Goal: Task Accomplishment & Management: Complete application form

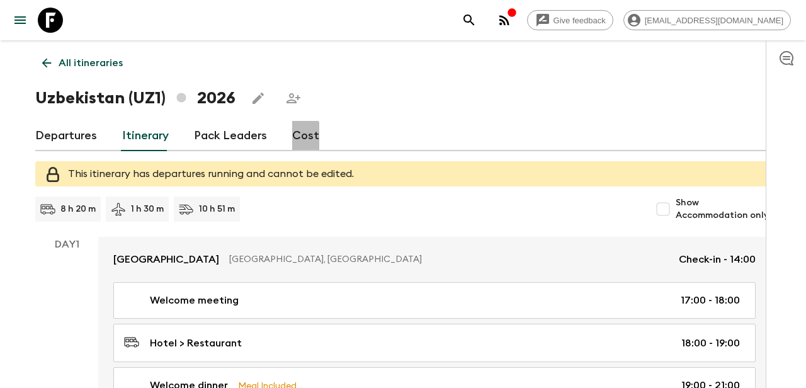
click at [298, 136] on link "Cost" at bounding box center [305, 136] width 27 height 30
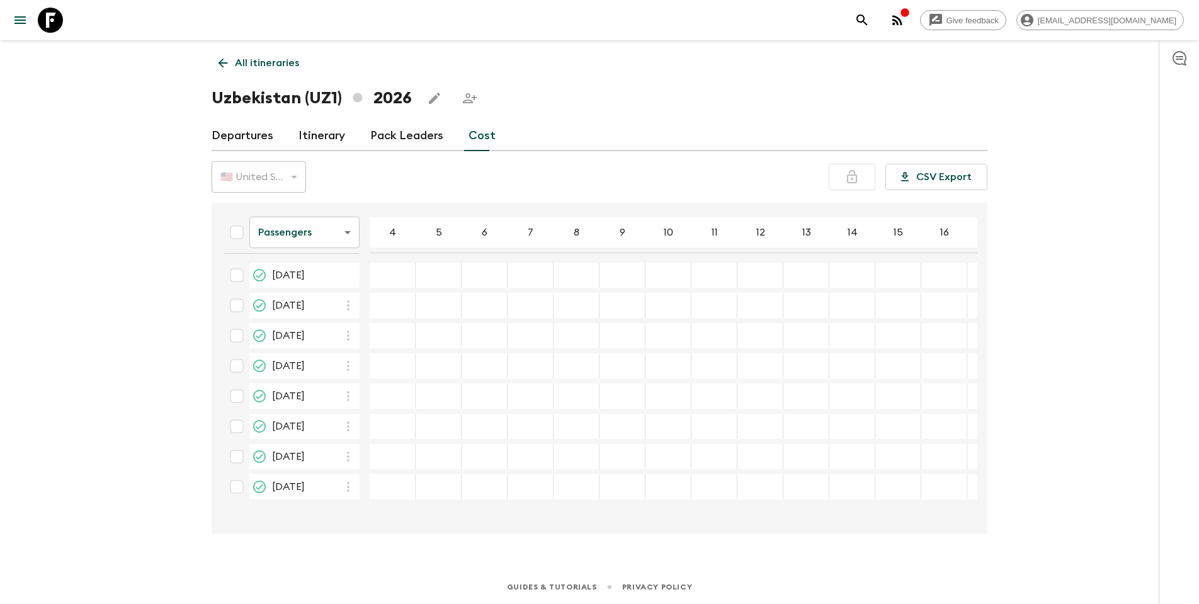
click at [259, 274] on icon "Proposed" at bounding box center [259, 275] width 15 height 15
click at [237, 274] on input "checkbox" at bounding box center [236, 275] width 25 height 25
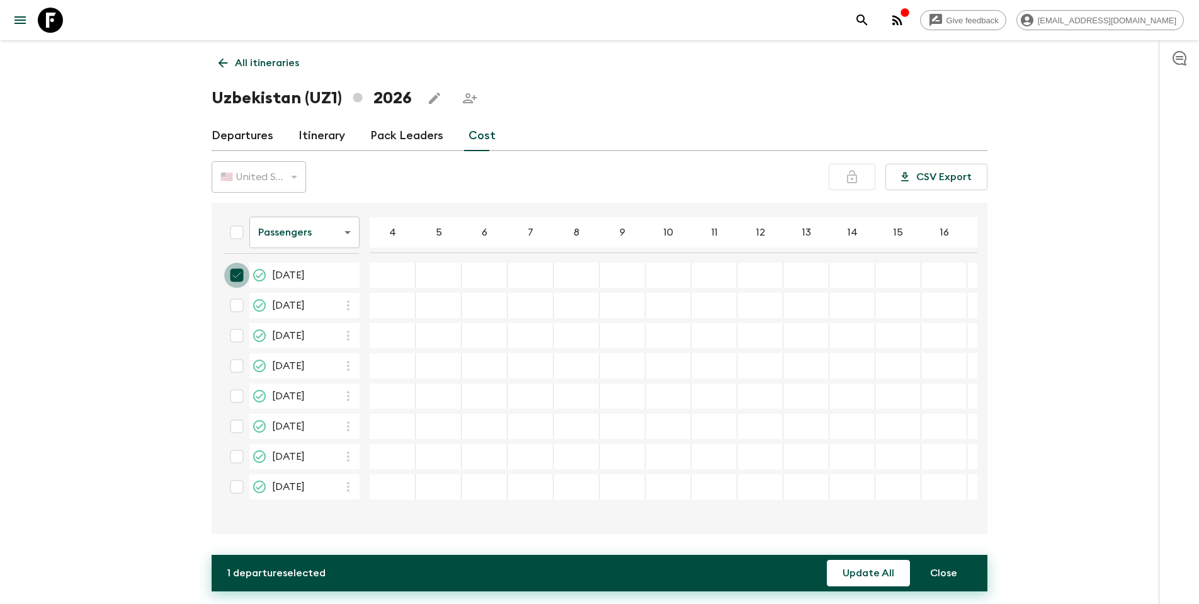
click at [237, 274] on input "checkbox" at bounding box center [236, 275] width 25 height 25
checkbox input "false"
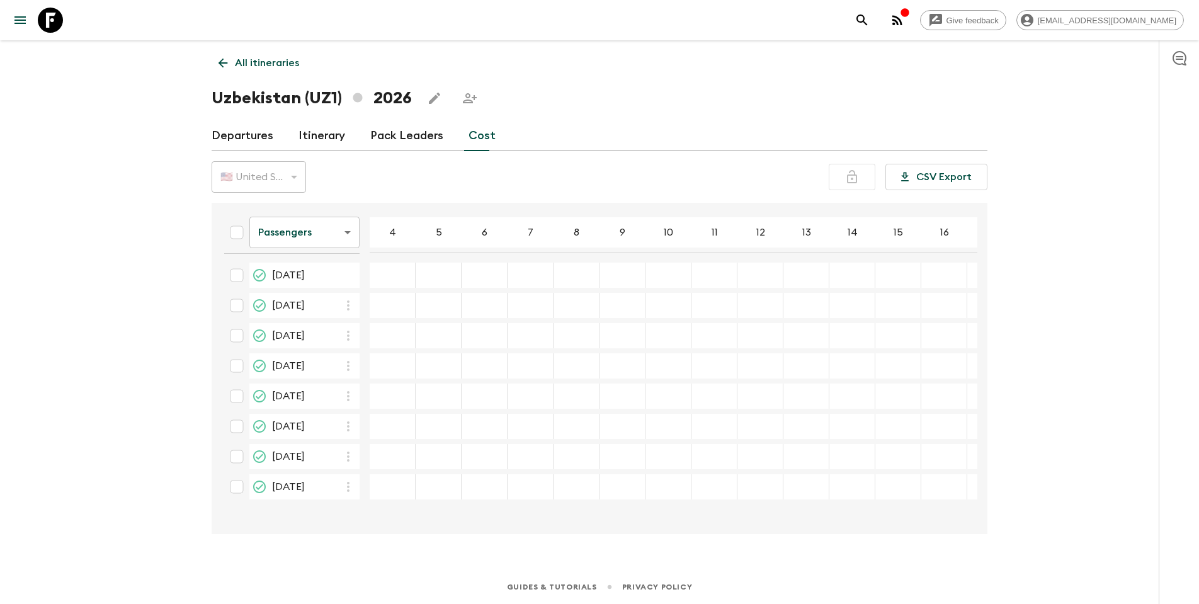
click at [411, 269] on div "24 Apr 2026; 4" at bounding box center [393, 275] width 46 height 25
click at [400, 268] on div "24 Apr 2026; 4" at bounding box center [393, 275] width 46 height 25
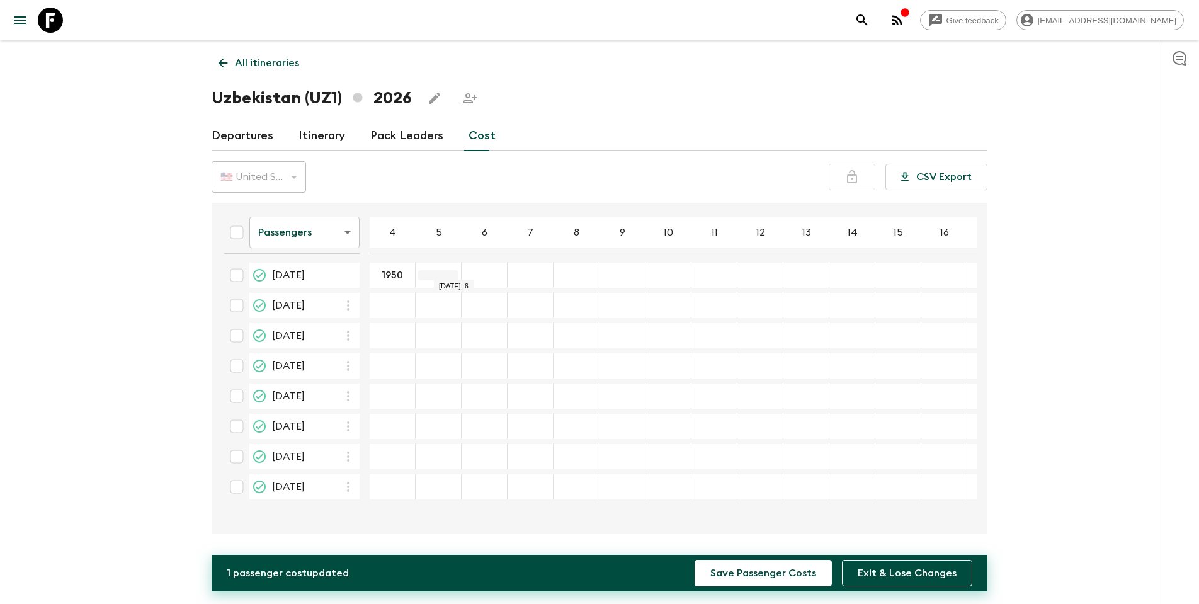
type input "1950"
type input "1820"
type input "1725"
type input "1650"
type input "1580"
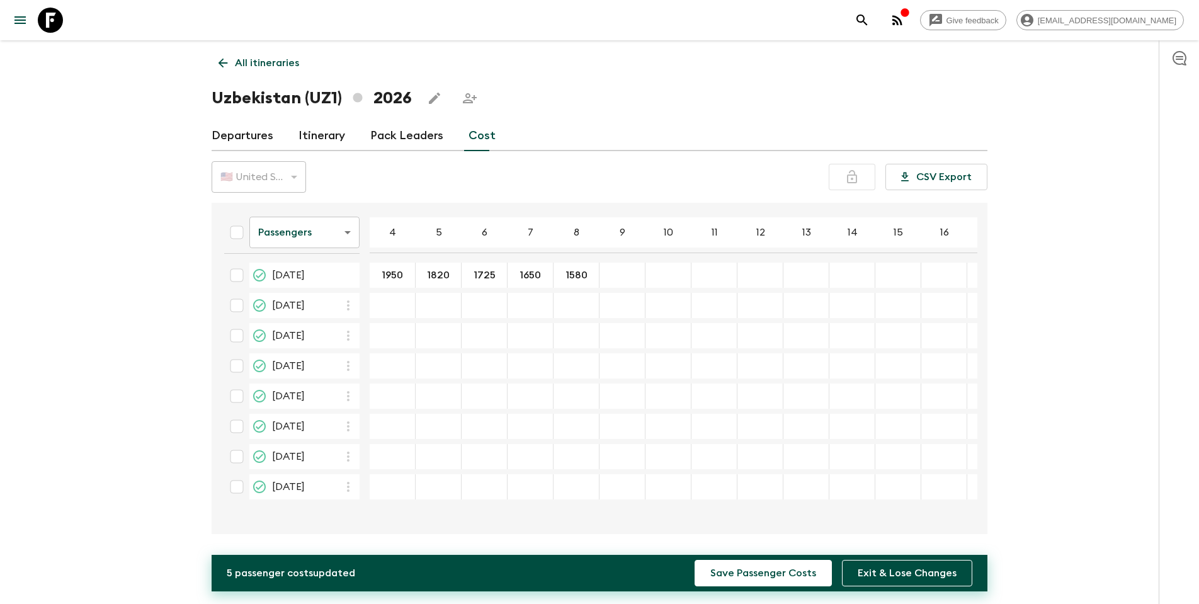
click at [625, 268] on div "24 Apr 2026; 9" at bounding box center [622, 275] width 46 height 25
type input "1520"
click at [672, 278] on input "24 Apr 2026; 10" at bounding box center [668, 275] width 40 height 14
type input "1460"
type input "1410"
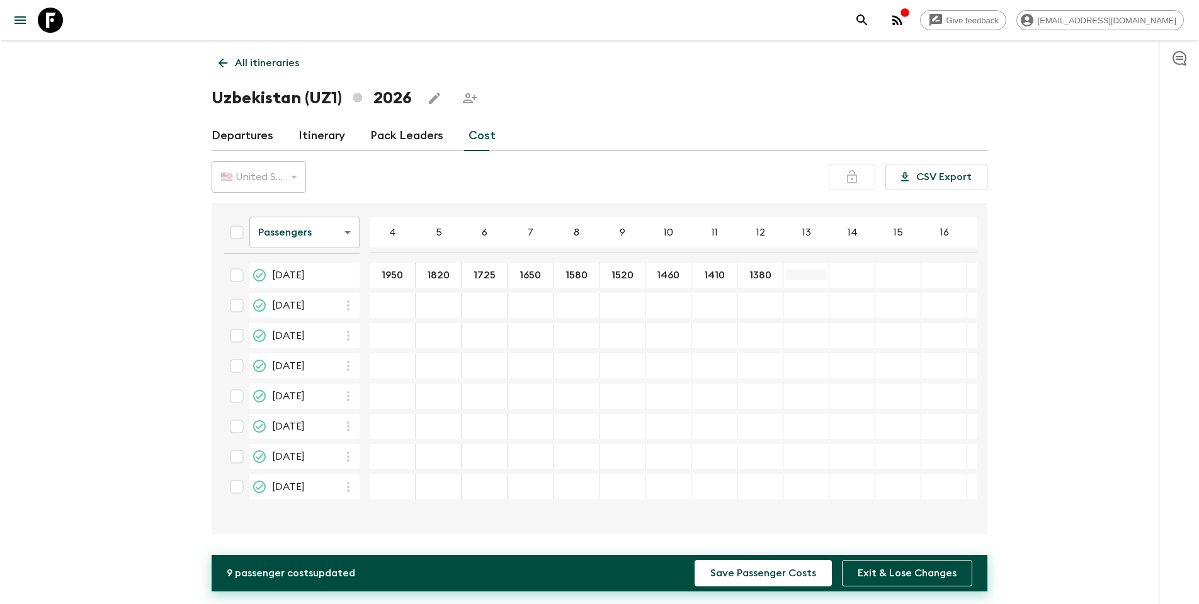
type input "1380"
type input "1360"
click at [805, 268] on div "24 Apr 2026; 14" at bounding box center [852, 275] width 46 height 25
type input "1340"
type input "1320"
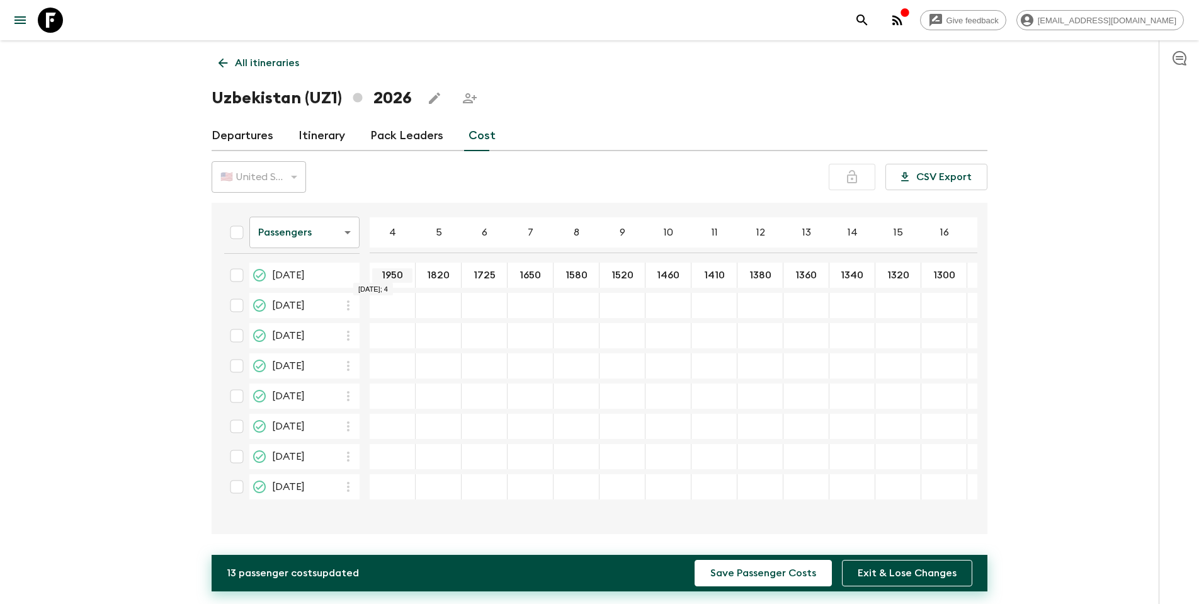
type input "1300"
click at [410, 312] on div "22 May 2026; 4" at bounding box center [393, 305] width 46 height 25
drag, startPoint x: 382, startPoint y: 276, endPoint x: 407, endPoint y: 276, distance: 25.2
click at [407, 275] on input "1950" at bounding box center [392, 275] width 40 height 14
click at [395, 298] on input "22 May 2026; 4" at bounding box center [392, 305] width 40 height 14
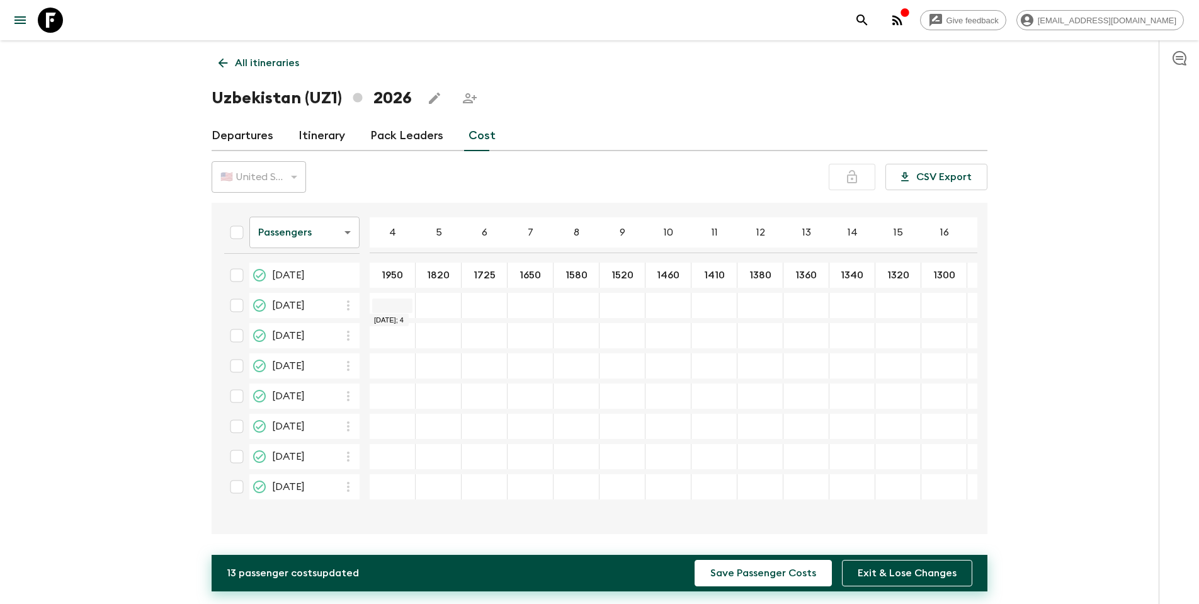
paste input "1950"
type input "1950"
click at [390, 387] on div "11 Sep 2026; 4" at bounding box center [393, 395] width 46 height 25
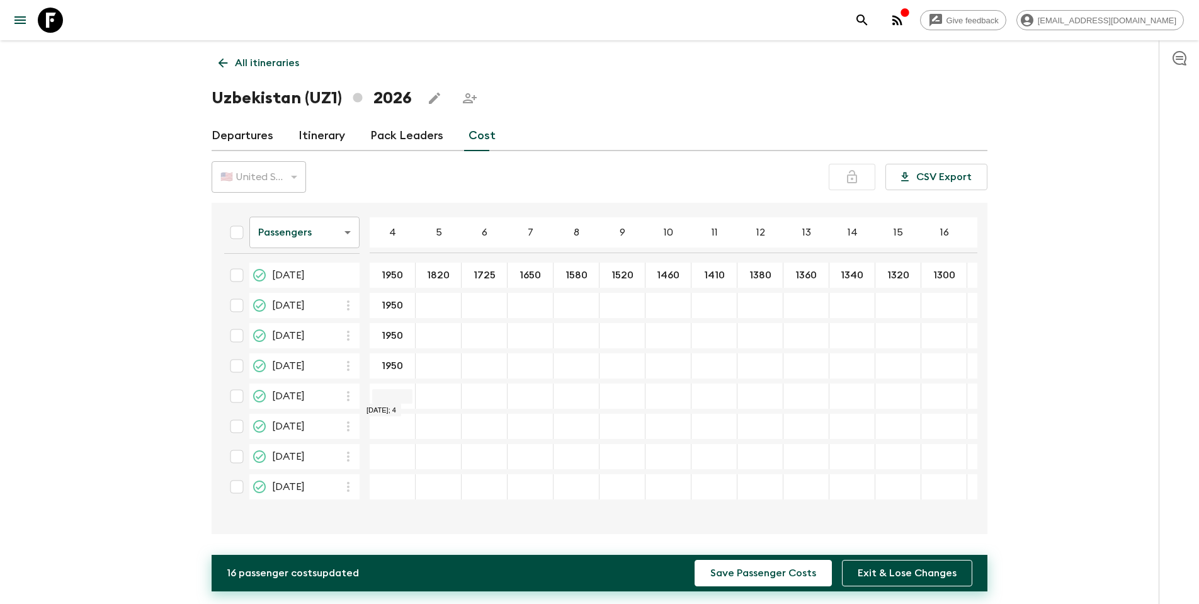
type input "1950"
click at [389, 387] on div "09 Oct 2026; 4" at bounding box center [393, 456] width 46 height 25
type input "1950"
click at [393, 387] on div "23 Oct 2026; 4" at bounding box center [393, 486] width 46 height 25
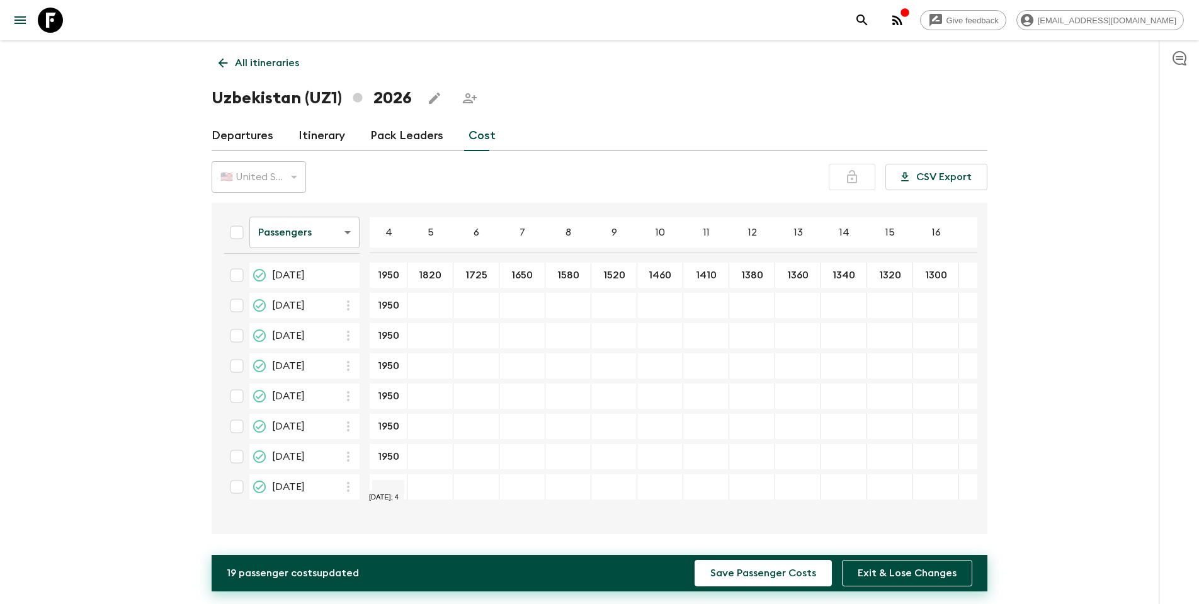
type input "1950"
drag, startPoint x: 419, startPoint y: 275, endPoint x: 445, endPoint y: 275, distance: 26.4
click at [445, 275] on input "1820" at bounding box center [430, 275] width 40 height 14
click at [434, 298] on div "22 May 2026; 5" at bounding box center [430, 305] width 46 height 25
type input "1820"
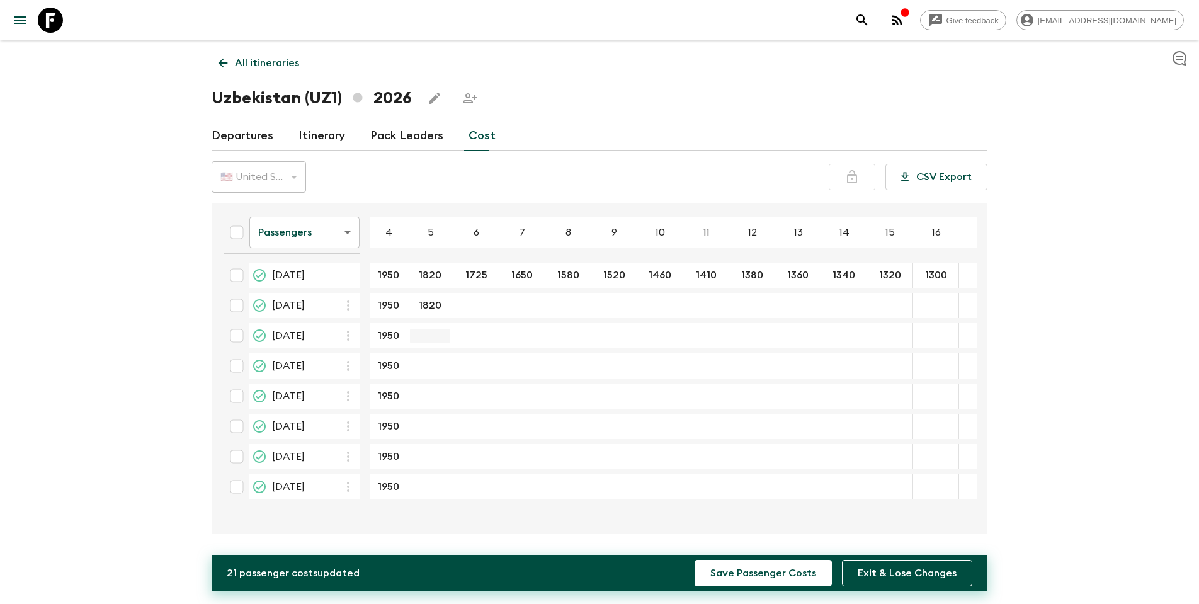
type input "1820"
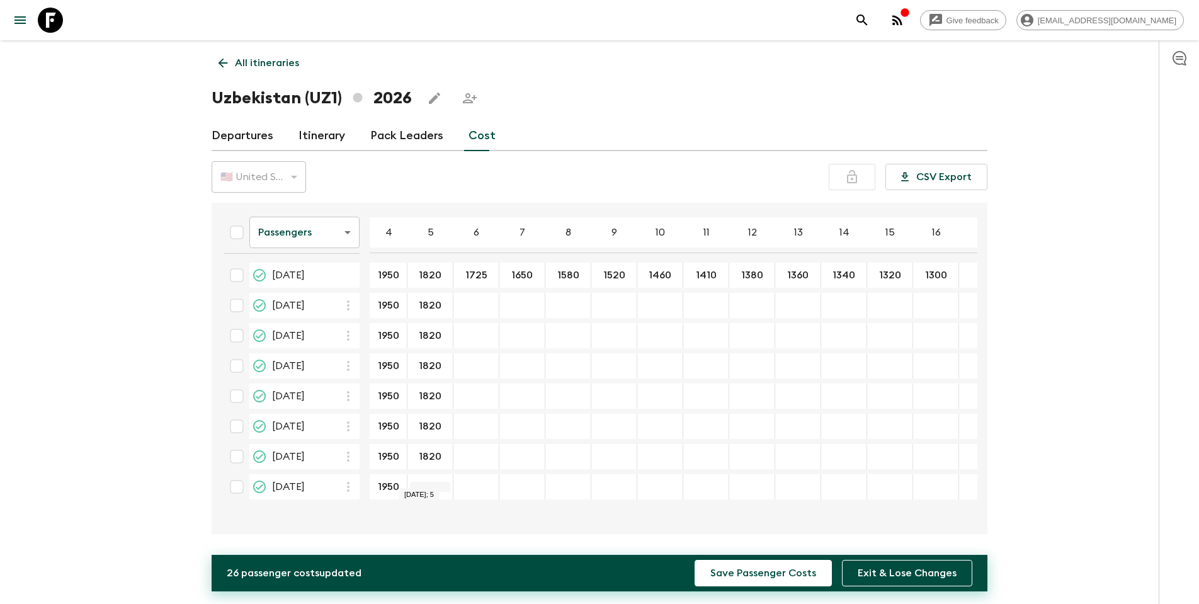
click at [427, 387] on div "23 Oct 2026; 5" at bounding box center [430, 486] width 46 height 25
type input "1820"
drag, startPoint x: 457, startPoint y: 274, endPoint x: 482, endPoint y: 274, distance: 24.6
click at [482, 274] on input "1725" at bounding box center [468, 275] width 40 height 14
click at [466, 300] on div "22 May 2026; 6" at bounding box center [468, 305] width 46 height 25
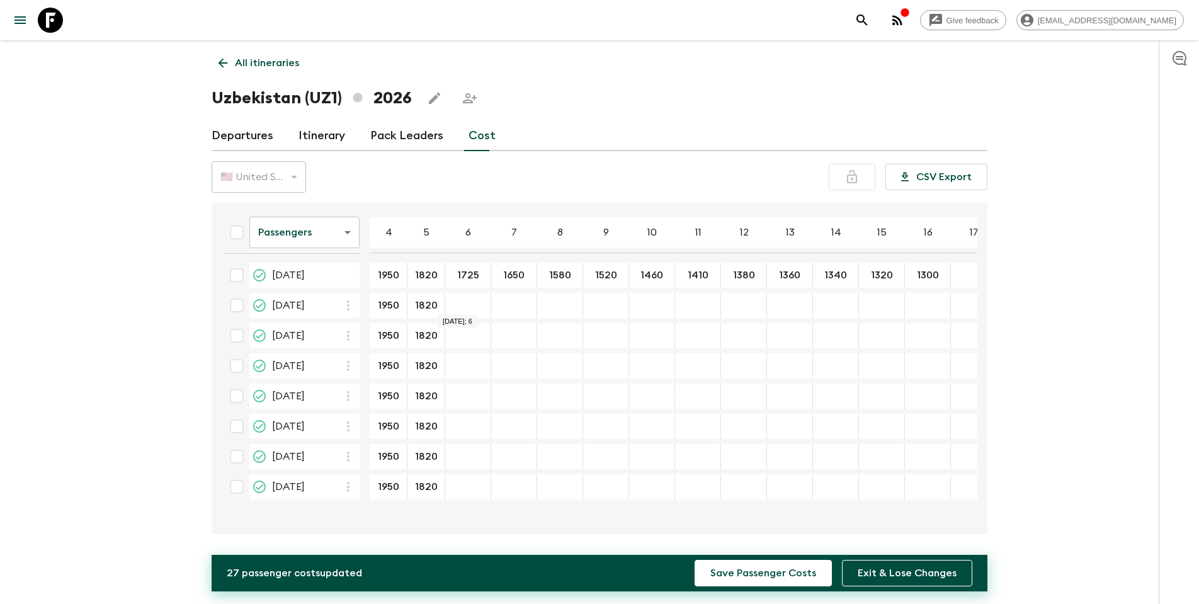
type input "1725"
drag, startPoint x: 463, startPoint y: 327, endPoint x: 463, endPoint y: 334, distance: 6.9
click at [463, 327] on div "12 Jun 2026; 6" at bounding box center [468, 335] width 46 height 25
type input "1725"
click at [472, 375] on div "04 Sep 2026; 6" at bounding box center [468, 365] width 46 height 25
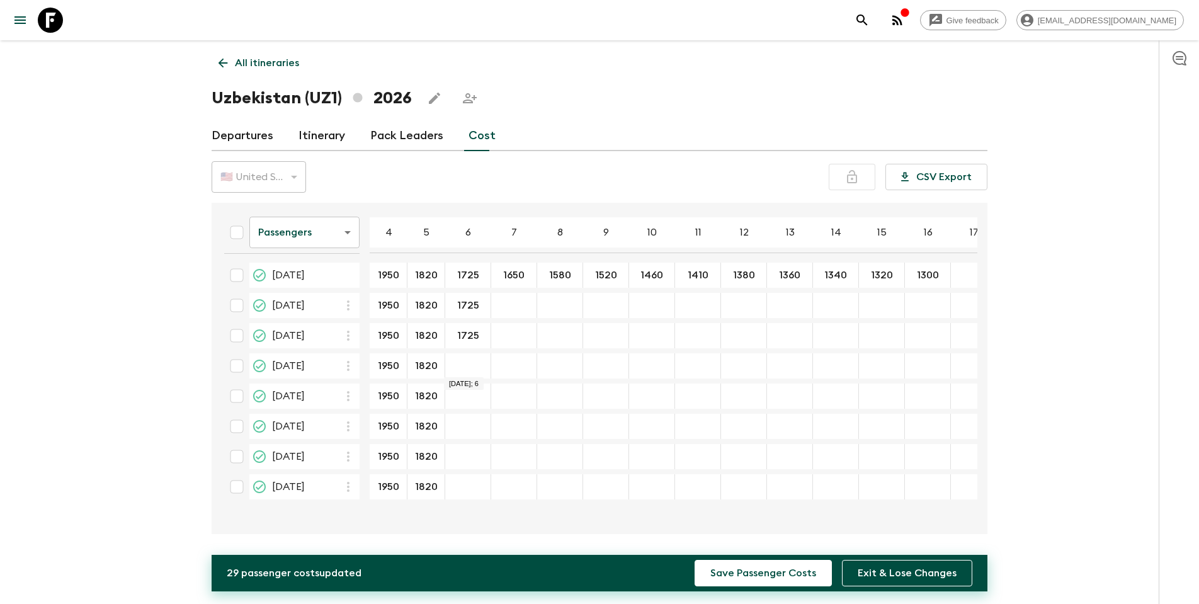
type input "1725"
click at [465, 387] on div "18 Sep 2026; 6" at bounding box center [468, 426] width 46 height 25
type input "1725"
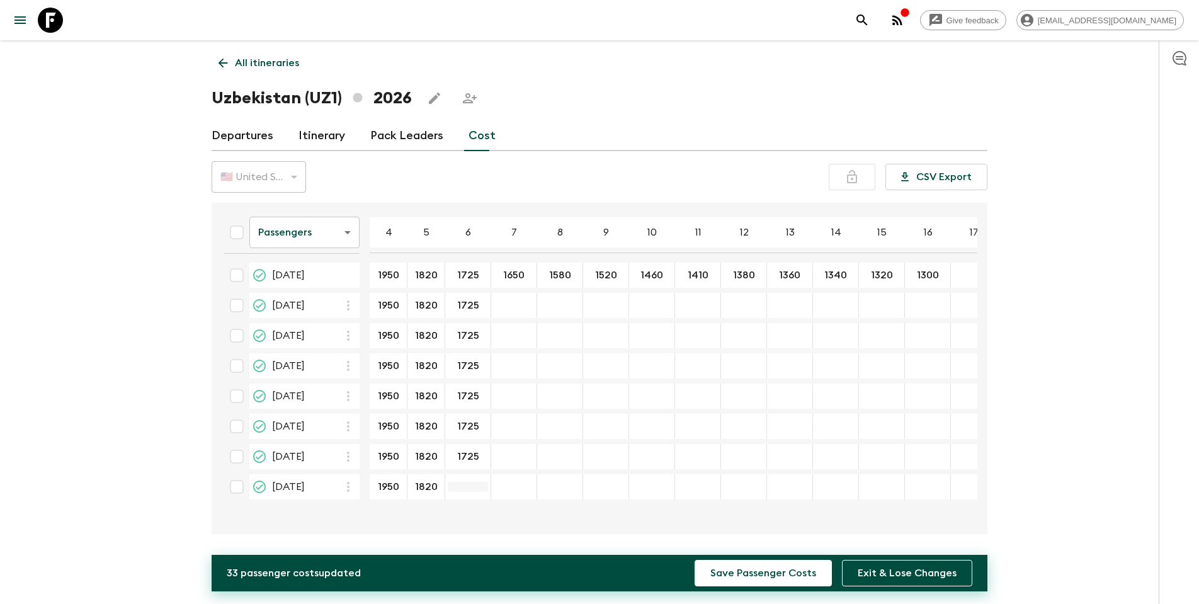
click at [465, 387] on div "23 Oct 2026; 6" at bounding box center [468, 486] width 46 height 25
type input "1725"
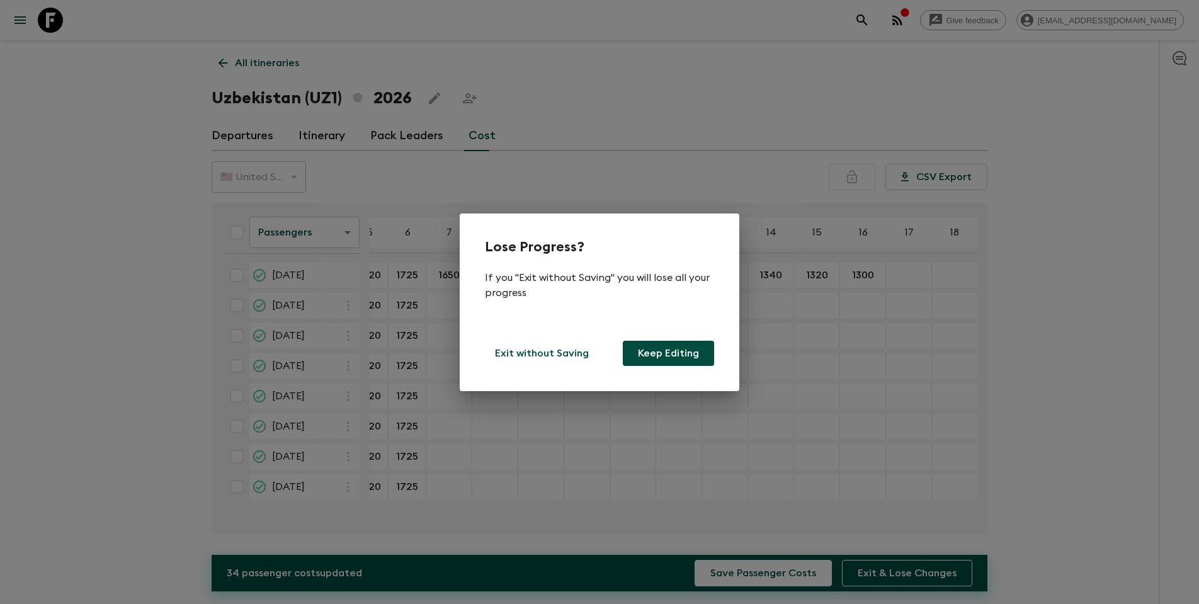
scroll to position [0, 62]
click at [653, 357] on button "Keep Editing" at bounding box center [668, 353] width 91 height 25
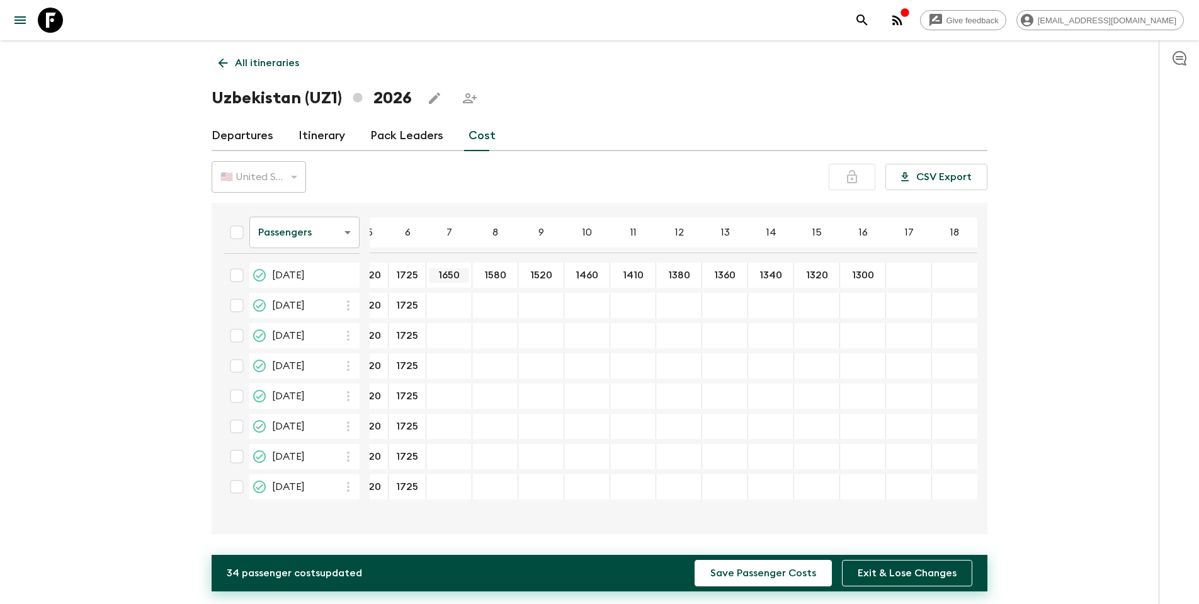
click at [453, 279] on input "1650" at bounding box center [449, 275] width 40 height 14
drag, startPoint x: 460, startPoint y: 275, endPoint x: 432, endPoint y: 275, distance: 27.7
click at [432, 275] on input "1650" at bounding box center [449, 275] width 40 height 14
click at [441, 310] on div "22 May 2026; 7" at bounding box center [449, 305] width 46 height 25
type input "1650"
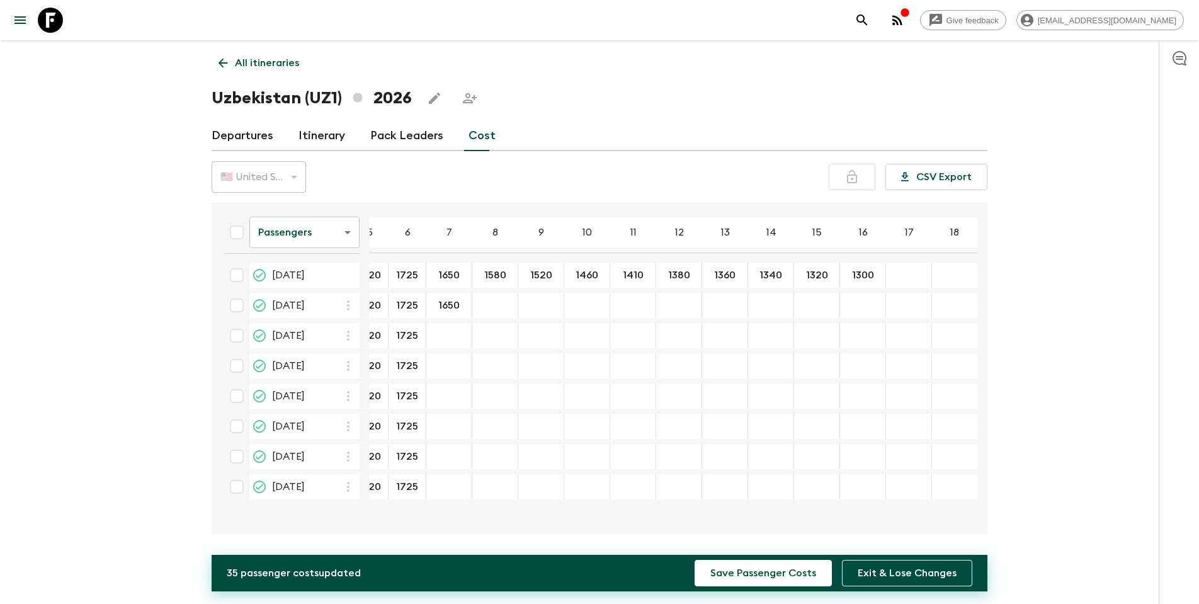
click at [444, 330] on div "12 Jun 2026; 7" at bounding box center [449, 335] width 46 height 25
type input "1650"
drag, startPoint x: 433, startPoint y: 336, endPoint x: 465, endPoint y: 336, distance: 31.5
click at [465, 336] on div "1650 ​" at bounding box center [449, 335] width 46 height 25
type input "1650"
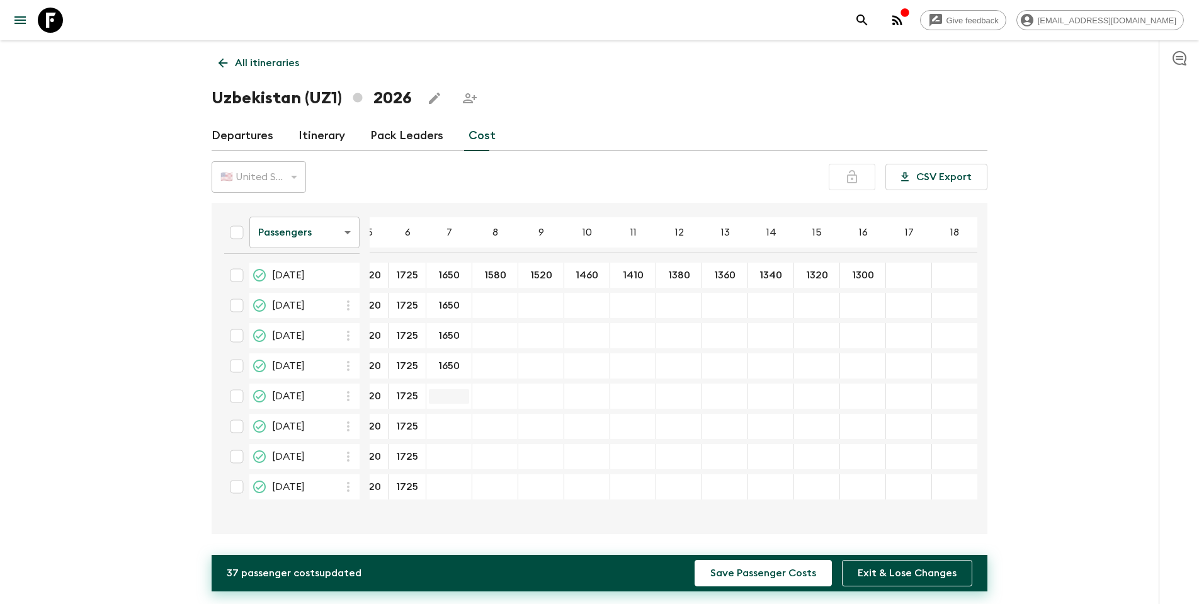
type input "1650"
click at [443, 387] on div "09 Oct 2026; 7" at bounding box center [449, 456] width 46 height 25
type input "1650"
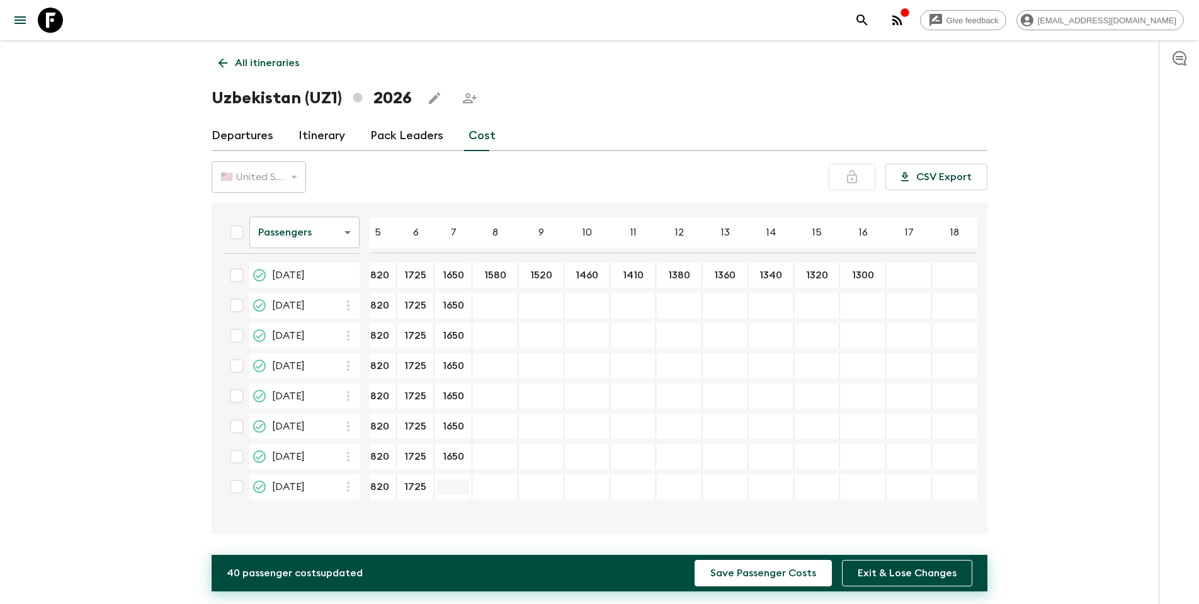
type input "1650"
drag, startPoint x: 483, startPoint y: 276, endPoint x: 506, endPoint y: 274, distance: 22.7
click at [506, 274] on input "1580" at bounding box center [495, 275] width 40 height 14
click at [490, 316] on div "22 May 2026; 8" at bounding box center [495, 305] width 46 height 25
type input "1580"
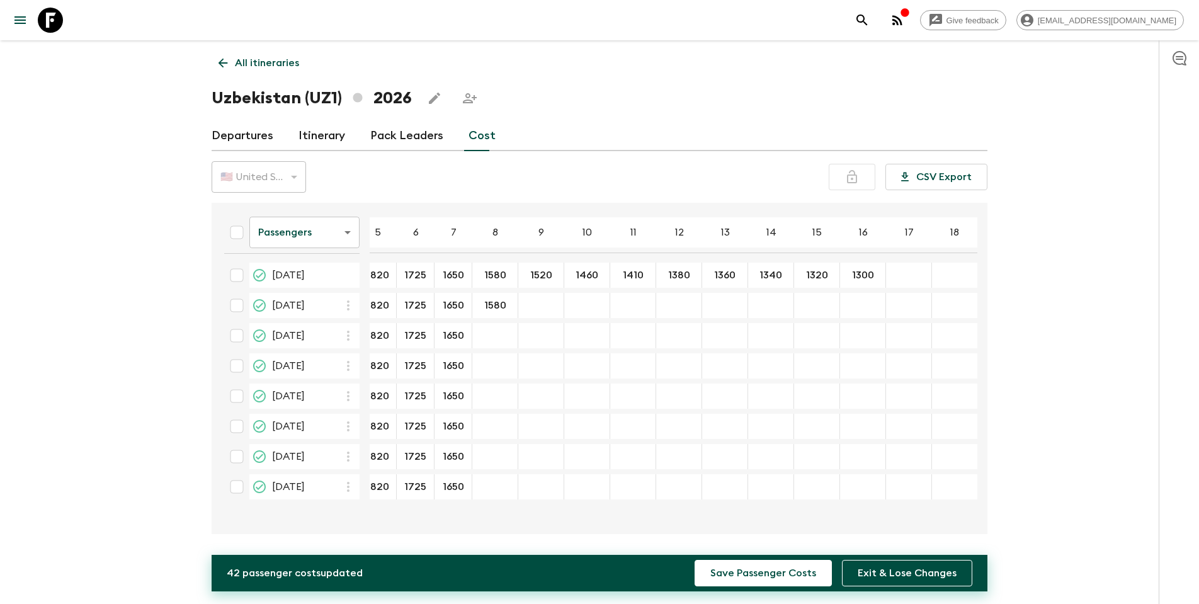
type input "1580"
click at [490, 387] on div "11 Sep 2026; 8" at bounding box center [495, 395] width 46 height 25
type input "1580"
drag, startPoint x: 490, startPoint y: 417, endPoint x: 491, endPoint y: 426, distance: 8.9
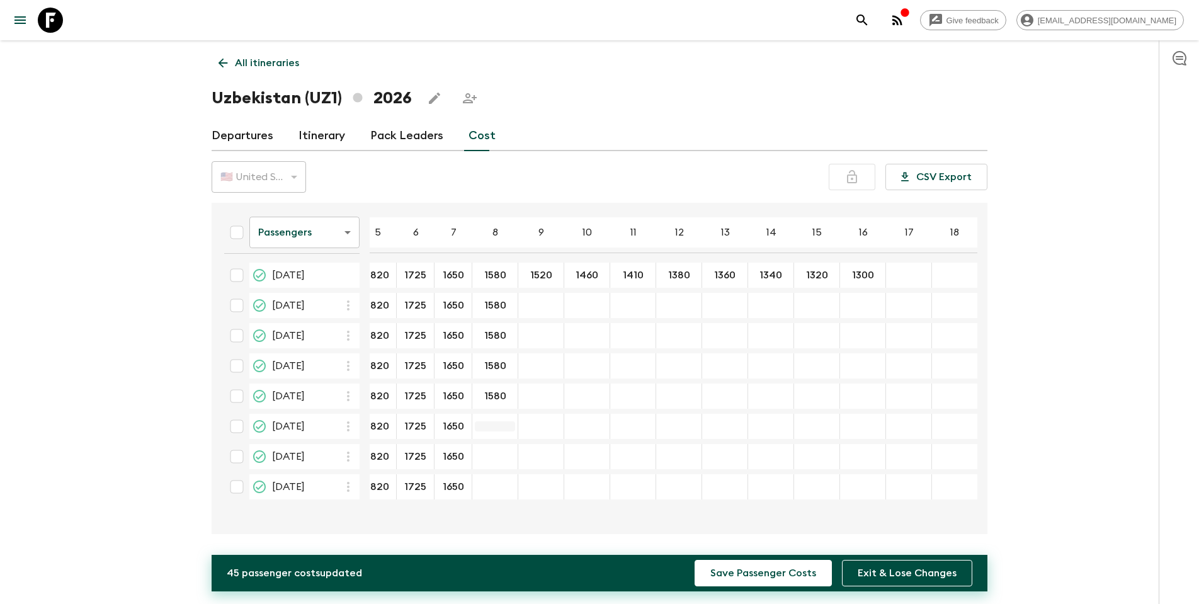
click at [490, 387] on div "18 Sep 2026; 8" at bounding box center [495, 426] width 46 height 25
type input "1580"
click at [490, 387] on div "09 Oct 2026; 8" at bounding box center [495, 456] width 46 height 25
click at [491, 387] on div "09 Oct 2026; 8" at bounding box center [495, 456] width 46 height 25
type input "1580"
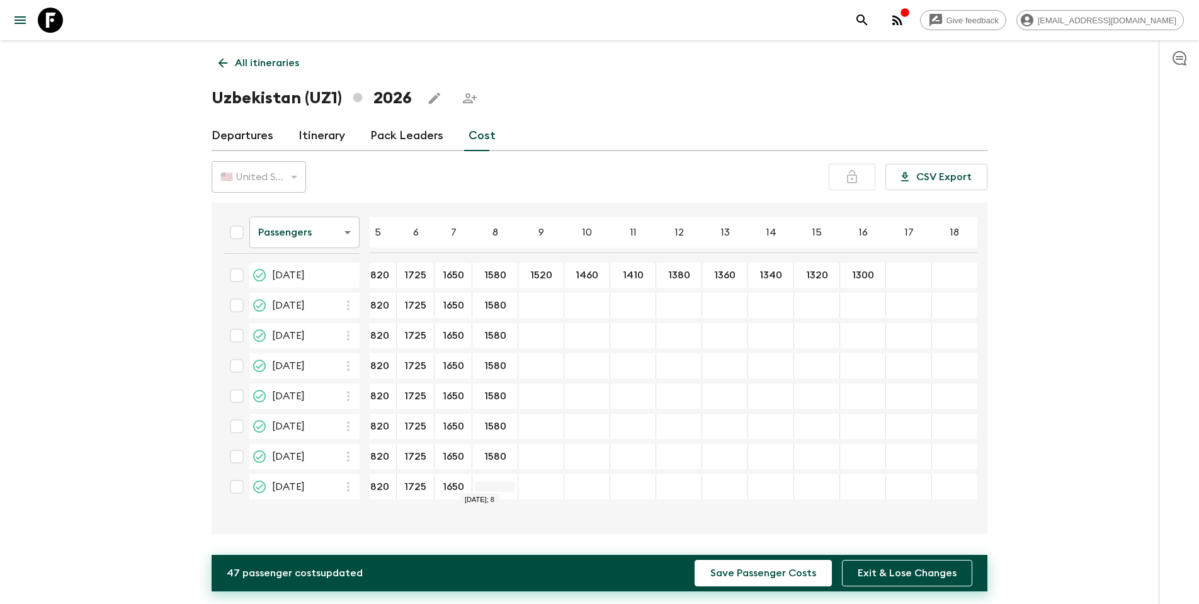
scroll to position [0, 45]
type input "1580"
click at [524, 277] on input "1520" at bounding box center [541, 275] width 40 height 14
drag, startPoint x: 524, startPoint y: 274, endPoint x: 551, endPoint y: 271, distance: 27.3
click at [551, 271] on input "1520" at bounding box center [541, 275] width 40 height 14
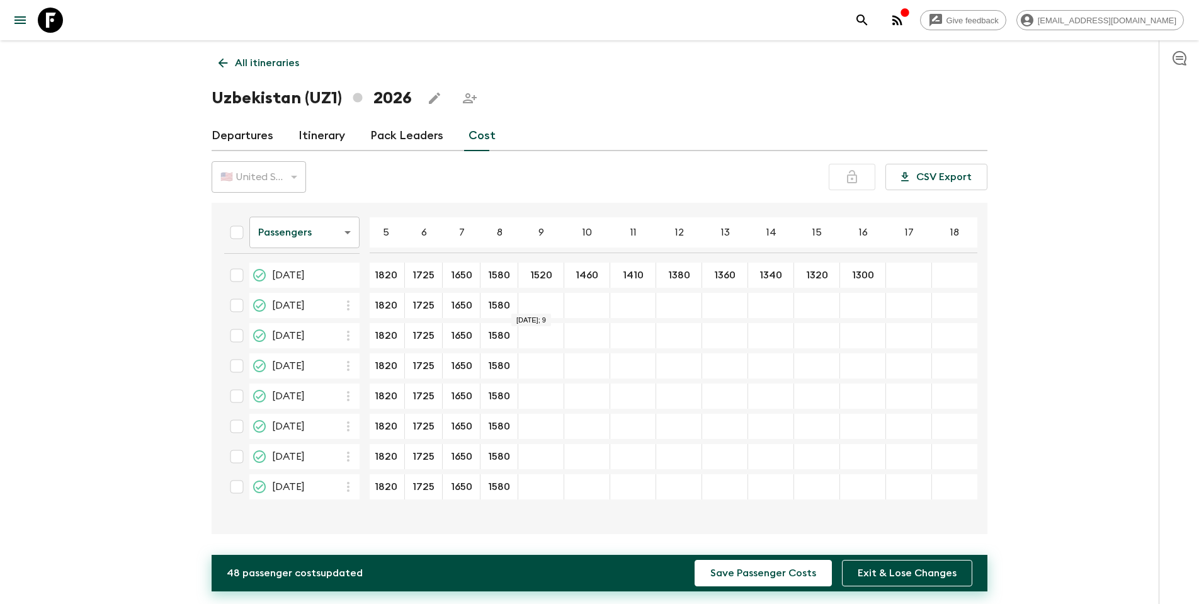
type input "1520"
click at [539, 325] on div "12 Jun 2026; 9" at bounding box center [541, 335] width 46 height 25
type input "1520"
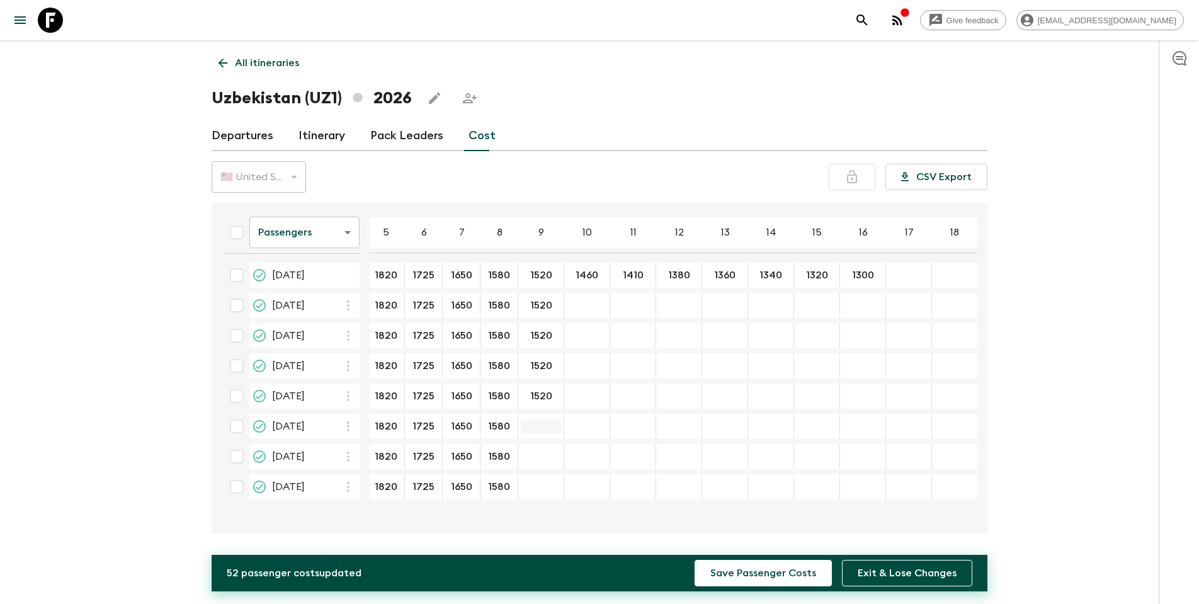
type input "1520"
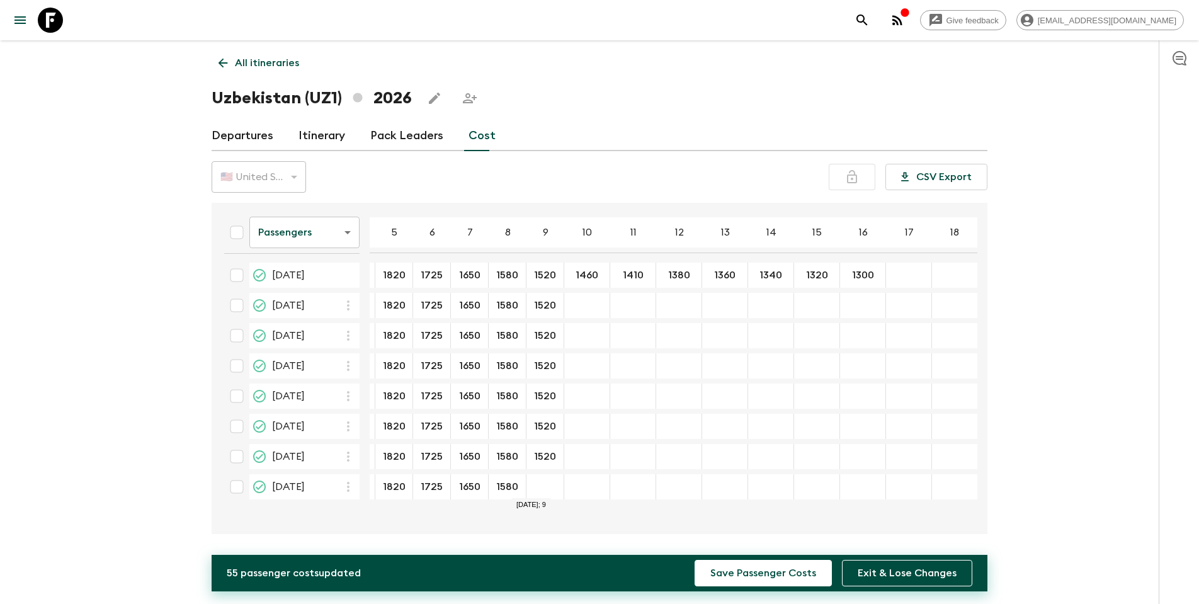
type input "1520"
drag, startPoint x: 569, startPoint y: 274, endPoint x: 596, endPoint y: 273, distance: 27.1
click at [596, 272] on input "1460" at bounding box center [587, 275] width 40 height 14
type input "1460"
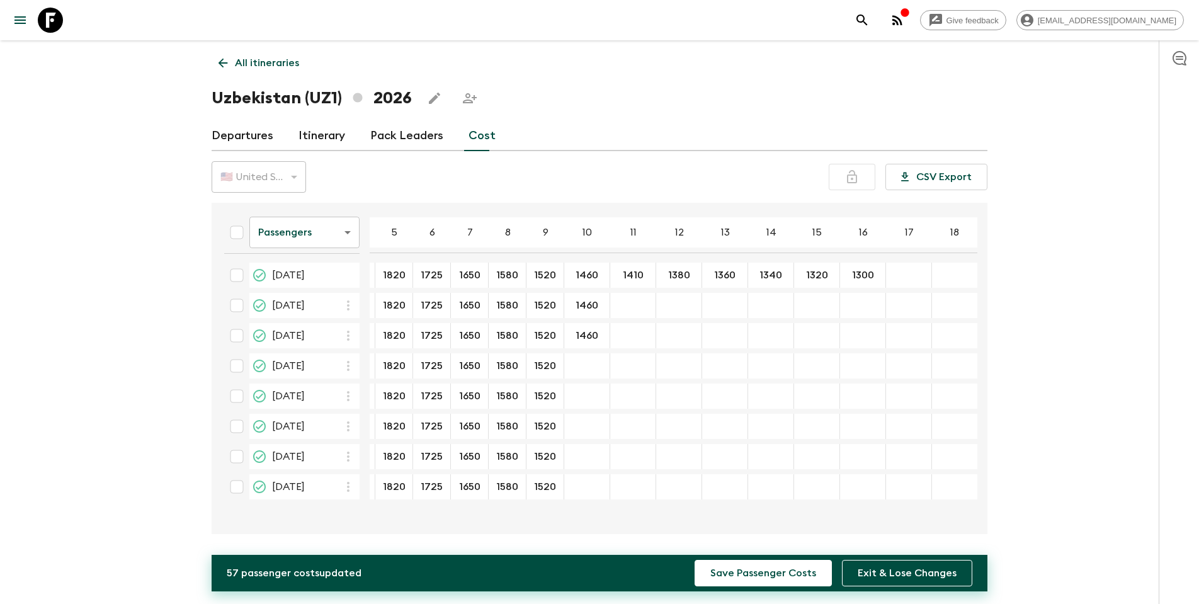
type input "1460"
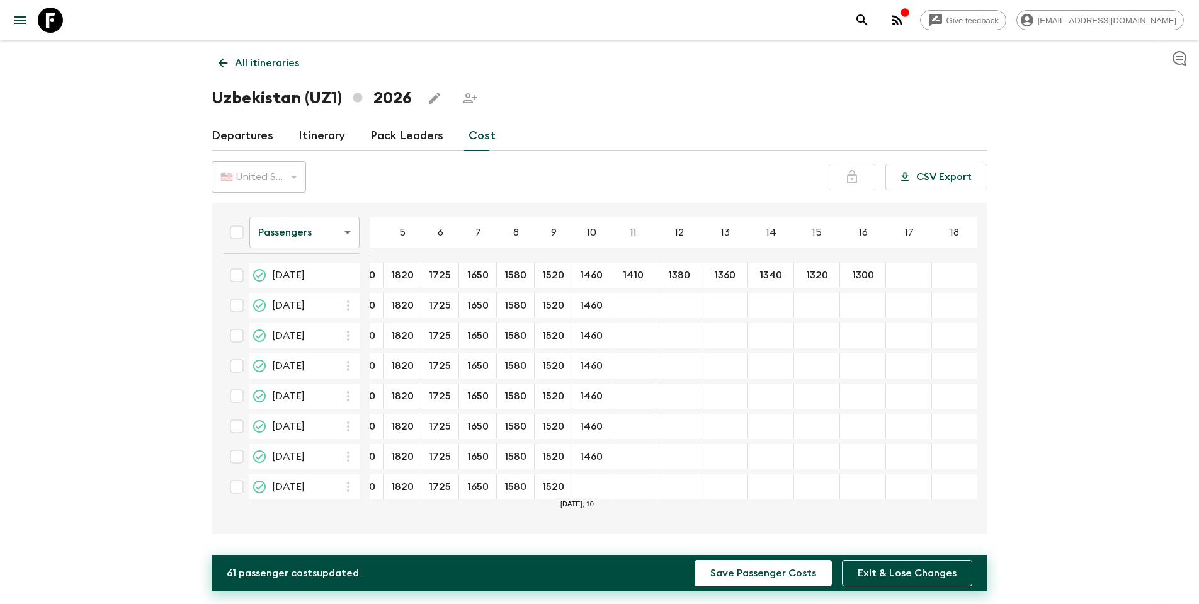
scroll to position [0, 29]
type input "1460"
drag, startPoint x: 615, startPoint y: 274, endPoint x: 652, endPoint y: 276, distance: 36.6
click at [652, 276] on tr "[DATE] 1950 ​ 1820 ​ 1725 ​ 1650 ​ 1580 ​ 1520 ​ 1460 ​ 1410 ​ 1380 ​ 1360 ​ 13…" at bounding box center [583, 275] width 787 height 25
click at [638, 300] on div "22 May 2026; 11" at bounding box center [633, 305] width 46 height 25
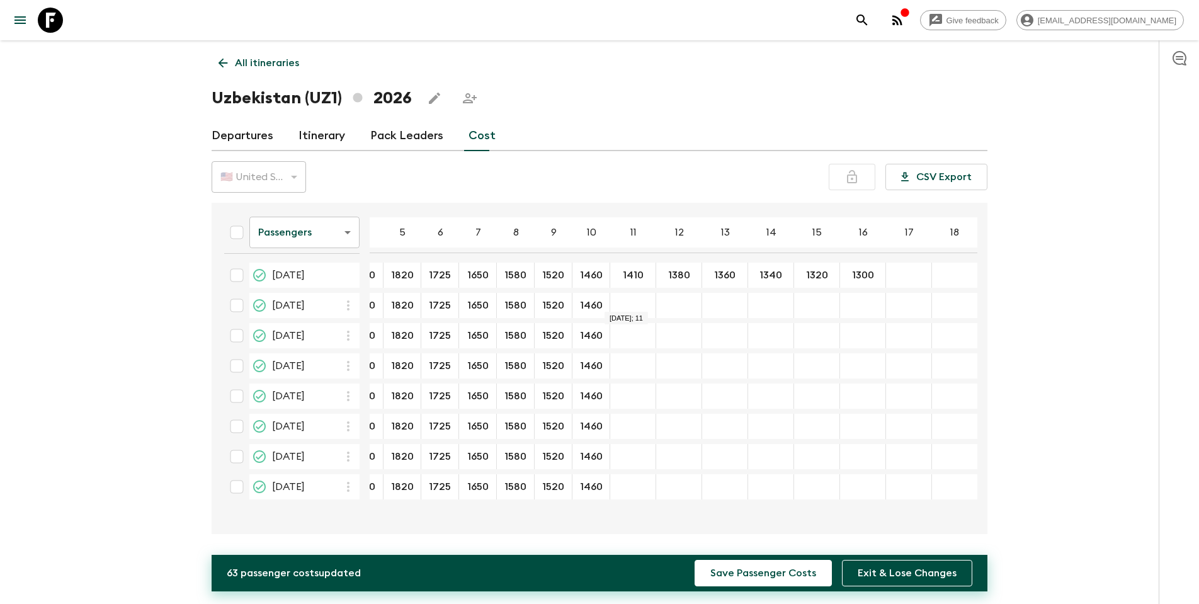
type input "1410"
click at [627, 376] on div "04 Sep 2026; 11" at bounding box center [633, 365] width 46 height 25
type input "1410"
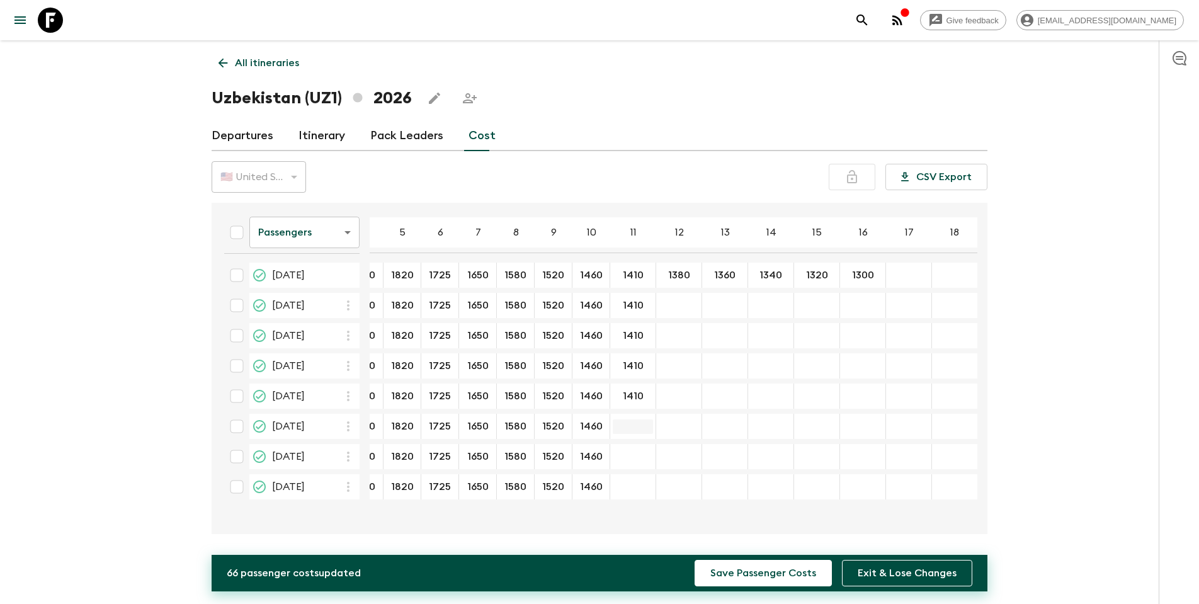
type input "1410"
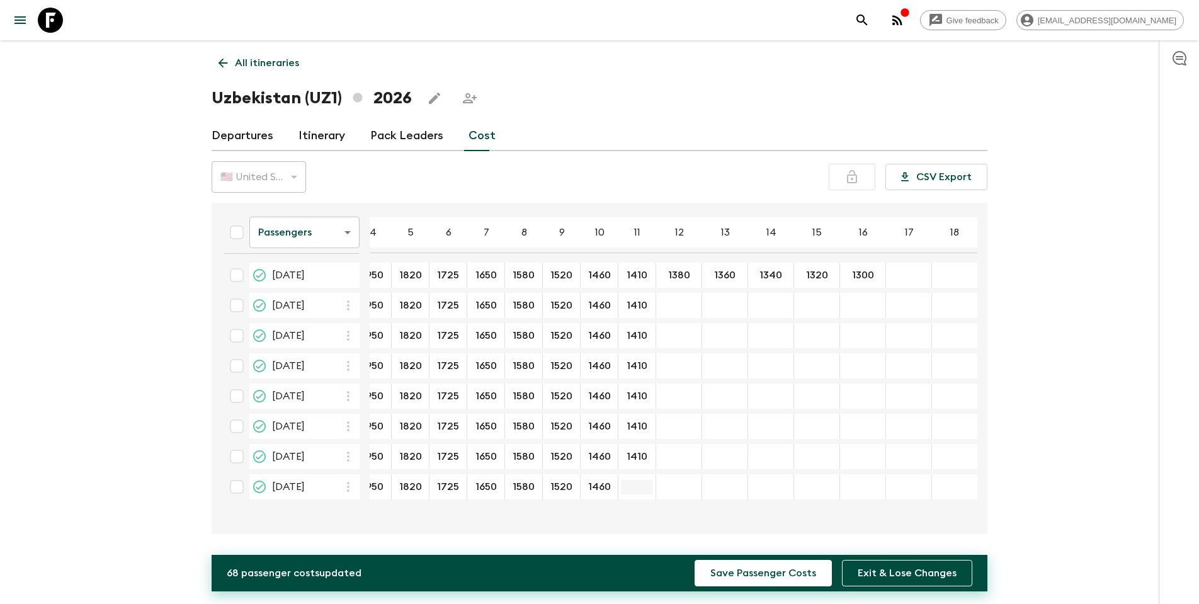
type input "1410"
click at [663, 271] on input "1380" at bounding box center [679, 275] width 40 height 14
click at [658, 313] on div "22 May 2026; 12" at bounding box center [679, 305] width 46 height 25
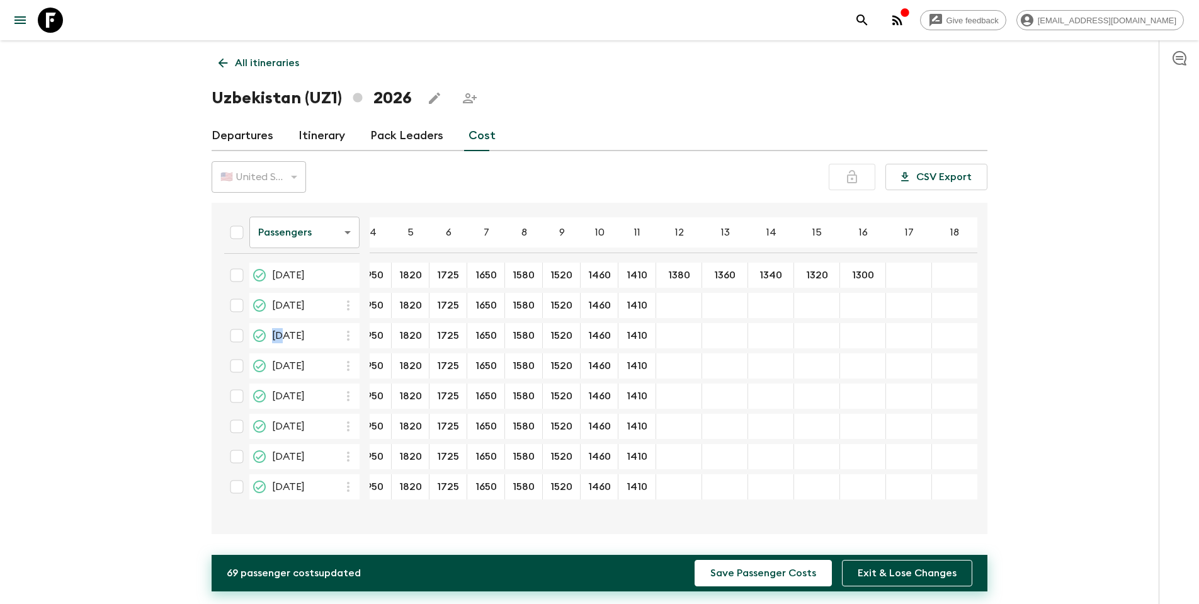
type input "1380"
click at [676, 329] on div "12 Jun 2026; 12" at bounding box center [679, 335] width 46 height 25
type input "1380"
click at [678, 360] on div "04 Sep 2026; 12" at bounding box center [679, 365] width 46 height 25
type input "1380"
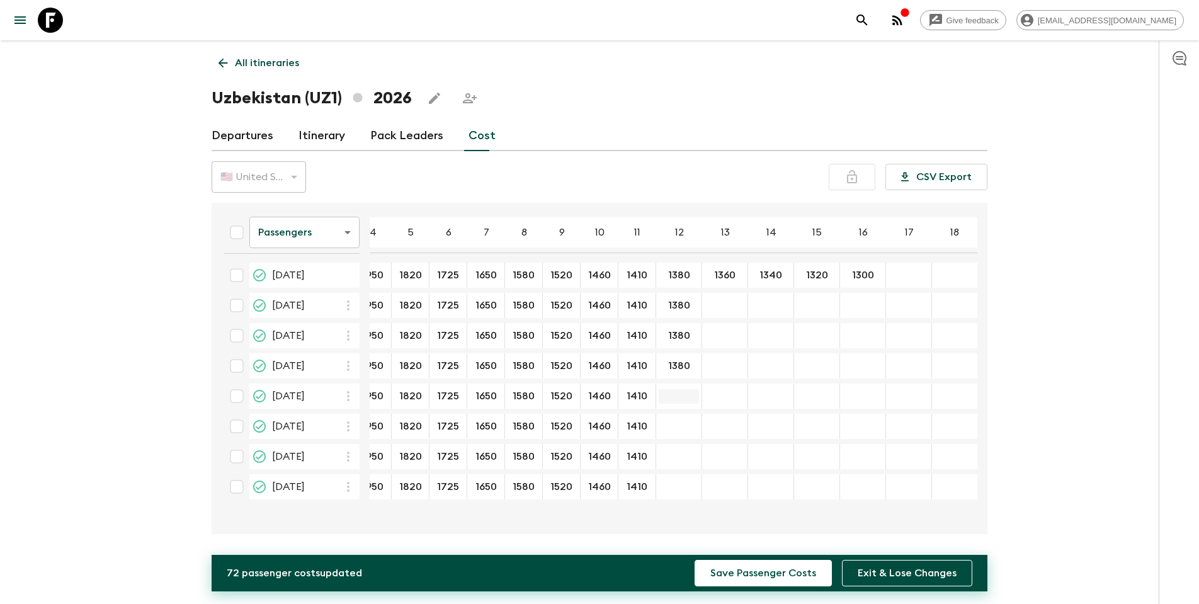
type input "1380"
click at [676, 387] on div "18 Sep 2026; 12" at bounding box center [679, 426] width 46 height 25
type input "1380"
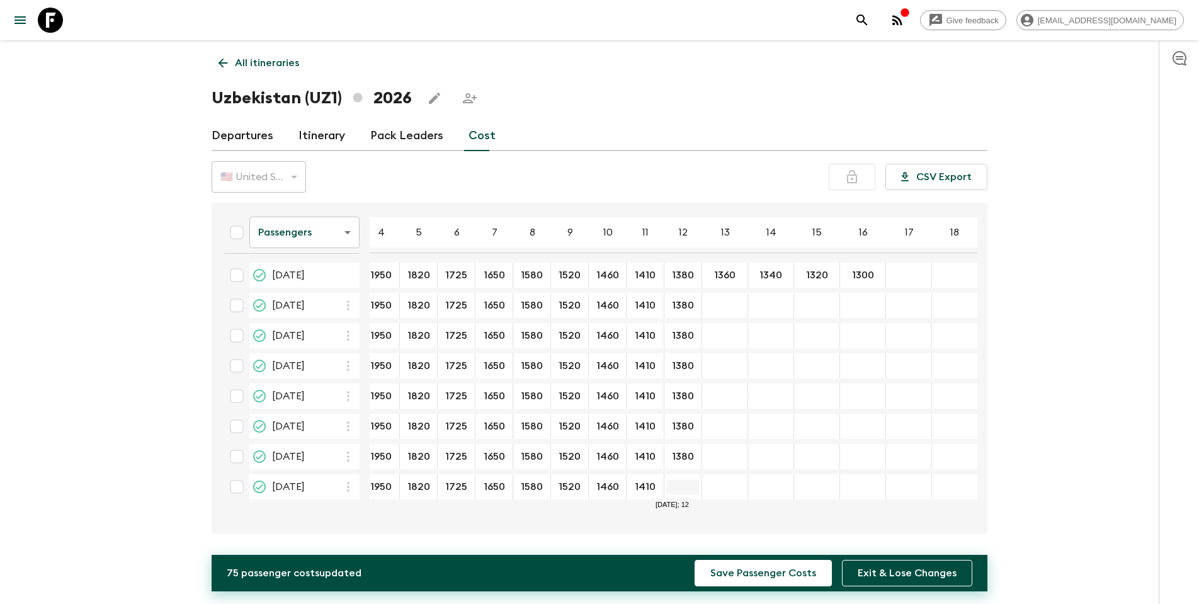
type input "1380"
drag, startPoint x: 708, startPoint y: 275, endPoint x: 732, endPoint y: 275, distance: 24.6
click at [732, 275] on input "1360" at bounding box center [724, 275] width 40 height 14
click at [725, 303] on input "22 May 2026; 13" at bounding box center [724, 305] width 40 height 14
paste input "1360"
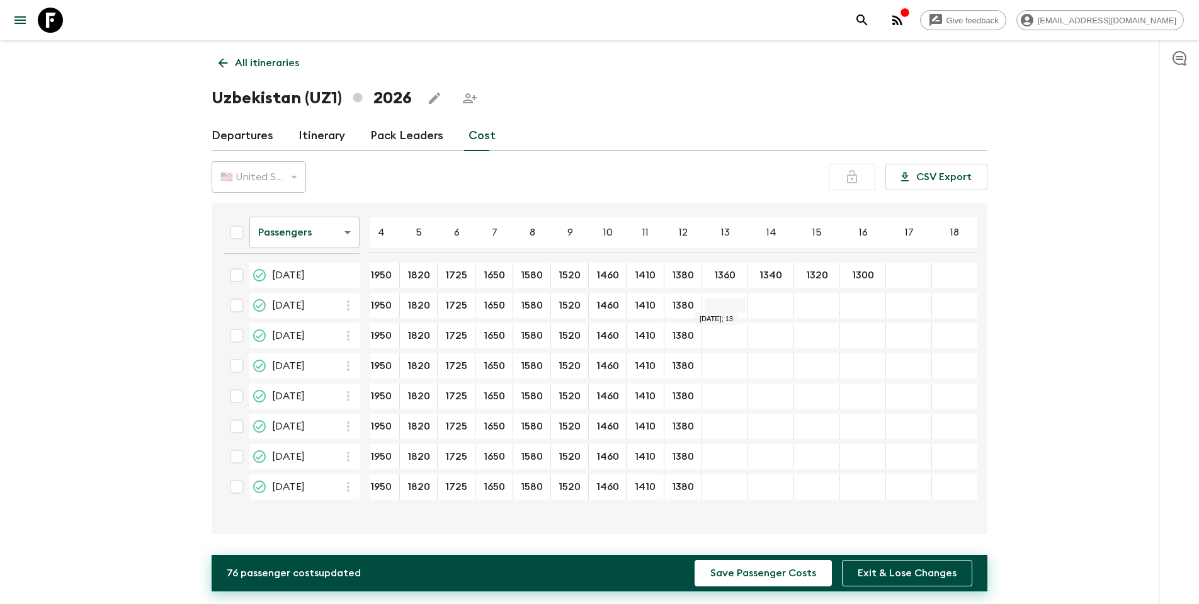
type input "1360"
click at [718, 326] on div "12 Jun 2026; 13" at bounding box center [725, 335] width 46 height 25
type input "1360"
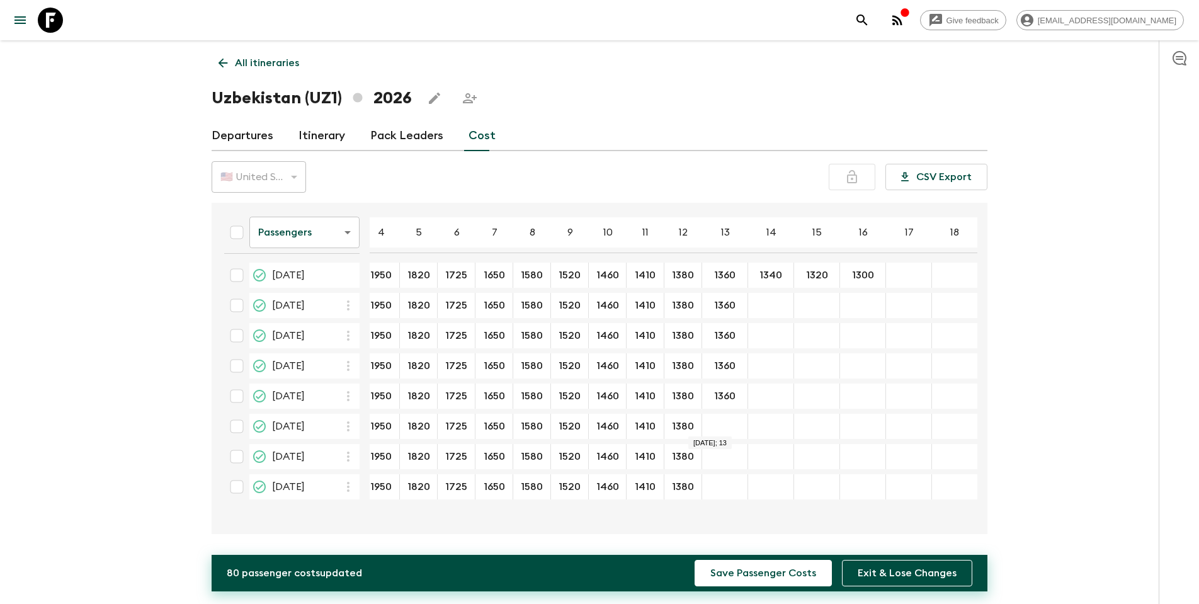
type input "1360"
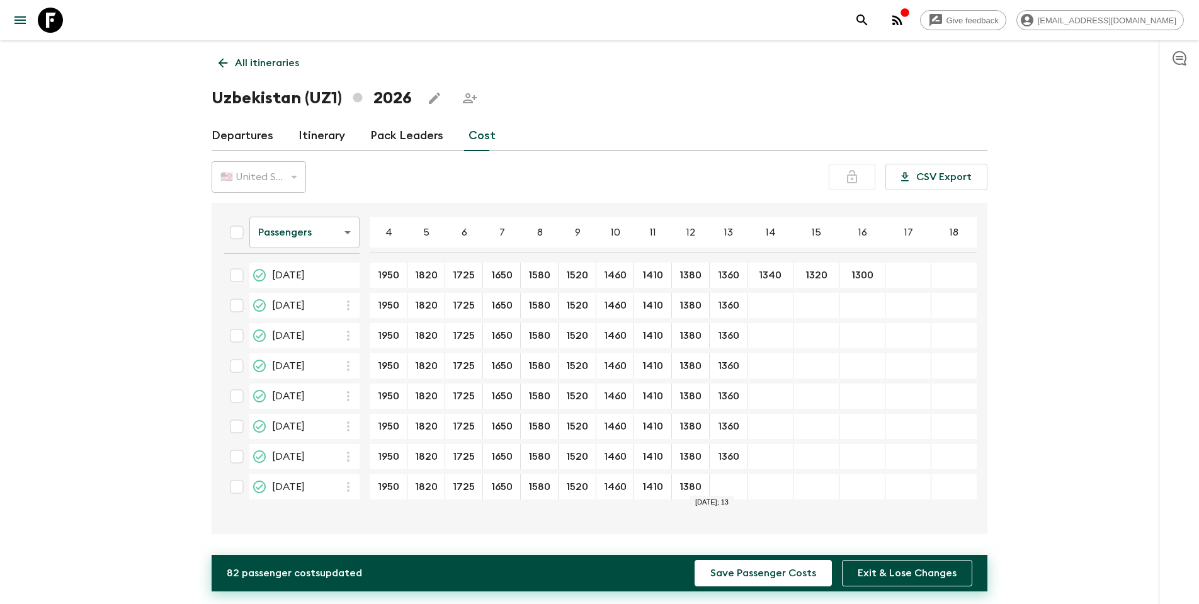
scroll to position [0, 4]
type input "1360"
drag, startPoint x: 751, startPoint y: 273, endPoint x: 784, endPoint y: 274, distance: 32.8
click at [784, 274] on input "1340" at bounding box center [770, 275] width 40 height 14
type input "1340"
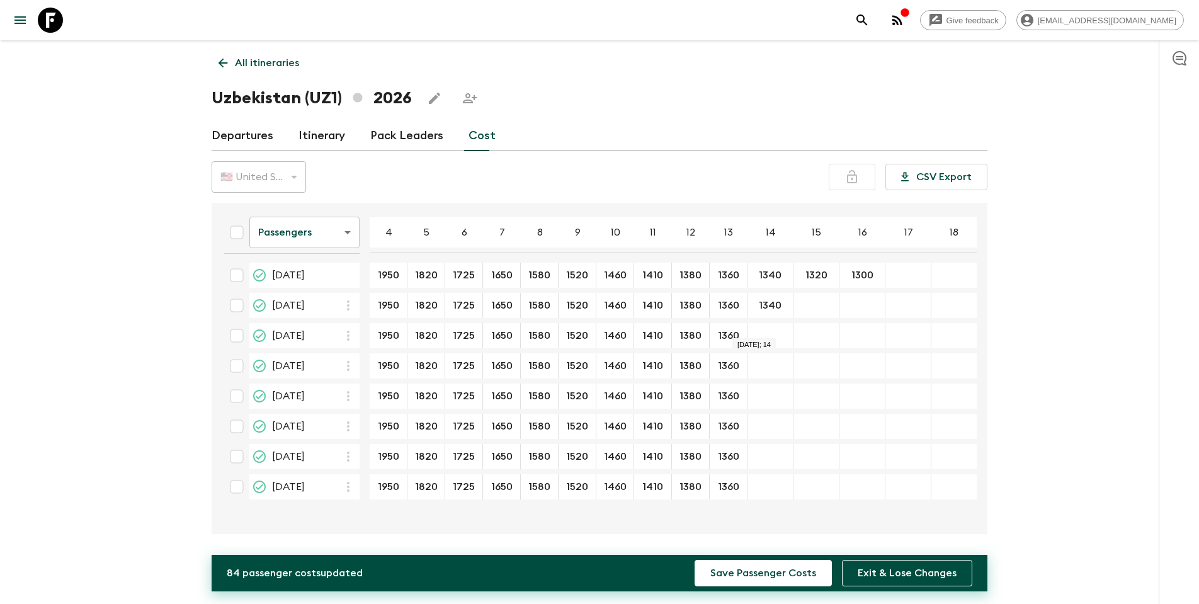
click at [762, 329] on div "12 Jun 2026; 14" at bounding box center [770, 335] width 46 height 25
type input "1340"
click at [771, 387] on div "11 Sep 2026; 14" at bounding box center [770, 395] width 46 height 25
type input "1340"
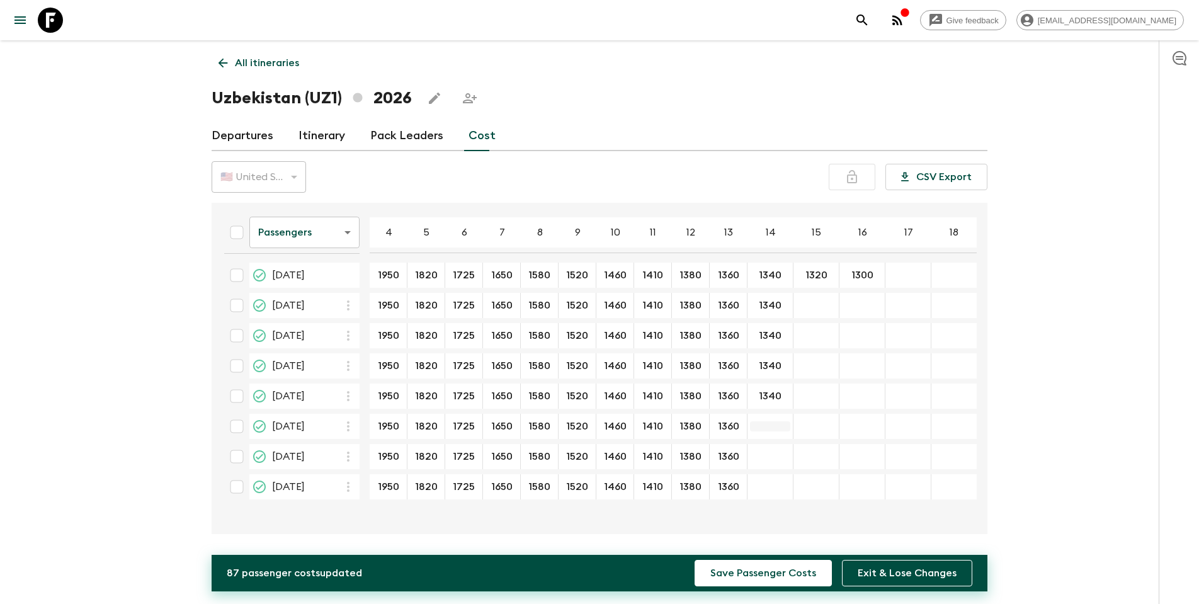
click at [764, 387] on div "18 Sep 2026; 14" at bounding box center [770, 426] width 46 height 25
type input "1340"
click at [759, 387] on input "1340" at bounding box center [770, 426] width 40 height 14
click at [779, 387] on input "1340" at bounding box center [770, 426] width 40 height 14
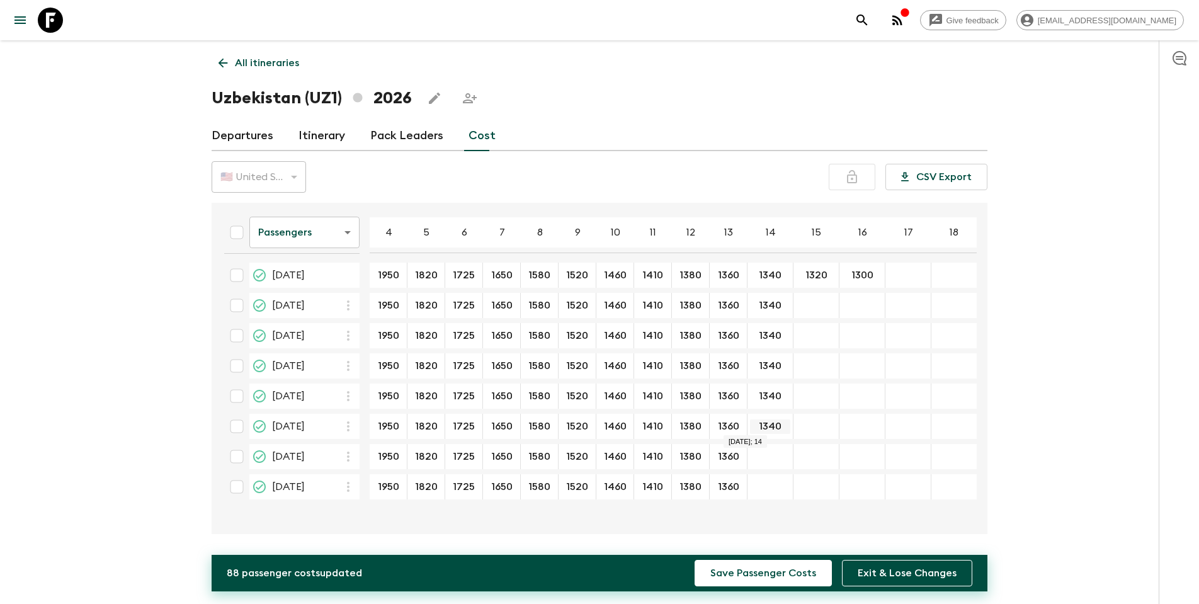
drag, startPoint x: 782, startPoint y: 426, endPoint x: 754, endPoint y: 426, distance: 28.3
click at [754, 387] on input "1340" at bounding box center [770, 426] width 40 height 14
type input "1340"
click at [764, 387] on div "23 Oct 2026; 14" at bounding box center [770, 486] width 46 height 25
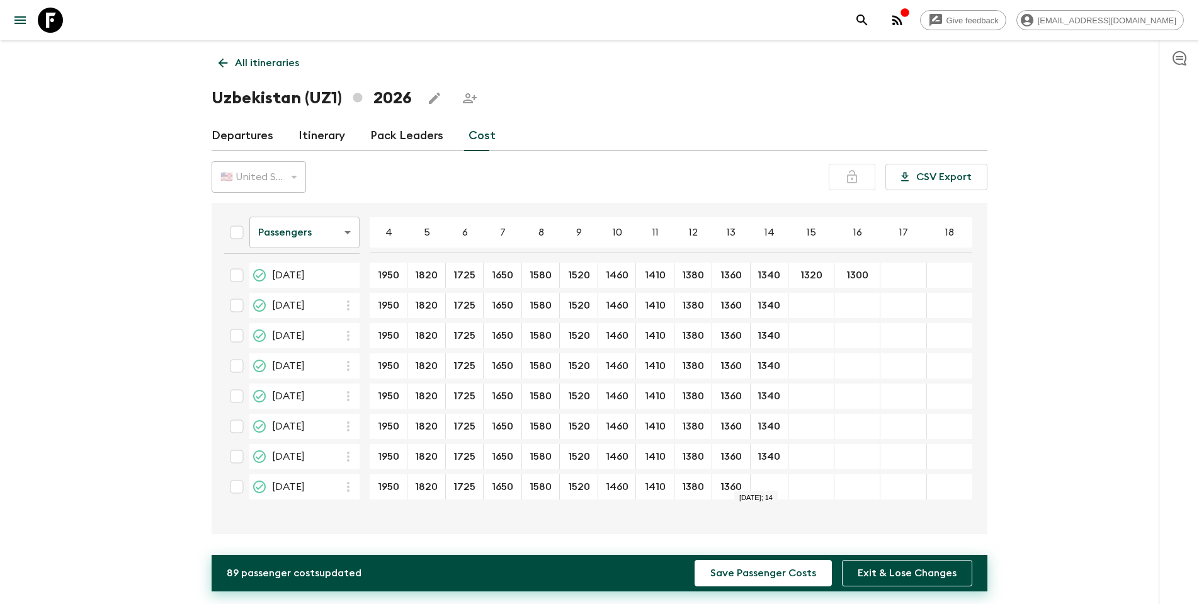
type input "1340"
drag, startPoint x: 796, startPoint y: 275, endPoint x: 825, endPoint y: 274, distance: 28.3
click at [805, 274] on input "1320" at bounding box center [811, 275] width 40 height 14
type input "1320"
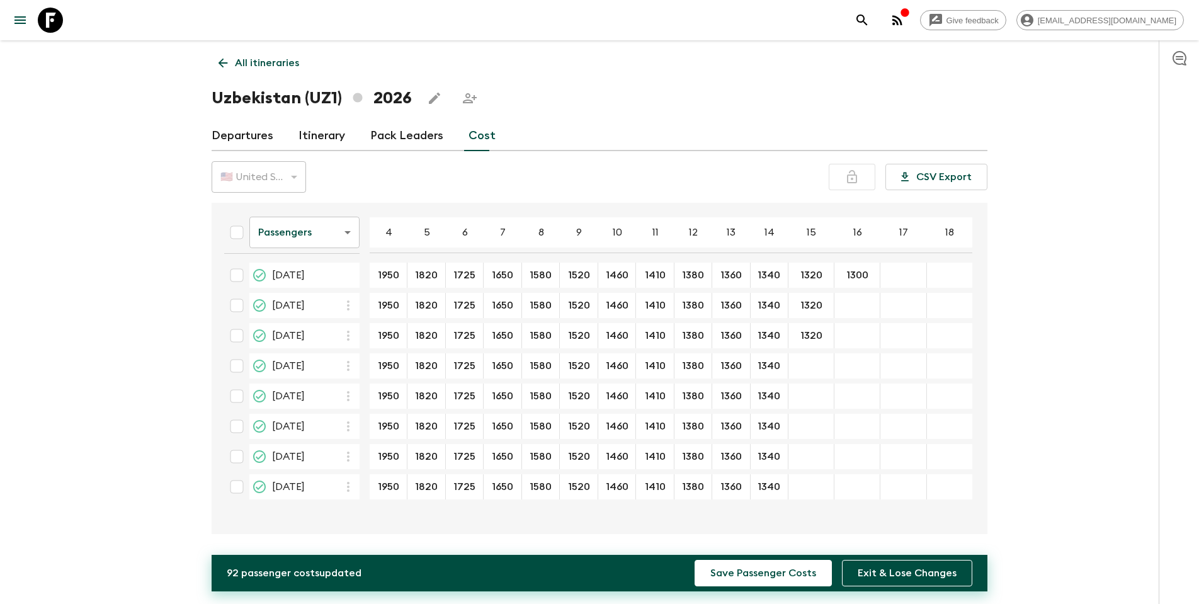
click at [805, 371] on div "04 Sep 2026; 15" at bounding box center [811, 365] width 46 height 25
type input "1320"
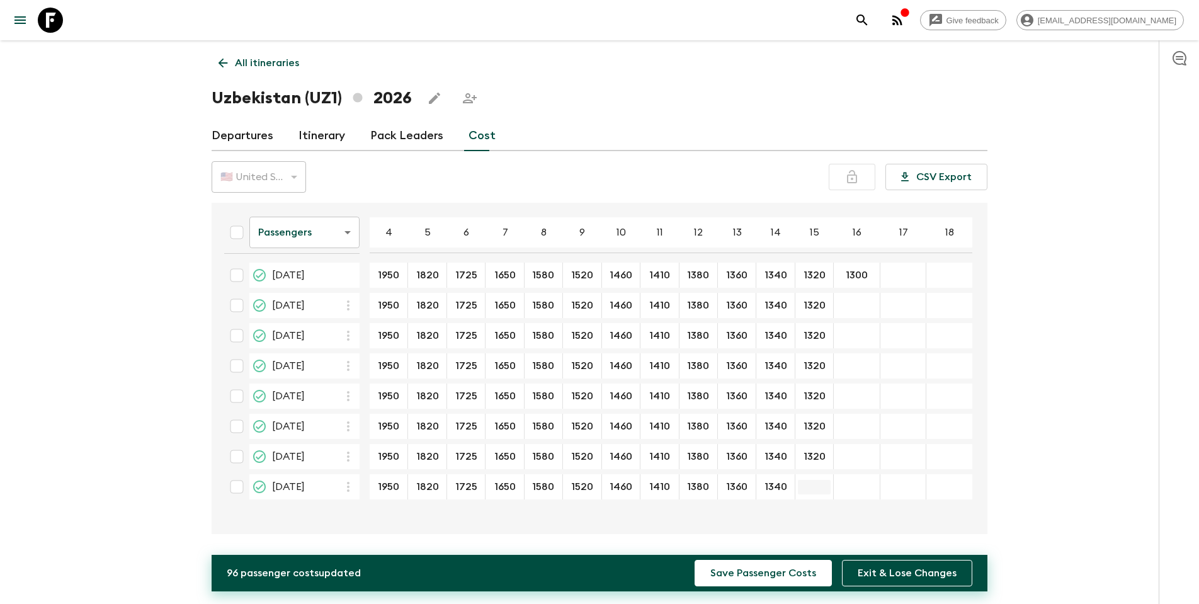
type input "1320"
drag, startPoint x: 841, startPoint y: 273, endPoint x: 871, endPoint y: 273, distance: 29.6
click at [805, 273] on input "1300" at bounding box center [856, 275] width 41 height 14
type input "1300"
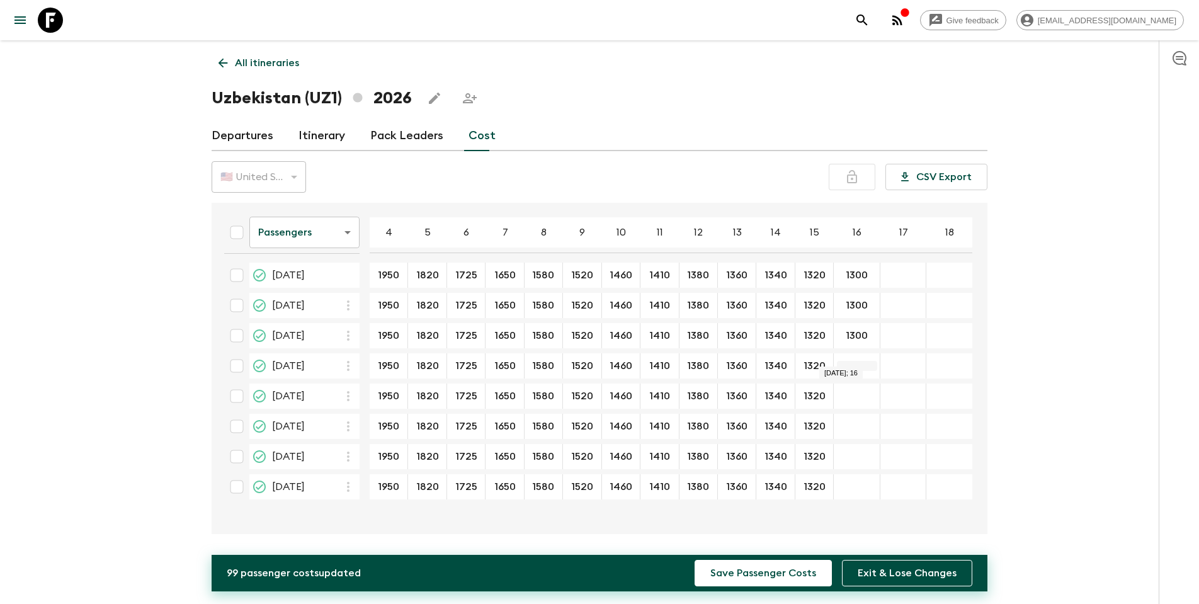
drag, startPoint x: 849, startPoint y: 356, endPoint x: 847, endPoint y: 366, distance: 9.6
click at [805, 358] on div "04 Sep 2026; 16" at bounding box center [857, 365] width 47 height 25
type input "1300"
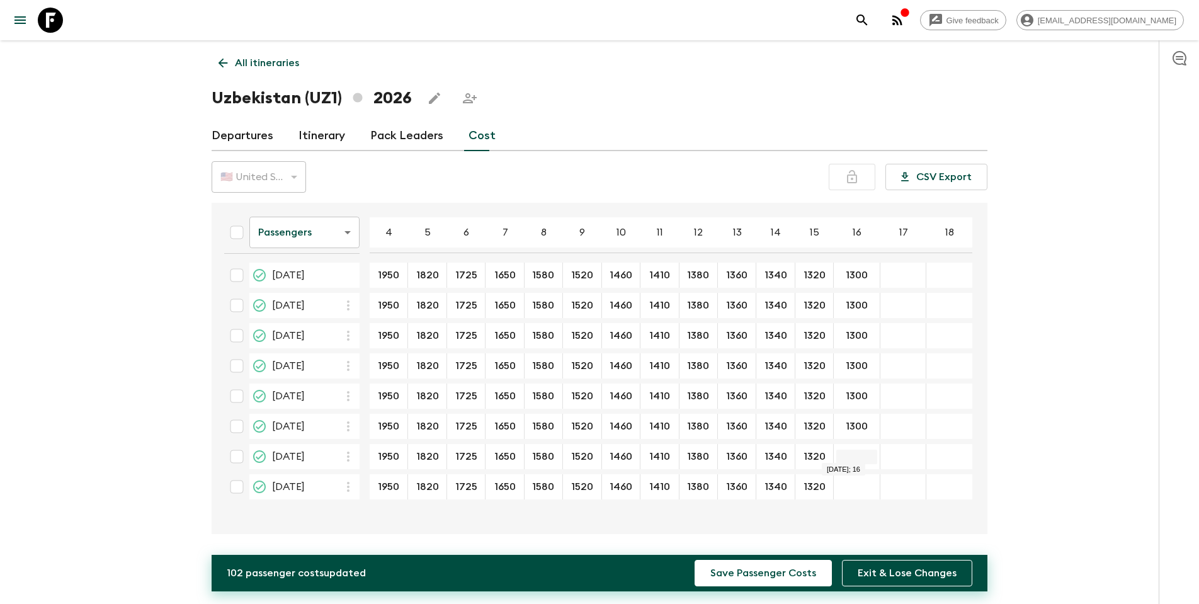
type input "1300"
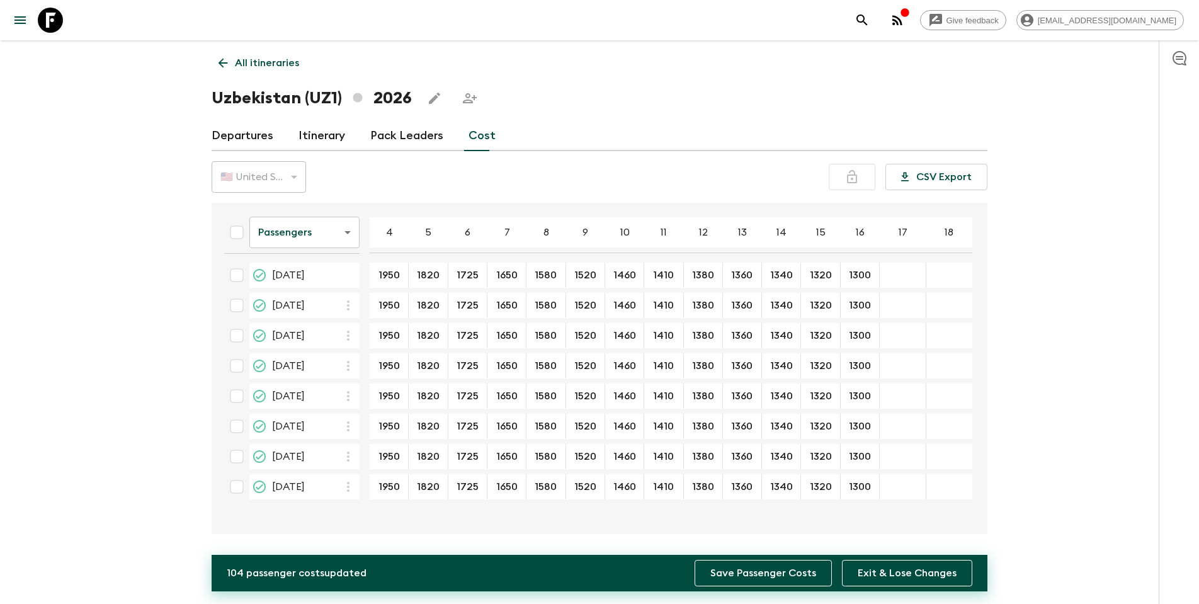
click at [740, 387] on button "Save Passenger Costs" at bounding box center [762, 573] width 137 height 26
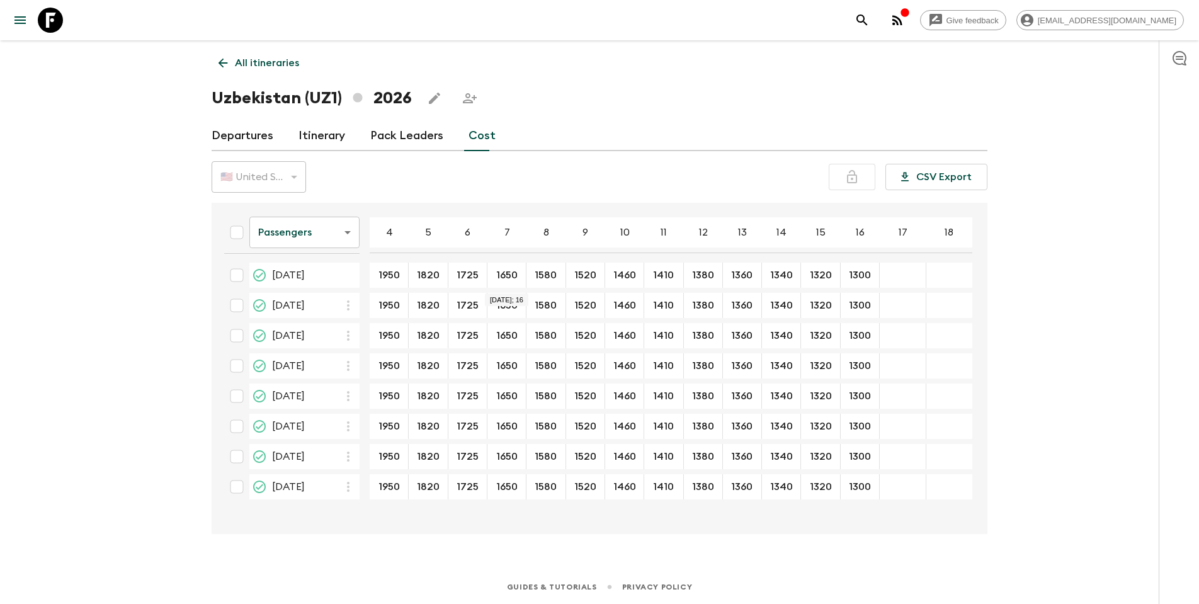
click at [393, 136] on link "Pack Leaders" at bounding box center [406, 136] width 73 height 30
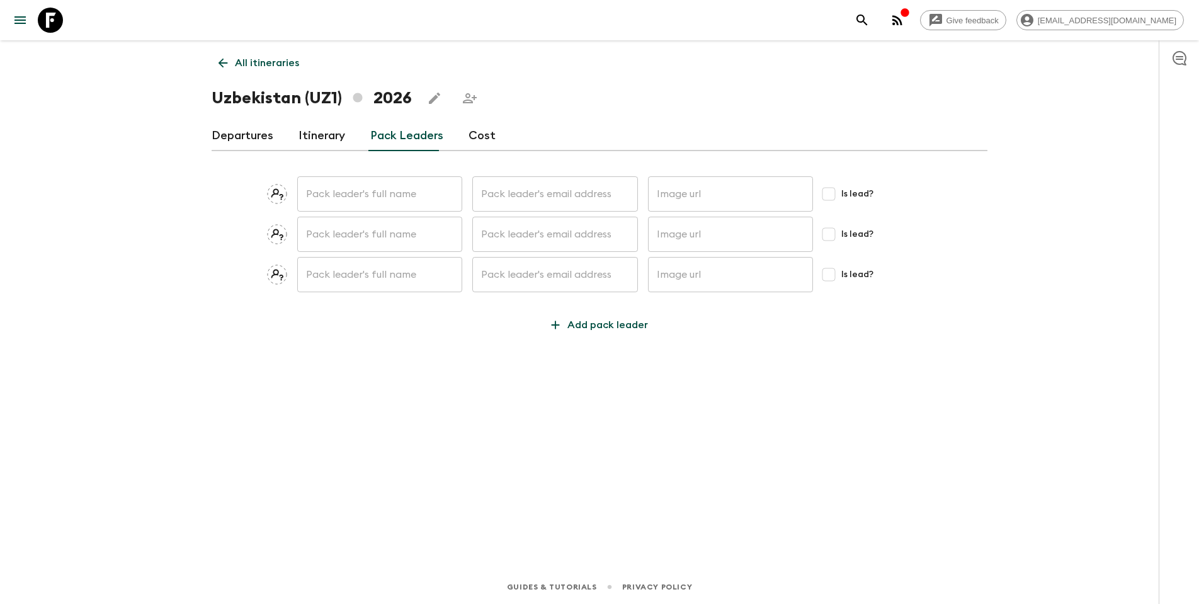
click at [471, 135] on link "Cost" at bounding box center [481, 136] width 27 height 30
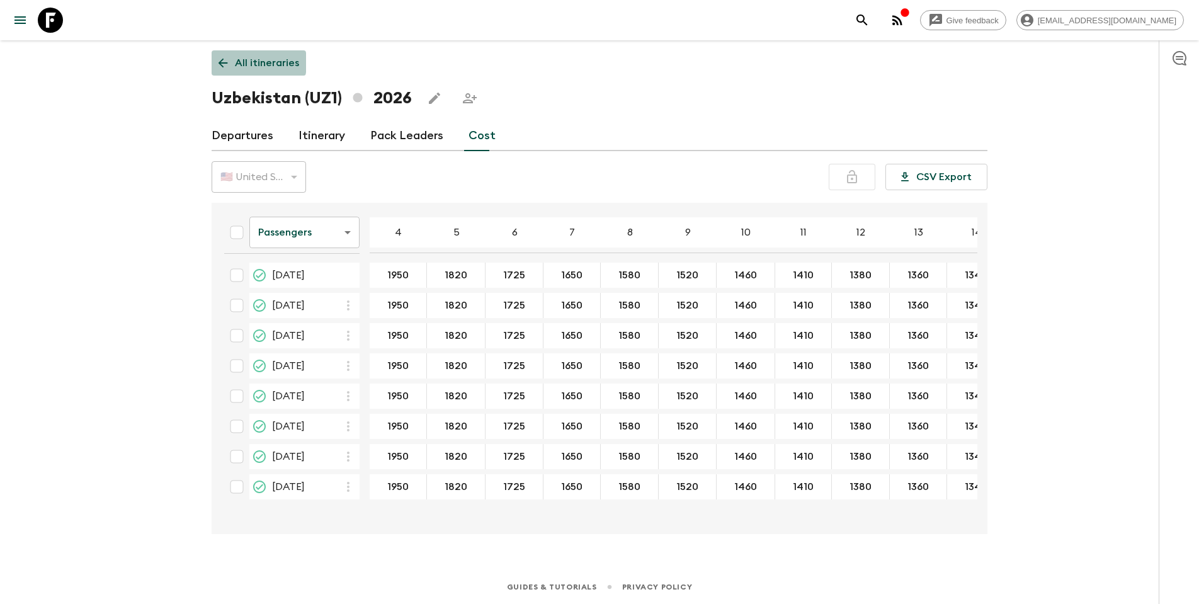
click at [229, 62] on icon at bounding box center [223, 63] width 14 height 14
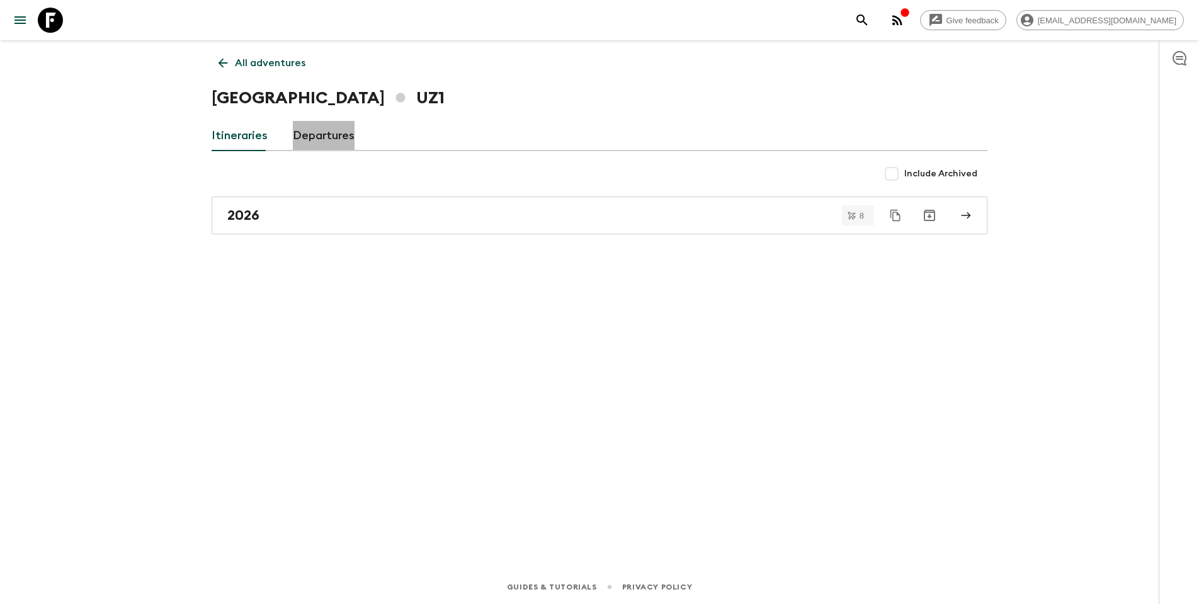
click at [318, 137] on link "Departures" at bounding box center [324, 136] width 62 height 30
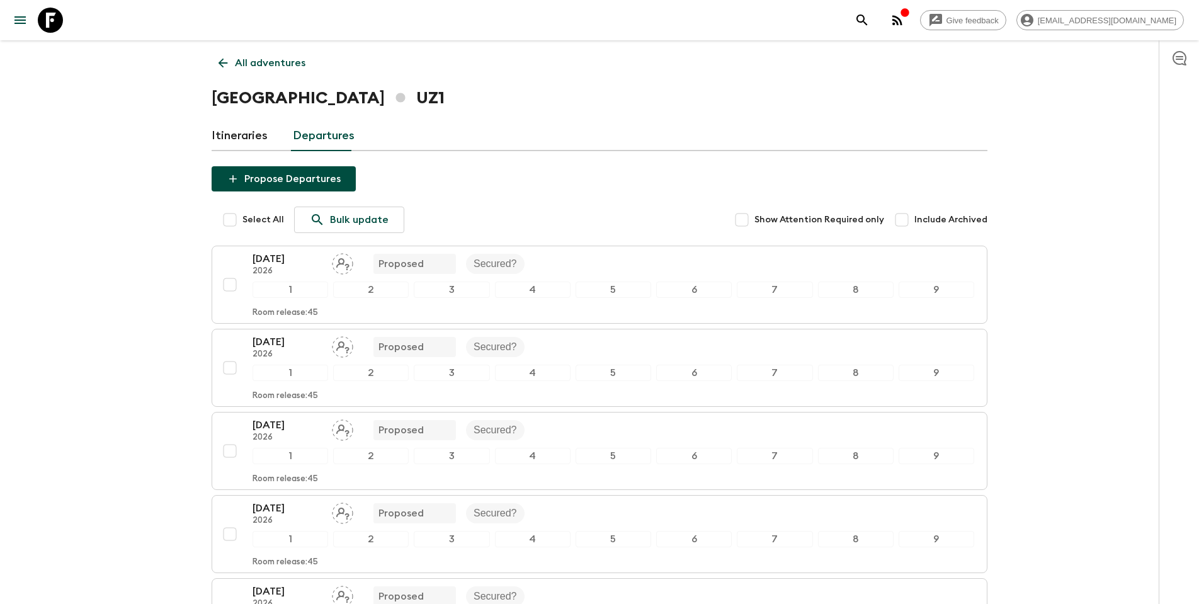
click at [261, 99] on h1 "Uzbekistan UZ1" at bounding box center [328, 98] width 233 height 25
click at [242, 139] on link "Itineraries" at bounding box center [240, 136] width 56 height 30
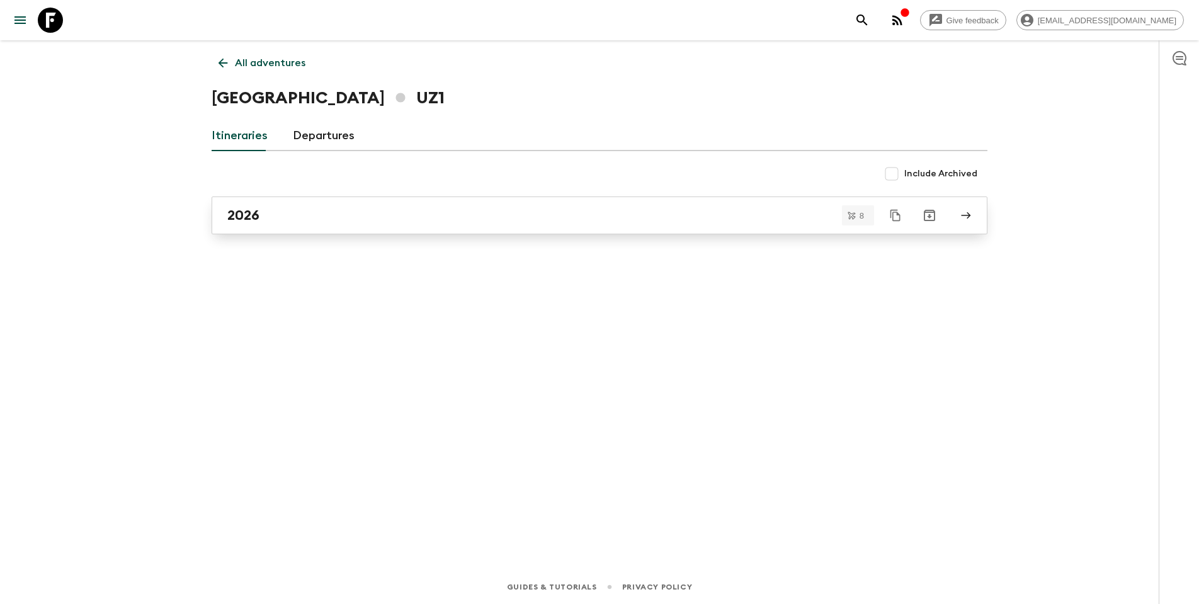
click at [260, 214] on div "2026" at bounding box center [587, 215] width 720 height 16
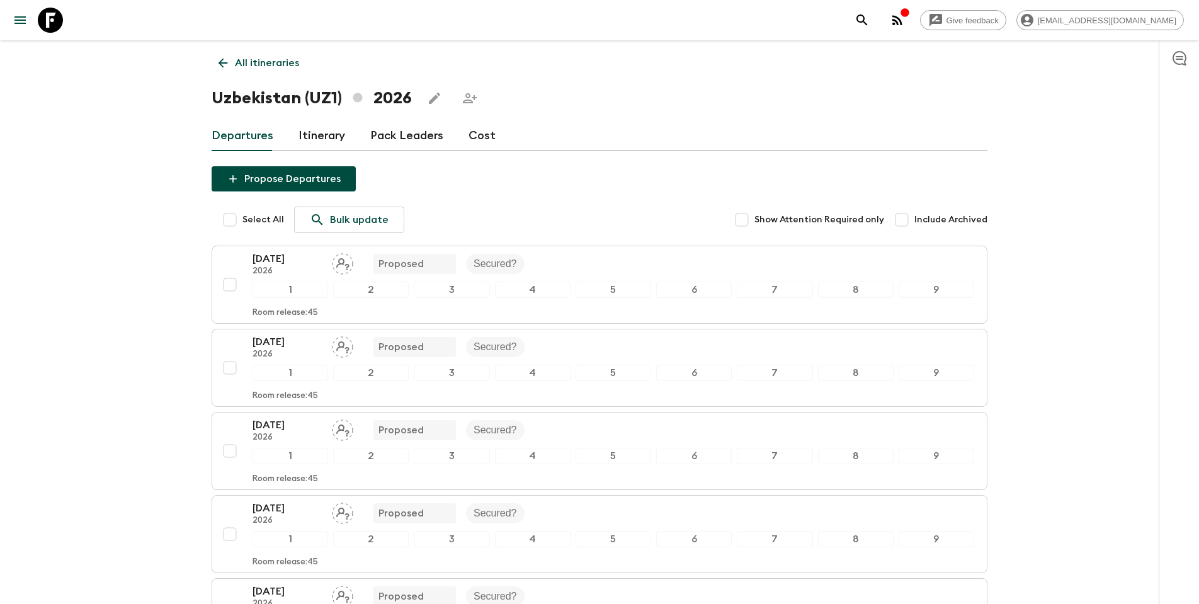
click at [482, 138] on link "Cost" at bounding box center [481, 136] width 27 height 30
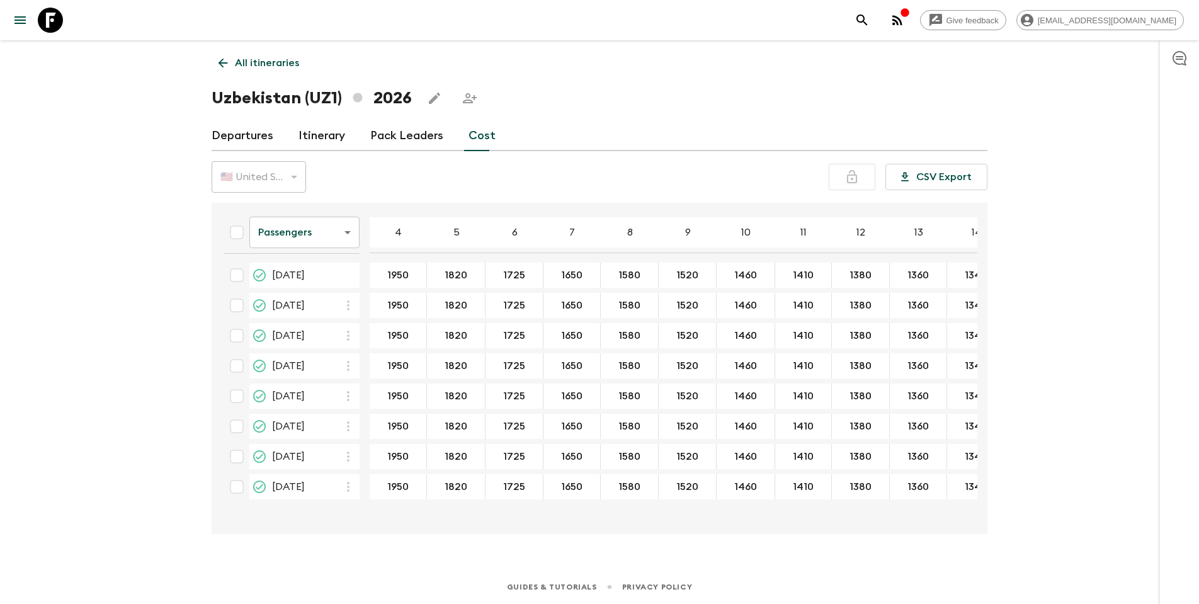
click at [289, 179] on div "🇺🇸 United States Dollar (USD)" at bounding box center [259, 176] width 94 height 35
click at [295, 177] on div "🇺🇸 United States Dollar (USD)" at bounding box center [259, 176] width 94 height 35
click at [240, 232] on input "Select all" at bounding box center [236, 232] width 25 height 25
checkbox input "true"
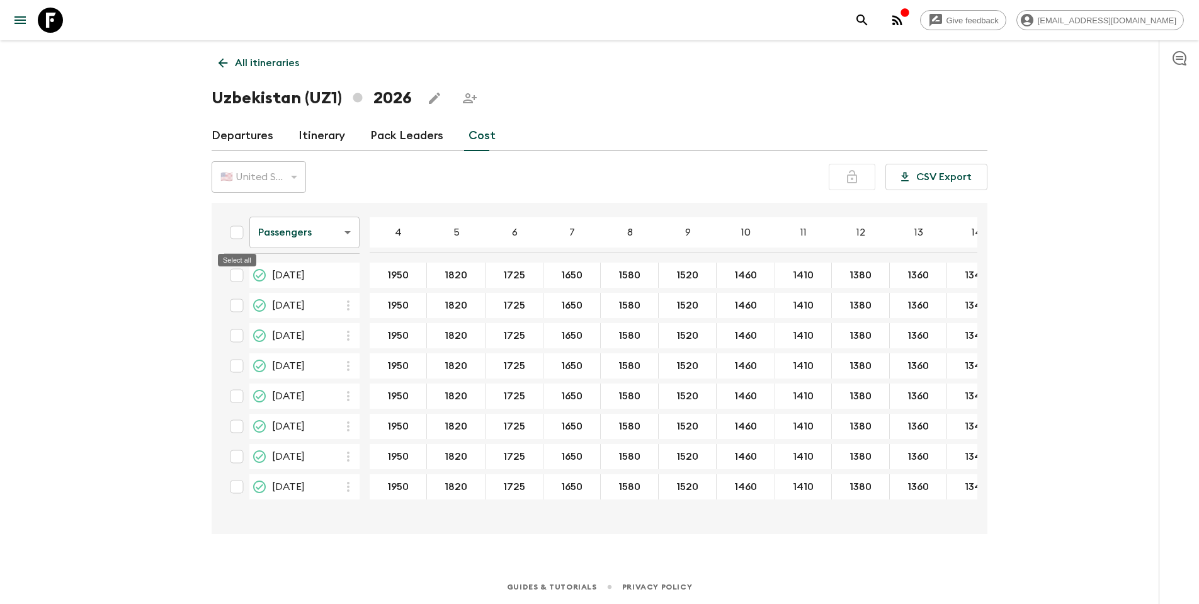
checkbox input "true"
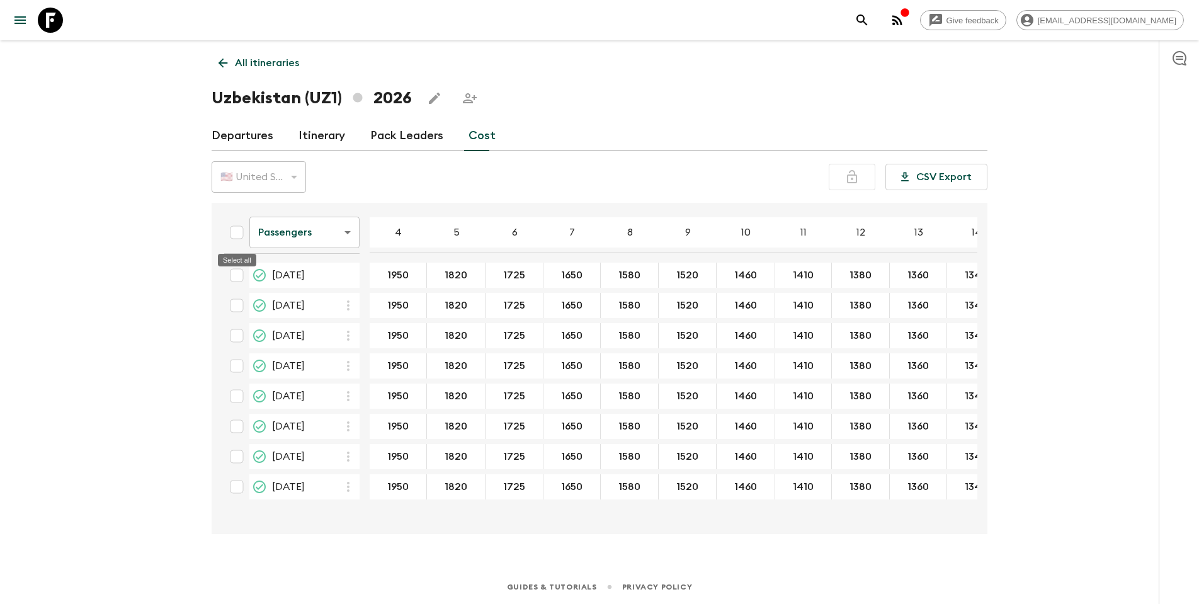
checkbox input "true"
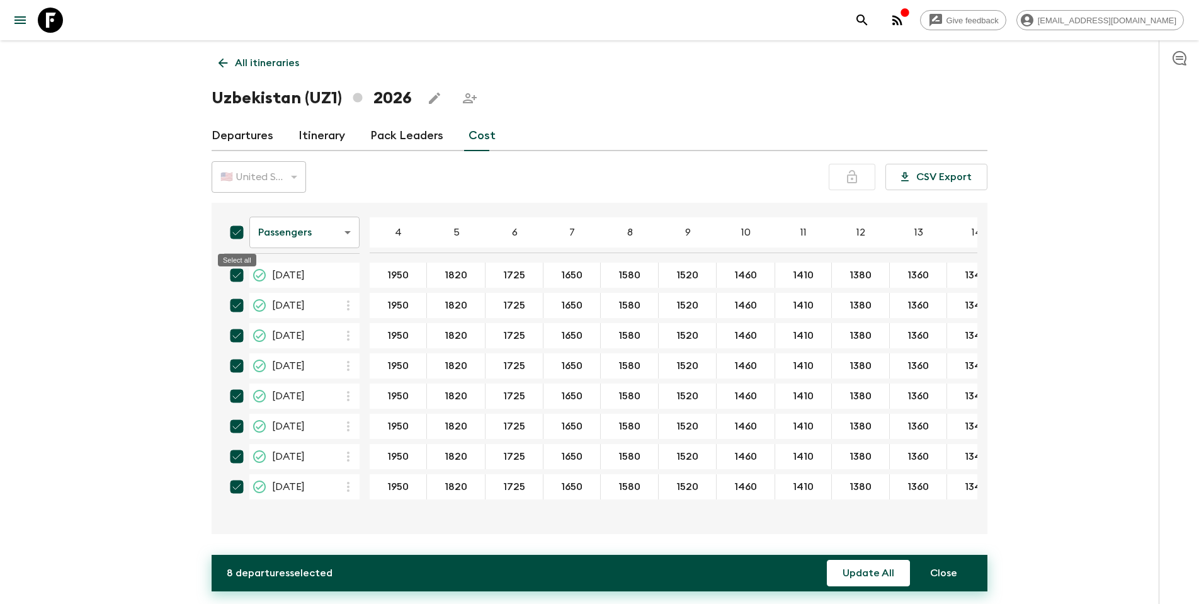
click at [240, 232] on input "Select all" at bounding box center [236, 232] width 25 height 25
checkbox input "false"
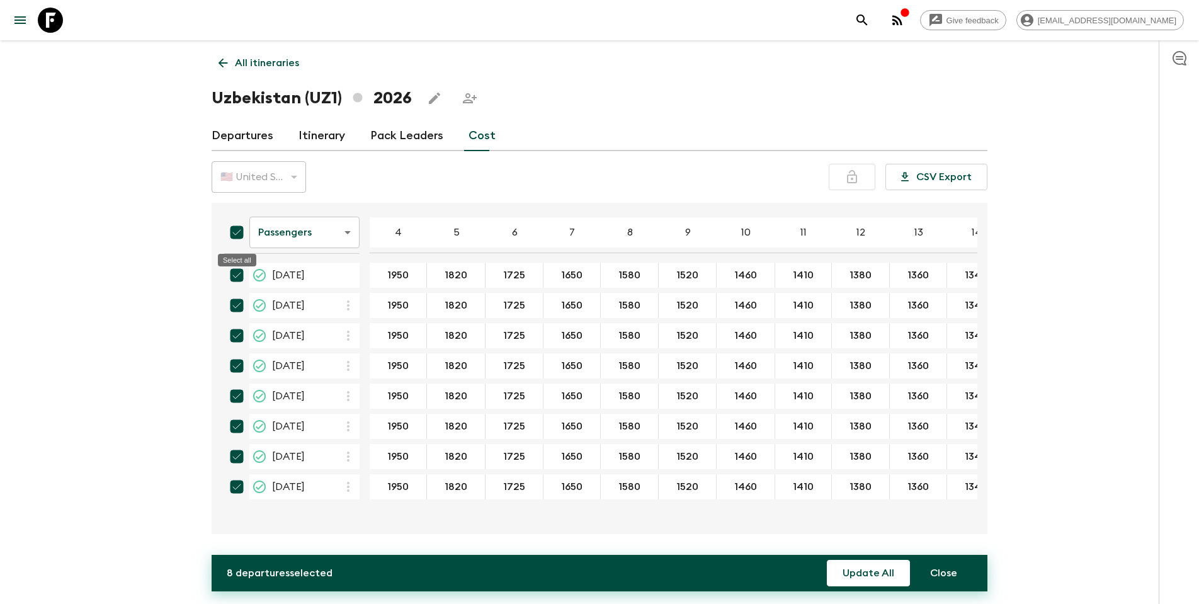
checkbox input "false"
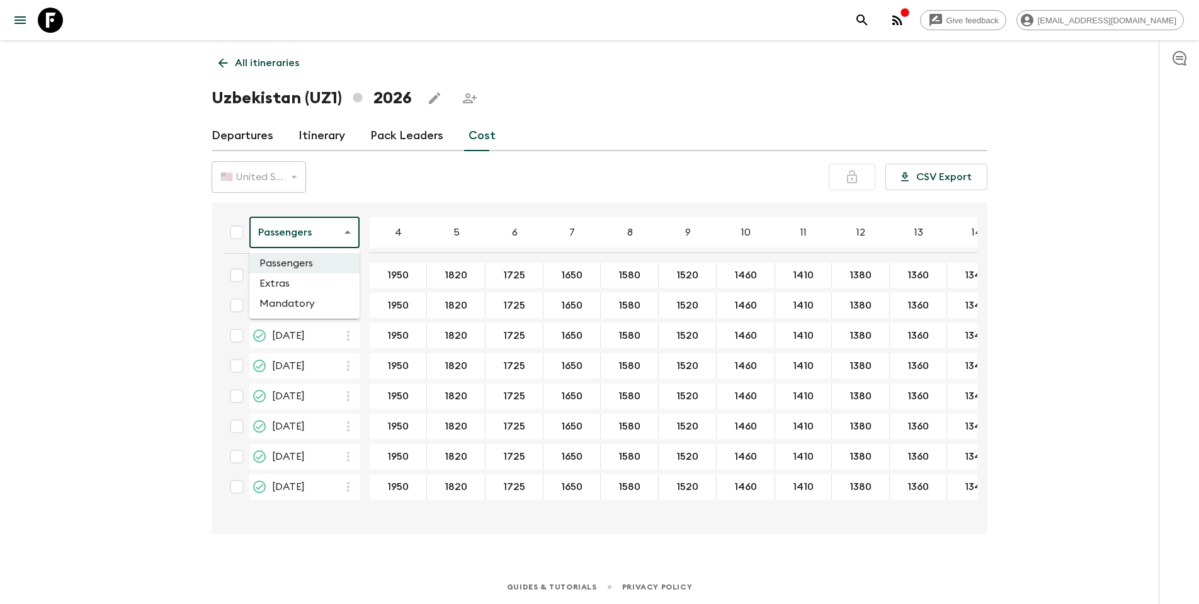
click at [274, 229] on body "Give feedback [EMAIL_ADDRESS][DOMAIN_NAME] All itineraries [GEOGRAPHIC_DATA] (U…" at bounding box center [599, 302] width 1199 height 604
click at [282, 281] on li "Extras" at bounding box center [304, 283] width 110 height 20
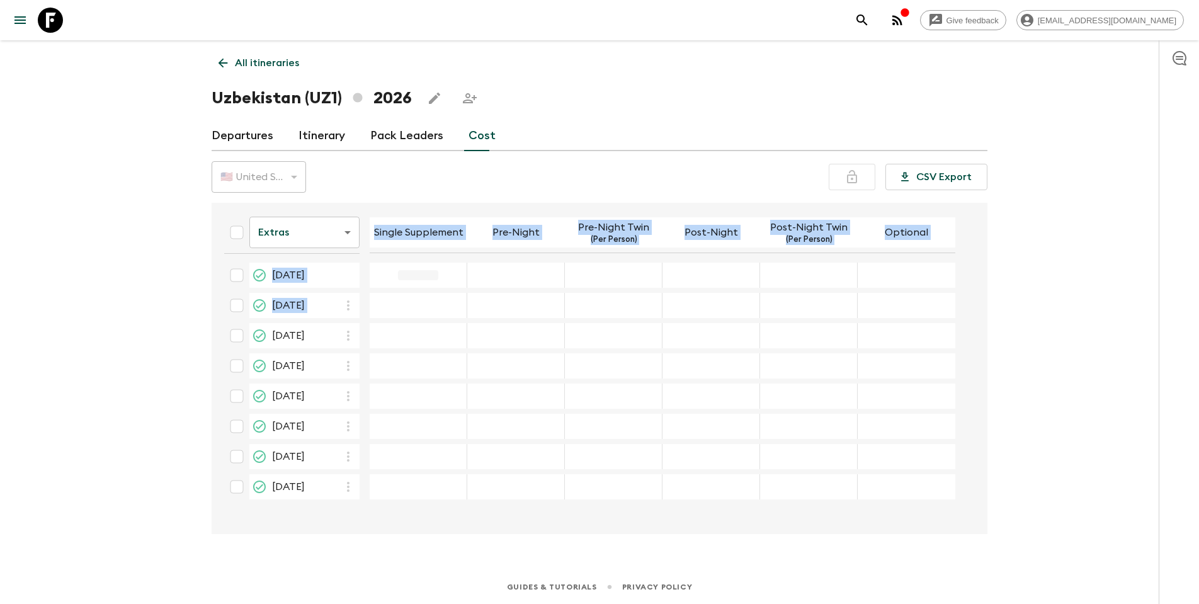
drag, startPoint x: 411, startPoint y: 289, endPoint x: 419, endPoint y: 278, distance: 13.6
click at [412, 288] on table "Extras extrasCost ​ Single Supplement Pre-Night Pre-Night Twin (Per Person) Pos…" at bounding box center [584, 356] width 741 height 297
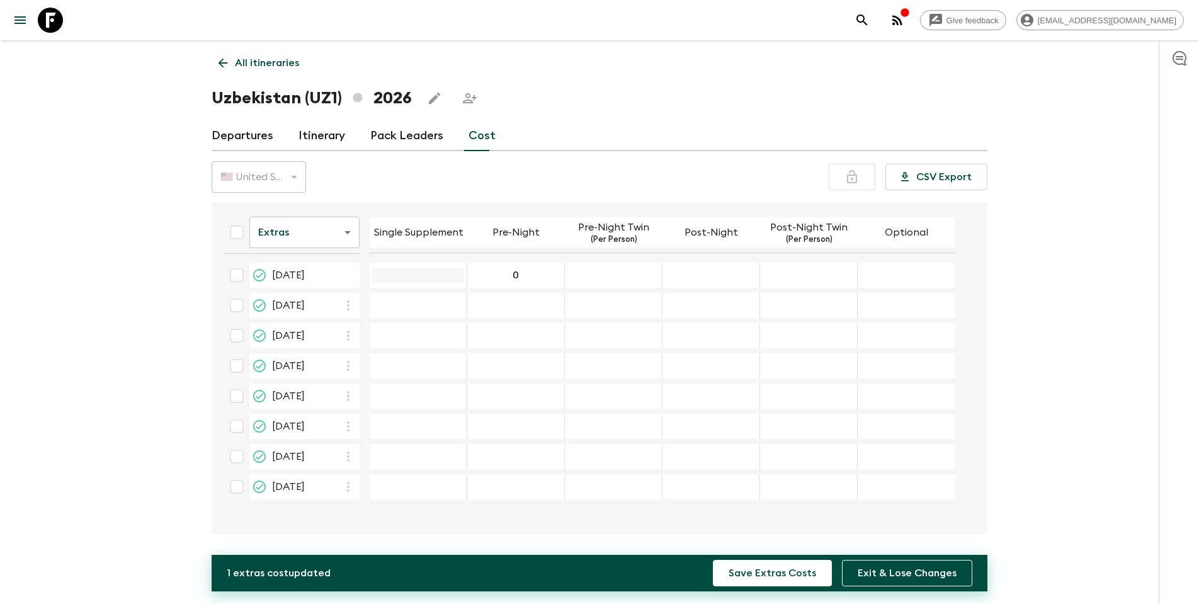
type input "0"
click at [424, 280] on input "24 Apr 2026; Single Supplement" at bounding box center [418, 275] width 92 height 14
type input "360"
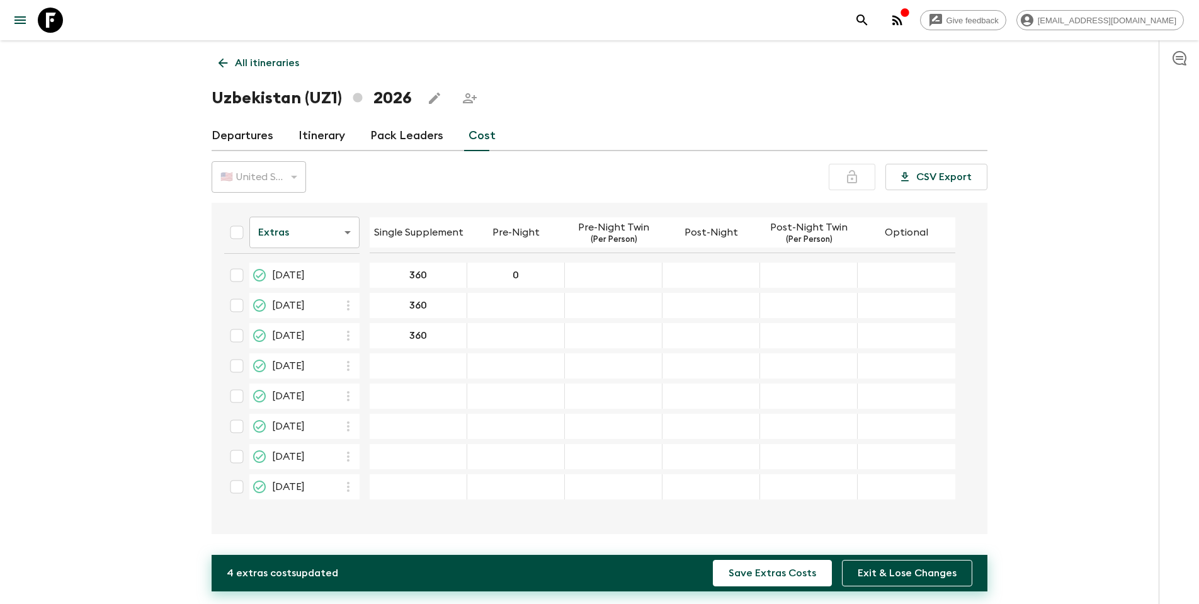
click at [427, 373] on div "04 Sep 2026; Single Supplement" at bounding box center [419, 365] width 98 height 25
type input "360"
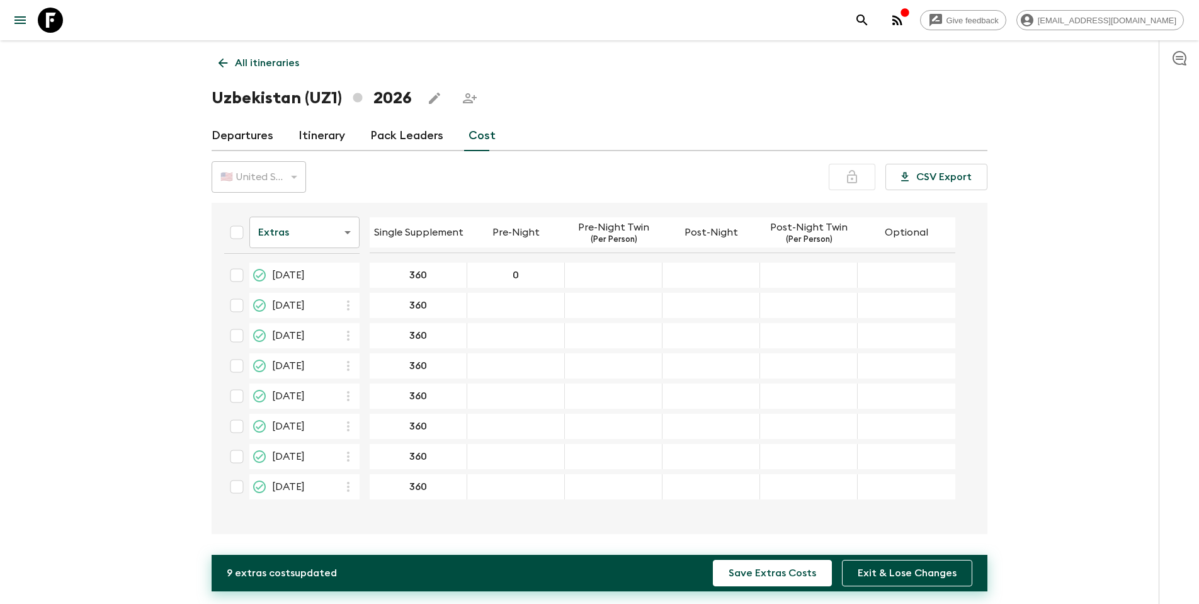
type input "360"
type input "0"
click at [805, 278] on div "24 Apr 2026; Optional" at bounding box center [906, 275] width 98 height 25
click at [525, 276] on input "0" at bounding box center [516, 275] width 92 height 14
click at [530, 276] on input "0" at bounding box center [516, 275] width 92 height 14
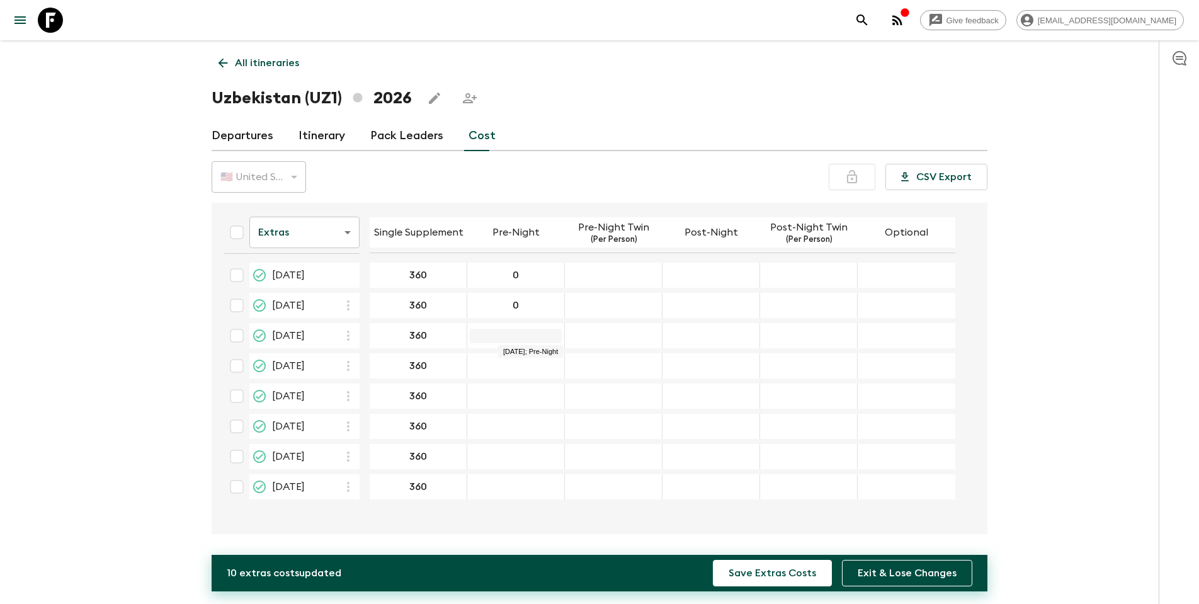
click at [539, 336] on input "12 Jun 2026; Pre-Night" at bounding box center [516, 336] width 92 height 14
type input "0"
click at [529, 358] on div "04 Sep 2026; Pre-Night" at bounding box center [516, 365] width 98 height 25
type input "0"
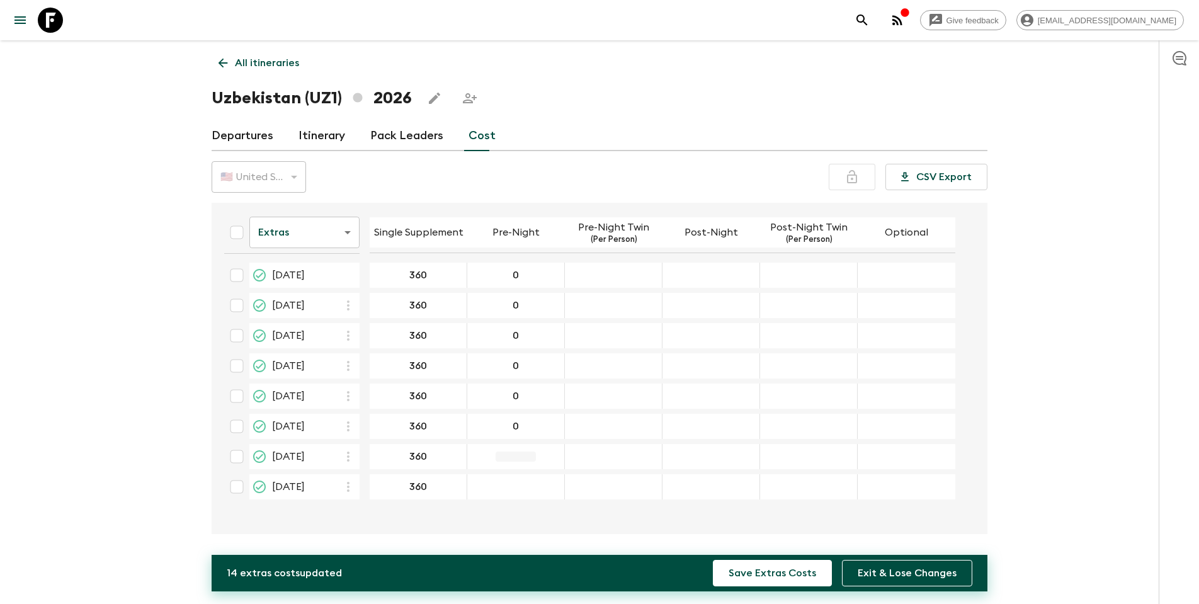
type input "0"
click at [718, 269] on input "24 Apr 2026; Post-Night" at bounding box center [711, 275] width 92 height 14
type input "0"
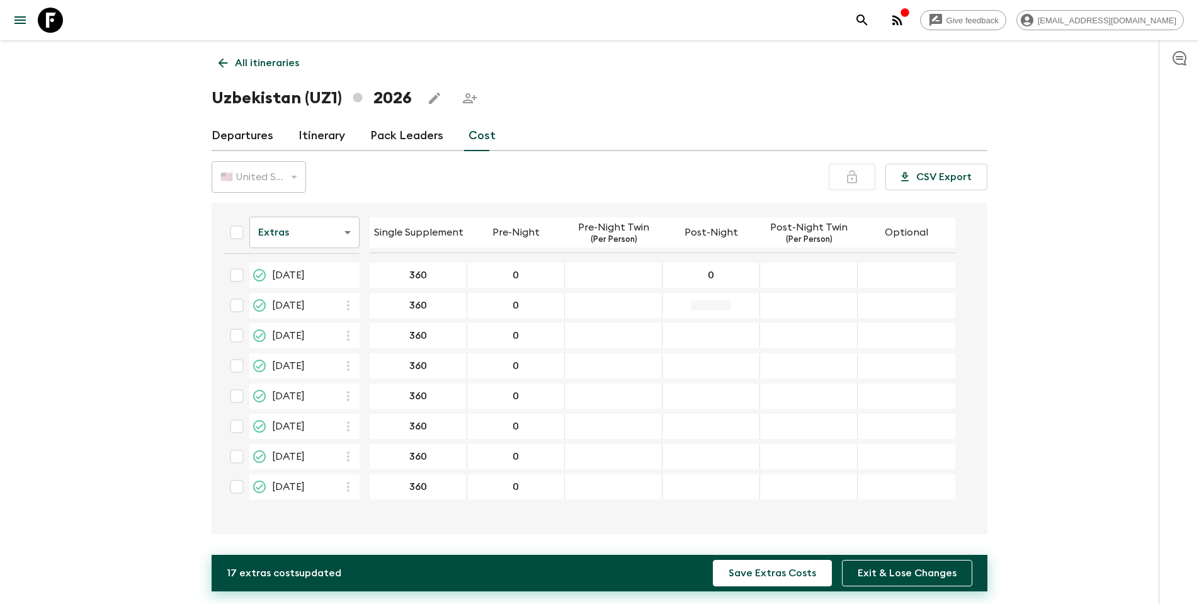
drag, startPoint x: 719, startPoint y: 293, endPoint x: 719, endPoint y: 300, distance: 6.9
click at [719, 294] on div "22 May 2026; Post-Night" at bounding box center [711, 305] width 98 height 25
type input "0"
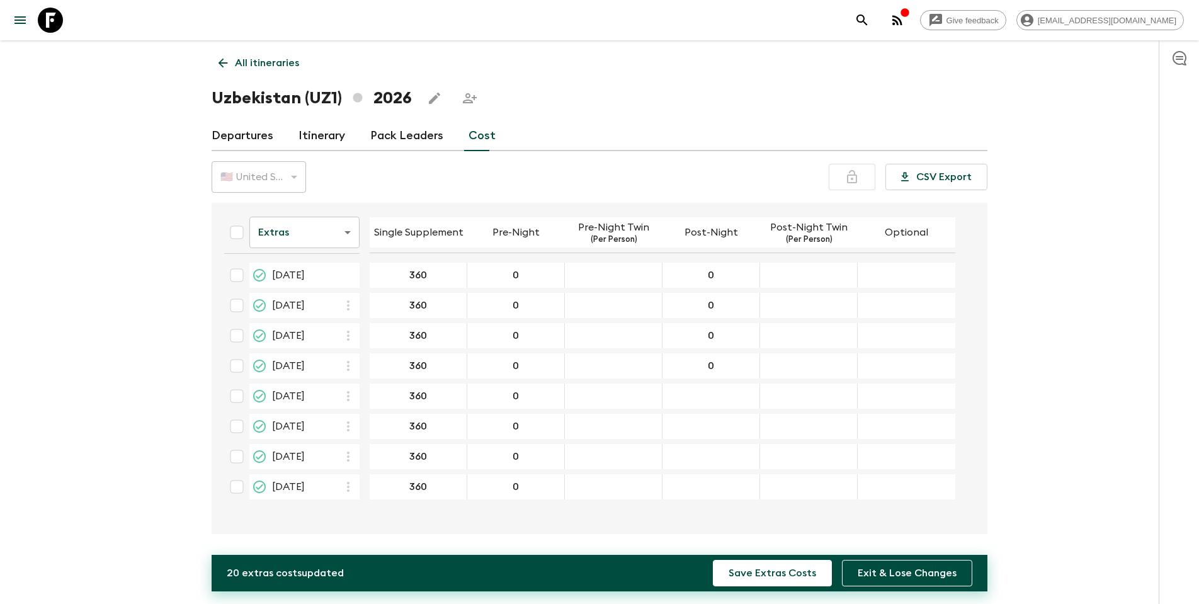
click at [726, 387] on div "11 Sep 2026; Post-Night" at bounding box center [711, 395] width 98 height 25
type input "0"
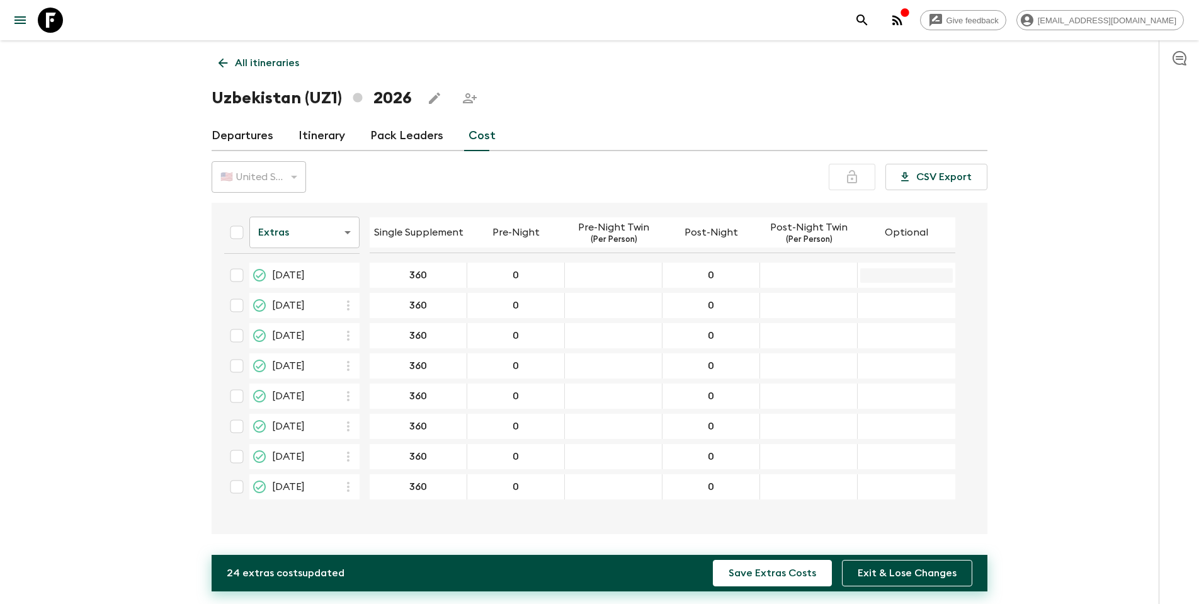
click at [805, 278] on input "24 Apr 2026; Optional" at bounding box center [906, 275] width 93 height 14
type input "0"
click at [805, 360] on div "04 Sep 2026; Optional" at bounding box center [906, 365] width 98 height 25
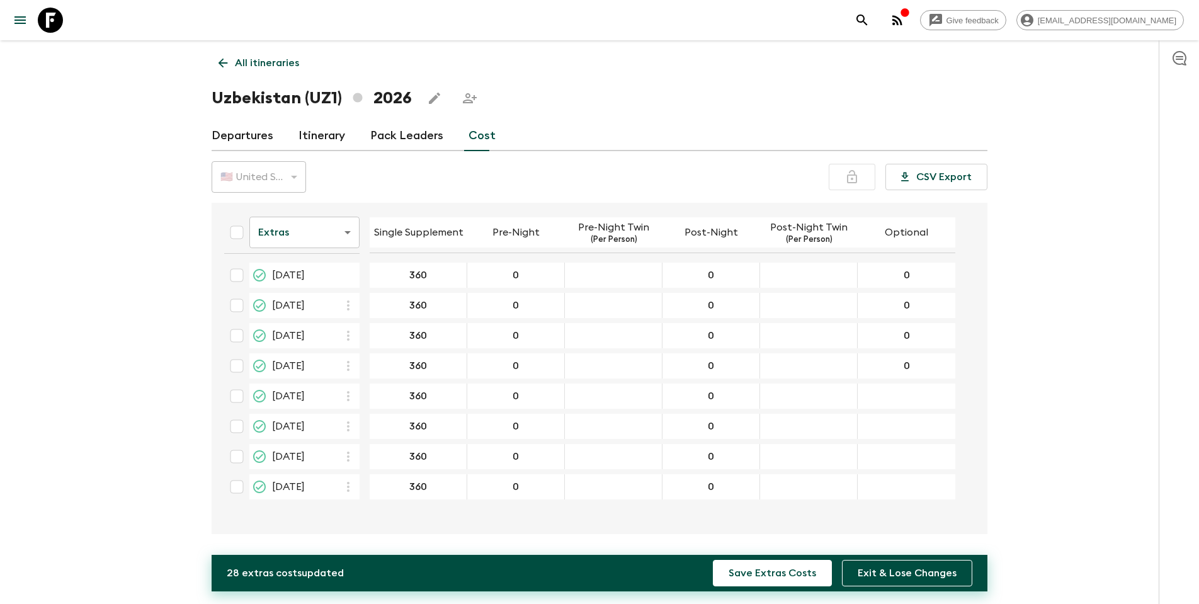
type input "0"
click at [805, 384] on div "11 Sep 2026; Optional" at bounding box center [906, 395] width 98 height 25
type input "0"
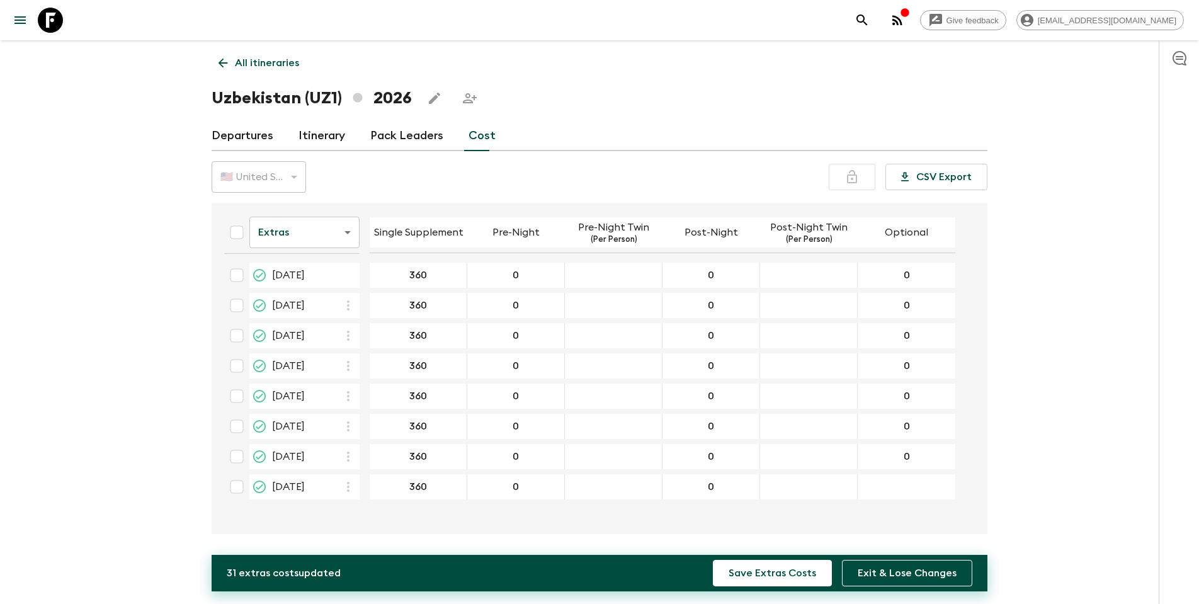
click at [805, 387] on div "23 Oct 2026; Optional" at bounding box center [906, 486] width 98 height 25
type input "0"
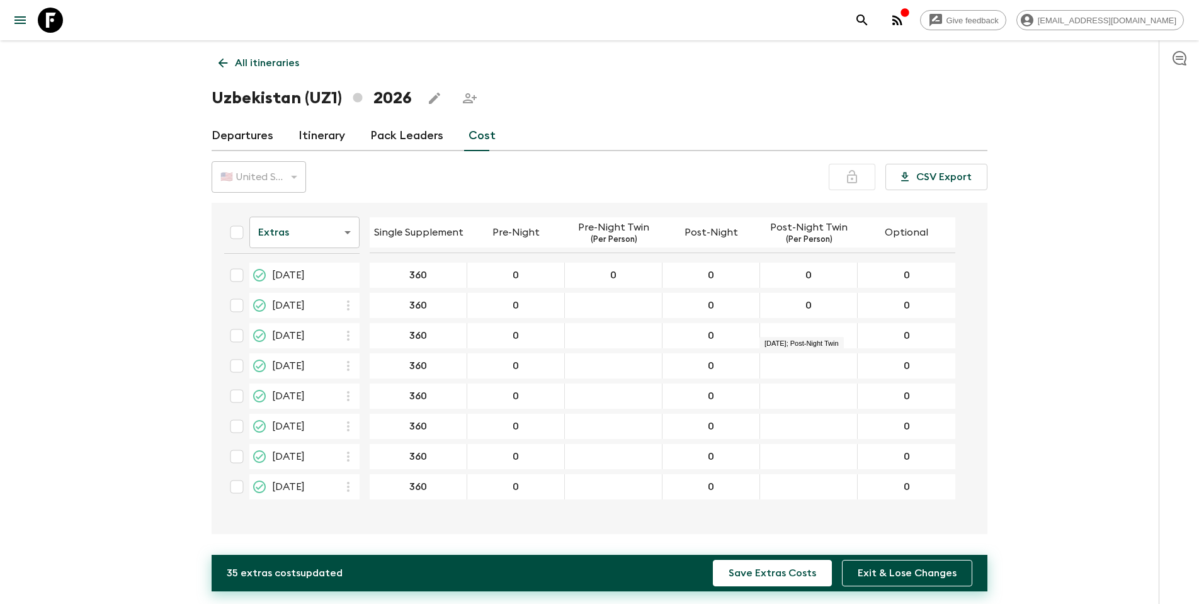
click at [805, 328] on div "12 Jun 2026; Post-Night Twin" at bounding box center [809, 335] width 98 height 25
type input "0"
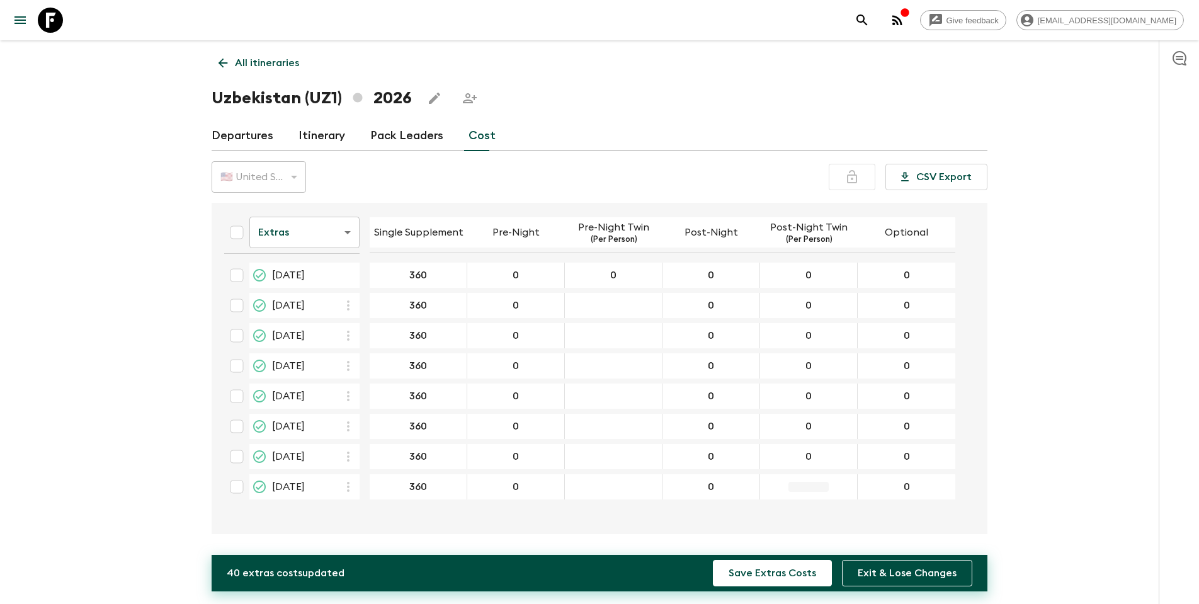
type input "0"
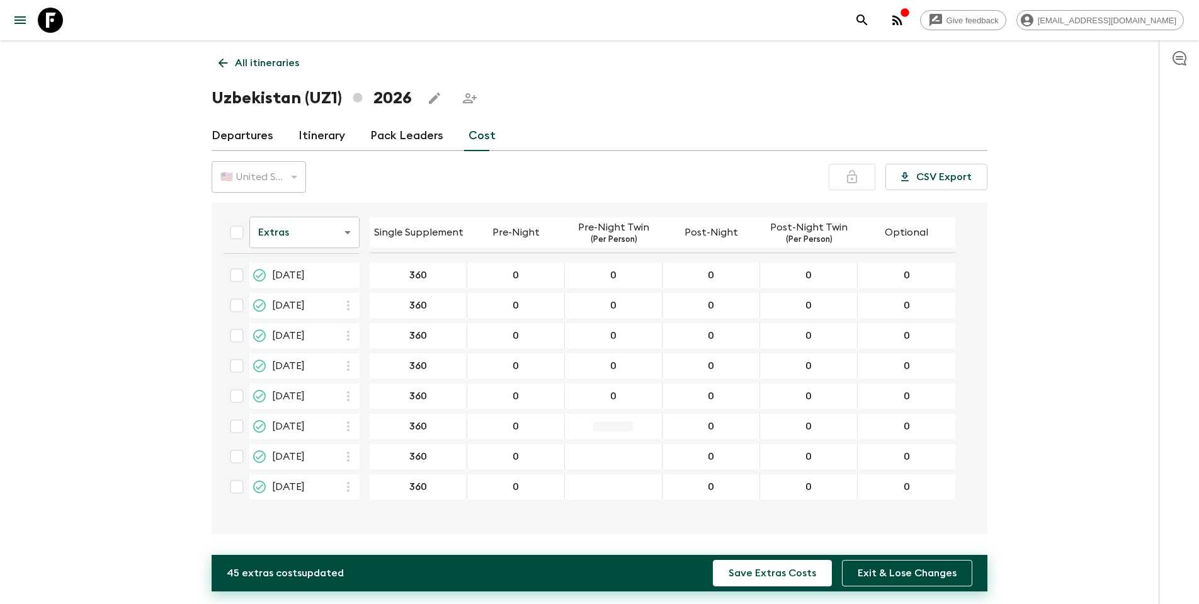
type input "0"
click at [620, 387] on div "09 Oct 2026; Pre-Night Twin" at bounding box center [614, 456] width 98 height 25
type input "0"
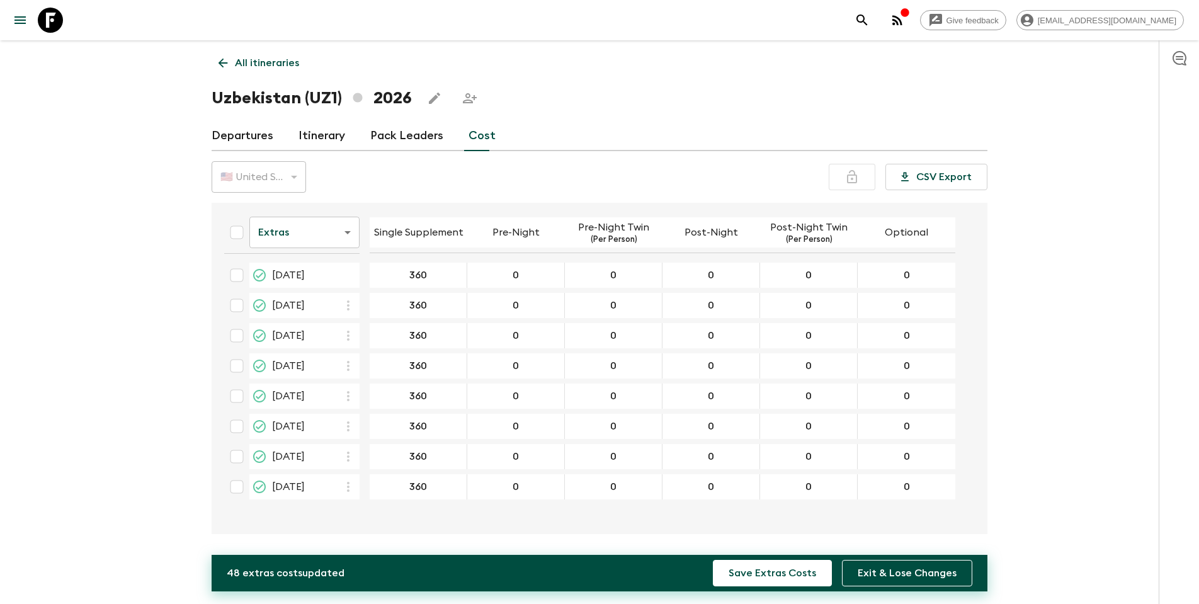
type input "0"
click at [344, 239] on body "Give feedback [EMAIL_ADDRESS][DOMAIN_NAME] All itineraries [GEOGRAPHIC_DATA] (U…" at bounding box center [599, 302] width 1199 height 604
click at [321, 269] on li "Passengers" at bounding box center [304, 263] width 110 height 20
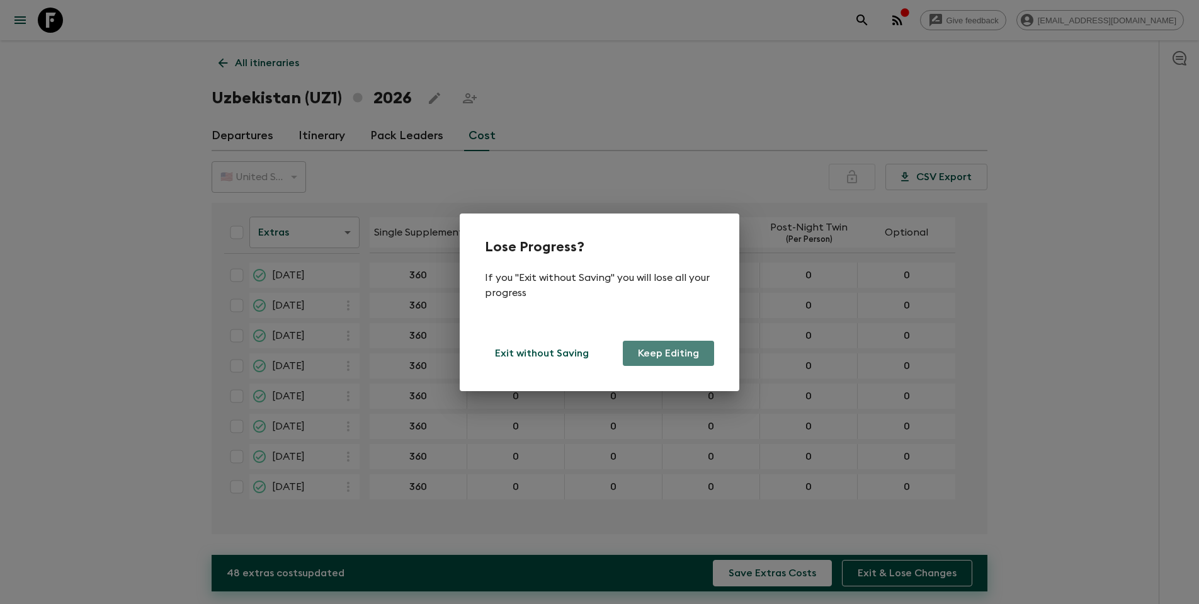
click at [648, 355] on button "Keep Editing" at bounding box center [668, 353] width 91 height 25
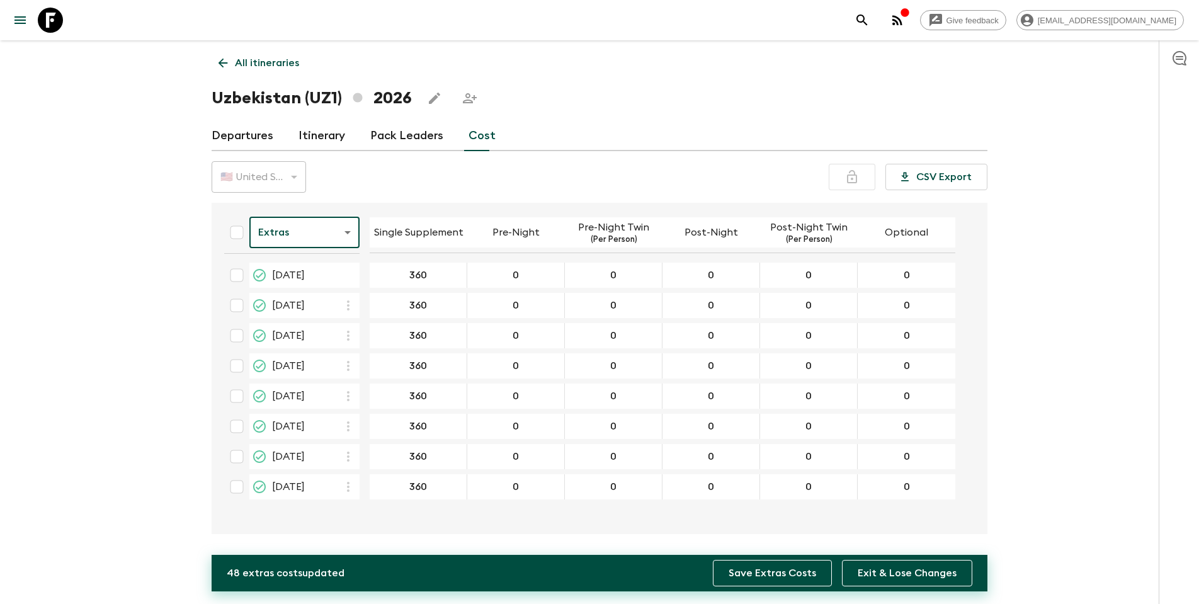
click at [788, 387] on button "Save Extras Costs" at bounding box center [772, 573] width 119 height 26
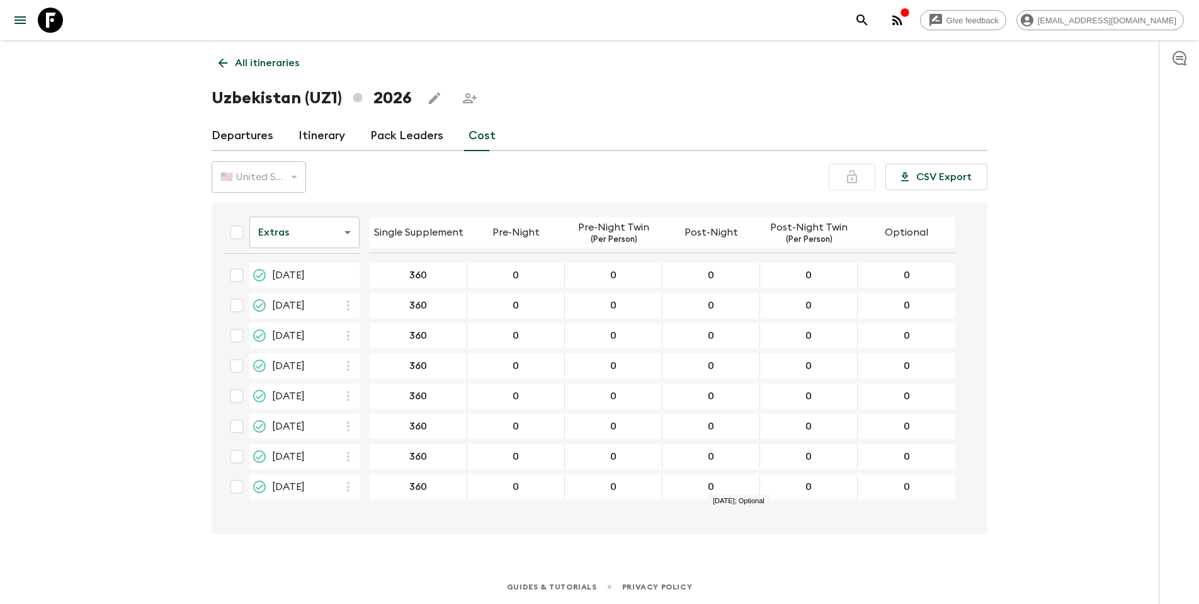
click at [341, 232] on body "Give feedback [EMAIL_ADDRESS][DOMAIN_NAME] All itineraries [GEOGRAPHIC_DATA] (U…" at bounding box center [599, 302] width 1199 height 604
click at [330, 257] on li "Passengers" at bounding box center [304, 263] width 110 height 20
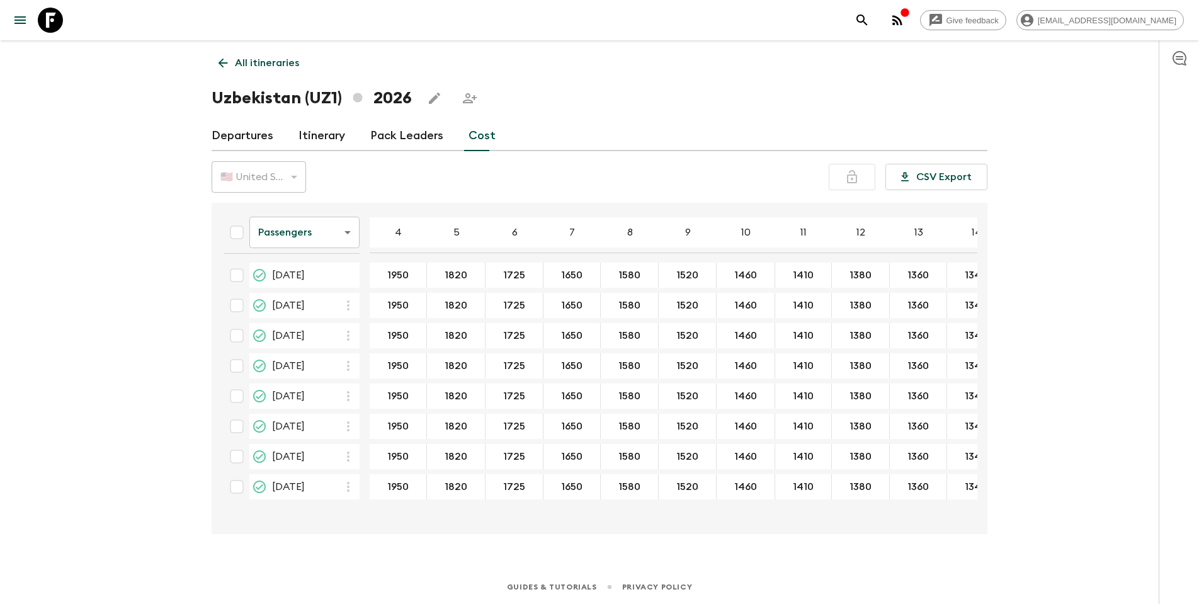
click at [331, 243] on body "Give feedback [EMAIL_ADDRESS][DOMAIN_NAME] All itineraries [GEOGRAPHIC_DATA] (U…" at bounding box center [599, 302] width 1199 height 604
click at [317, 278] on li "Extras" at bounding box center [304, 283] width 110 height 20
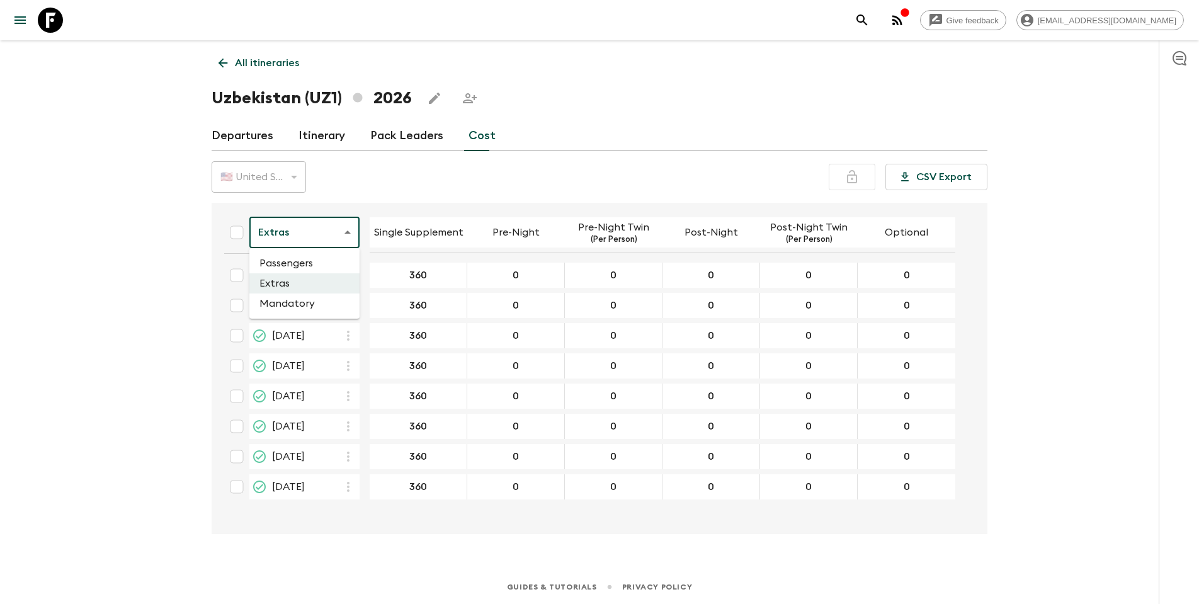
click at [322, 236] on body "Give feedback [EMAIL_ADDRESS][DOMAIN_NAME] All itineraries [GEOGRAPHIC_DATA] (U…" at bounding box center [599, 302] width 1199 height 604
click at [311, 300] on li "Mandatory" at bounding box center [304, 303] width 110 height 20
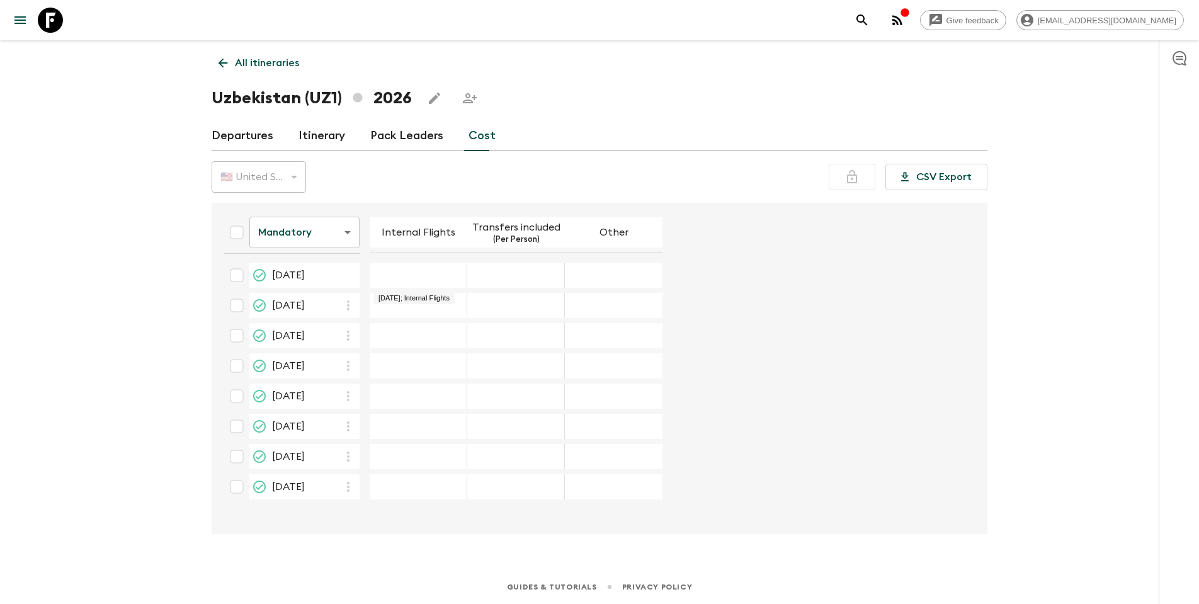
click at [422, 283] on div "24 Apr 2026; Internal Flights" at bounding box center [419, 275] width 98 height 25
click at [459, 278] on input "24 Apr 2026; Internal Flights" at bounding box center [418, 275] width 92 height 14
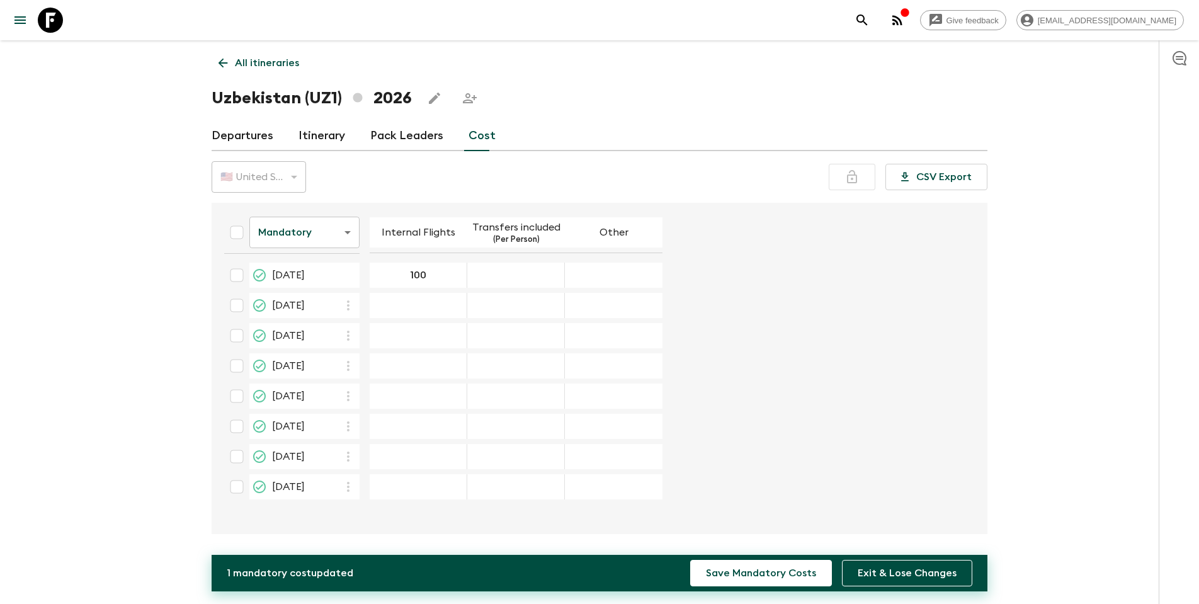
click at [463, 298] on div "22 May 2026; Internal Flights" at bounding box center [419, 305] width 98 height 25
click at [464, 275] on input "100" at bounding box center [418, 275] width 92 height 14
type input "1"
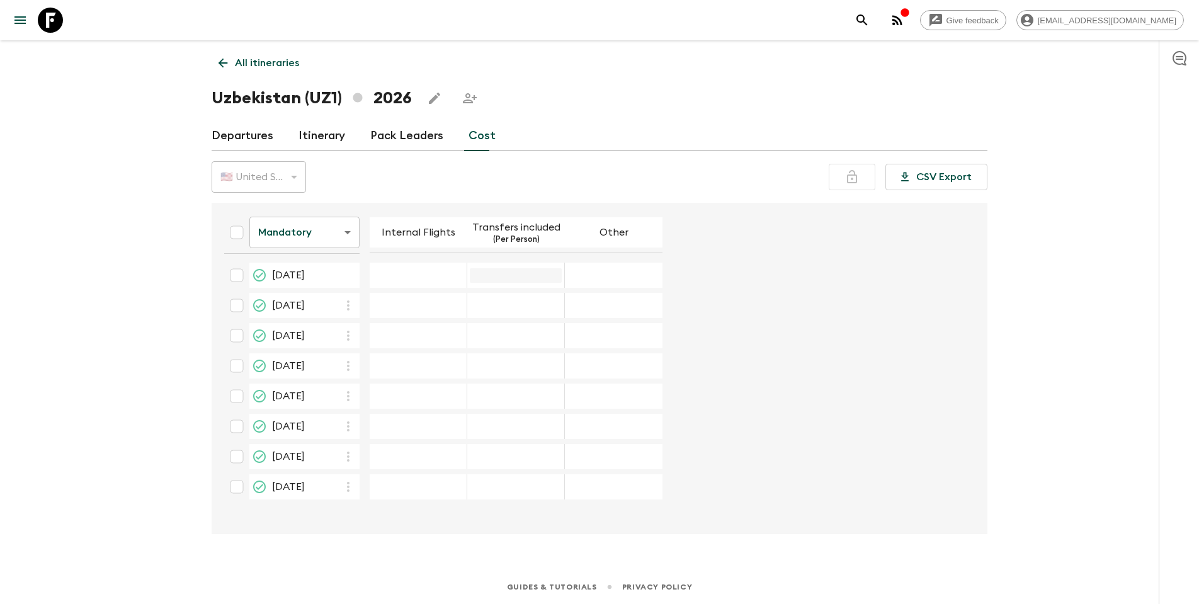
click at [562, 272] on input "24 Apr 2026; Transfers included" at bounding box center [516, 275] width 92 height 14
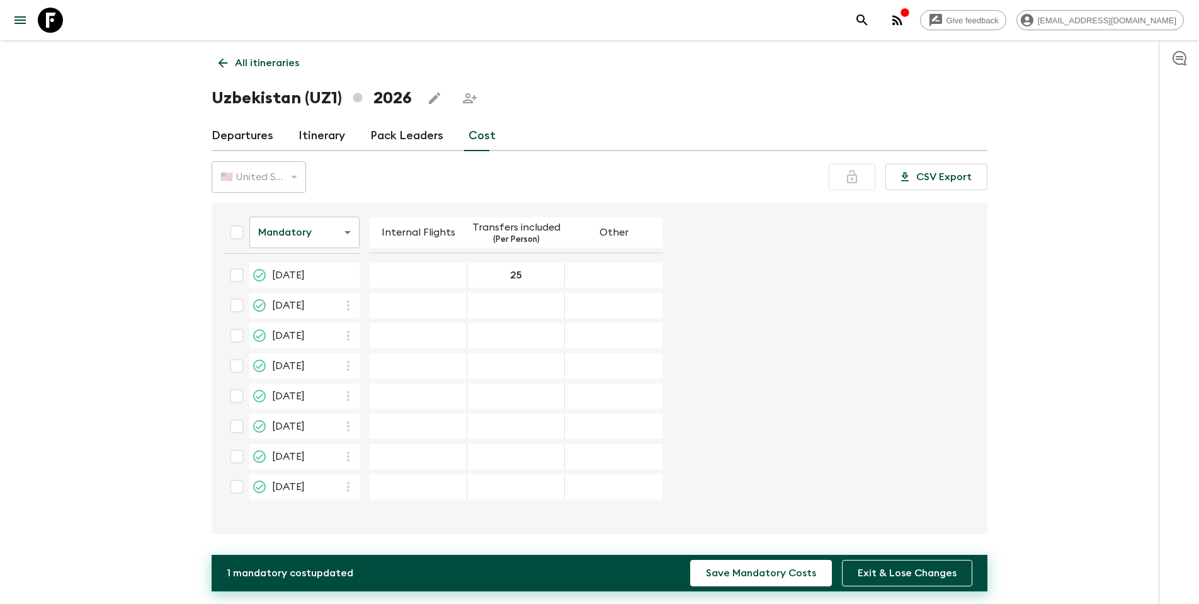
type input "25"
click at [565, 297] on div "22 May 2026; Transfers included" at bounding box center [516, 305] width 98 height 25
click at [562, 276] on input "25" at bounding box center [516, 275] width 92 height 14
drag, startPoint x: 585, startPoint y: 274, endPoint x: 562, endPoint y: 274, distance: 22.7
click at [562, 274] on input "25" at bounding box center [516, 275] width 92 height 14
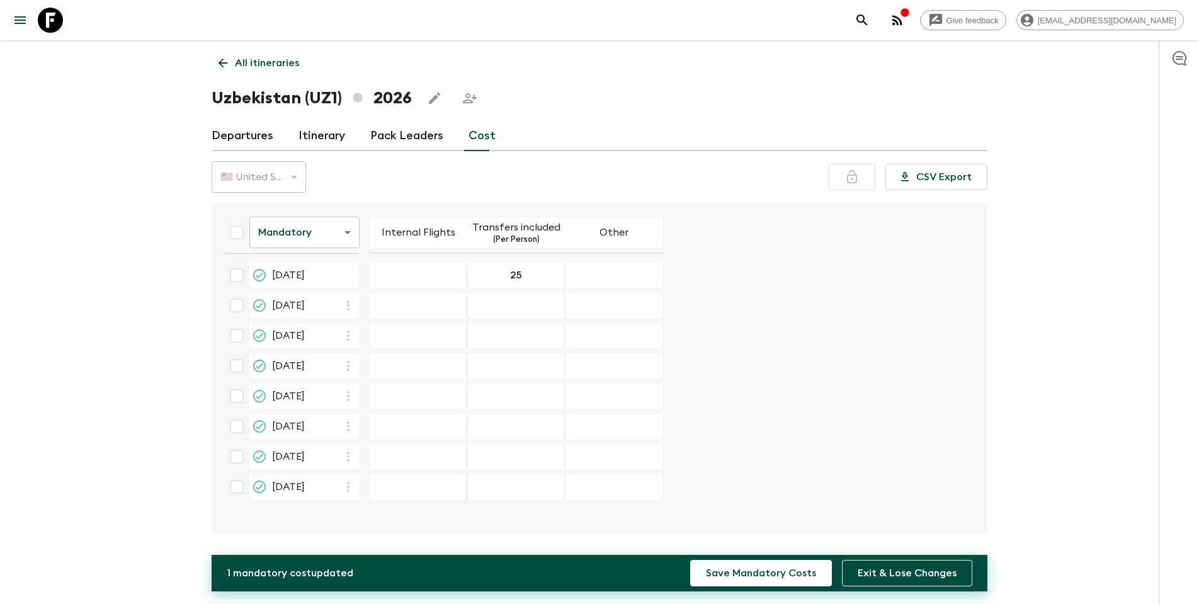
type input "25"
click at [565, 354] on div "04 Sep 2026; Transfers included" at bounding box center [516, 365] width 98 height 25
type input "25"
click at [565, 371] on div "04 Sep 2026; Transfers included" at bounding box center [516, 365] width 98 height 25
type input "25"
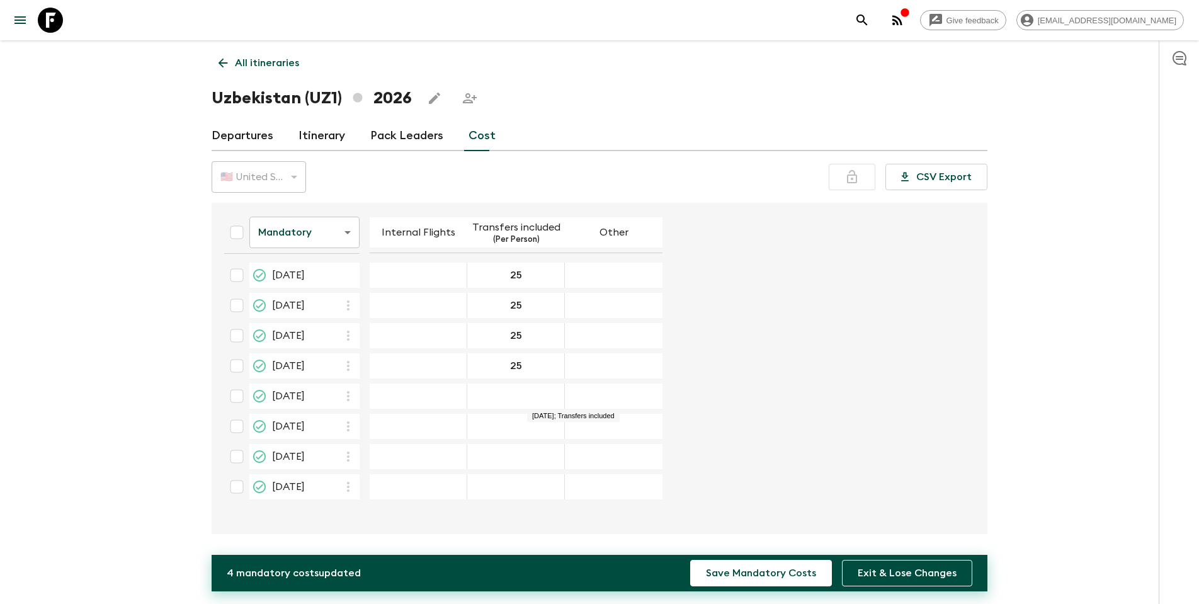
type input "25"
click at [459, 281] on input "24 Apr 2026; Internal Flights" at bounding box center [418, 275] width 92 height 14
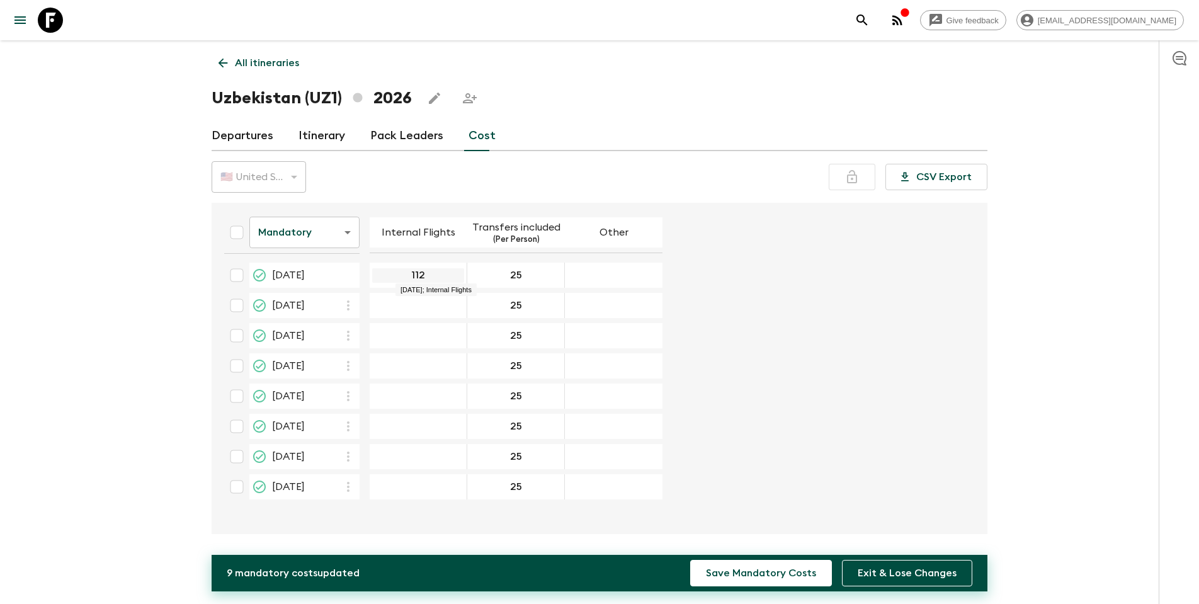
drag, startPoint x: 466, startPoint y: 274, endPoint x: 434, endPoint y: 274, distance: 32.1
click at [434, 274] on input "112" at bounding box center [418, 275] width 92 height 14
type input "112"
click at [458, 307] on input "22 May 2026; Internal Flights" at bounding box center [418, 305] width 92 height 14
paste input "112"
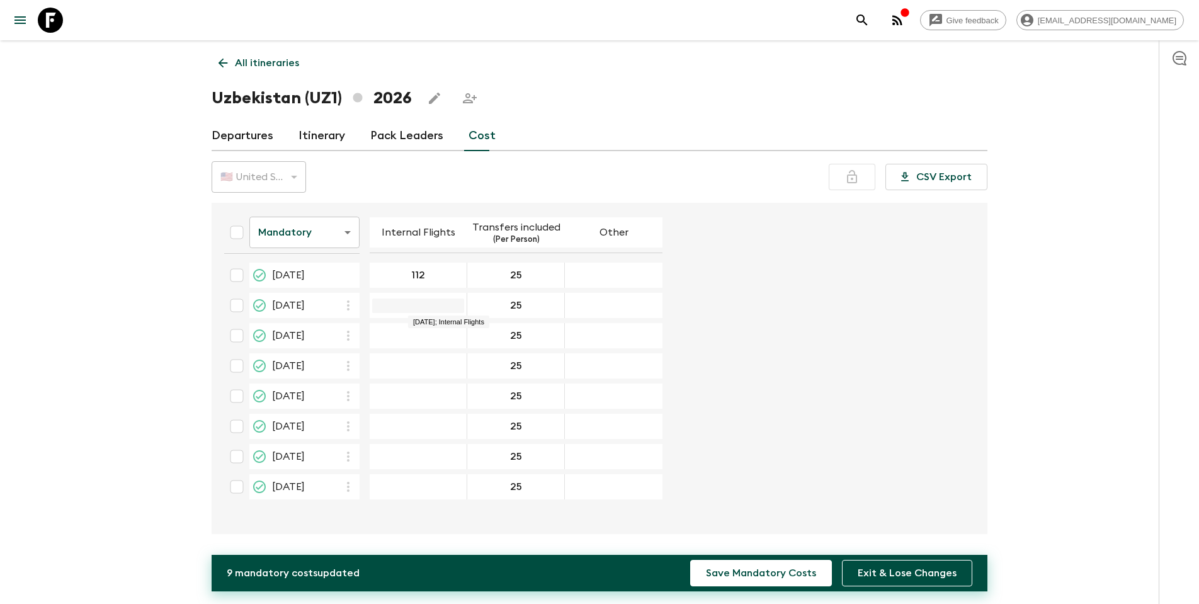
type input "112"
click at [458, 329] on div "12 Jun 2026; Internal Flights" at bounding box center [419, 335] width 98 height 25
type input "112"
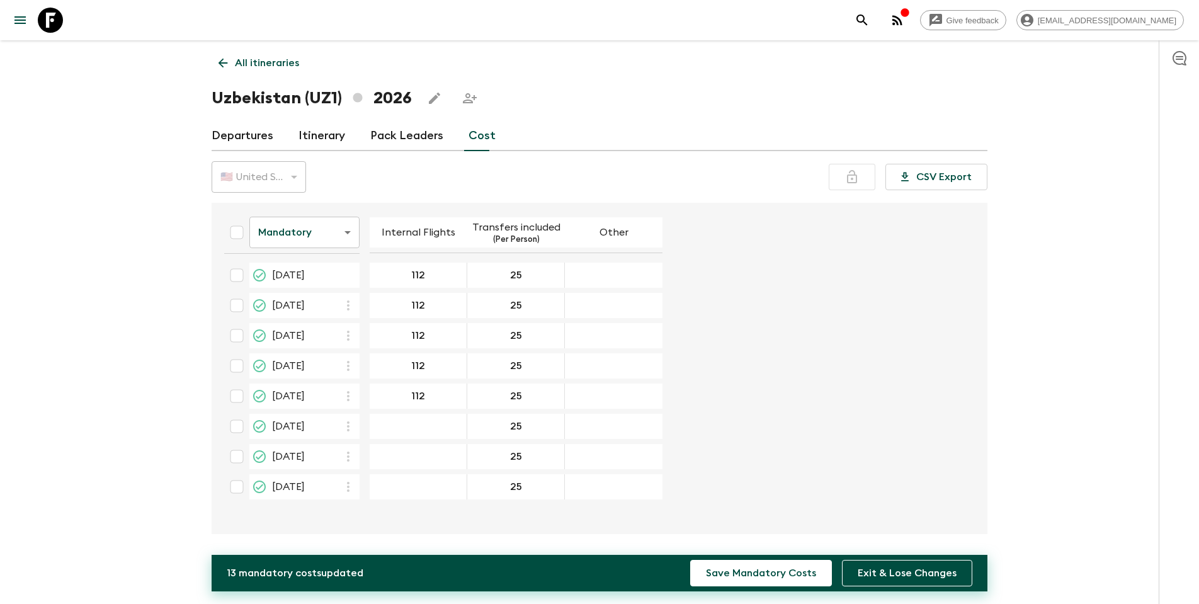
type input "112"
click at [662, 281] on div "24 Apr 2026; Other" at bounding box center [614, 275] width 98 height 25
type input "0"
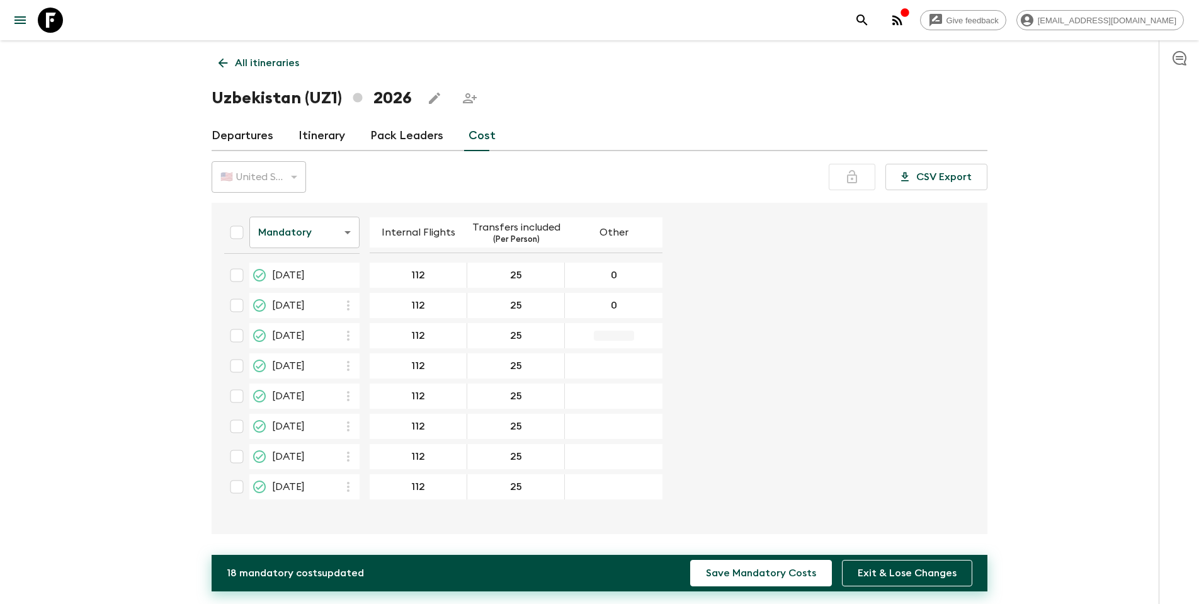
type input "0"
click at [662, 354] on div "04 Sep 2026; Other" at bounding box center [614, 365] width 98 height 25
type input "0"
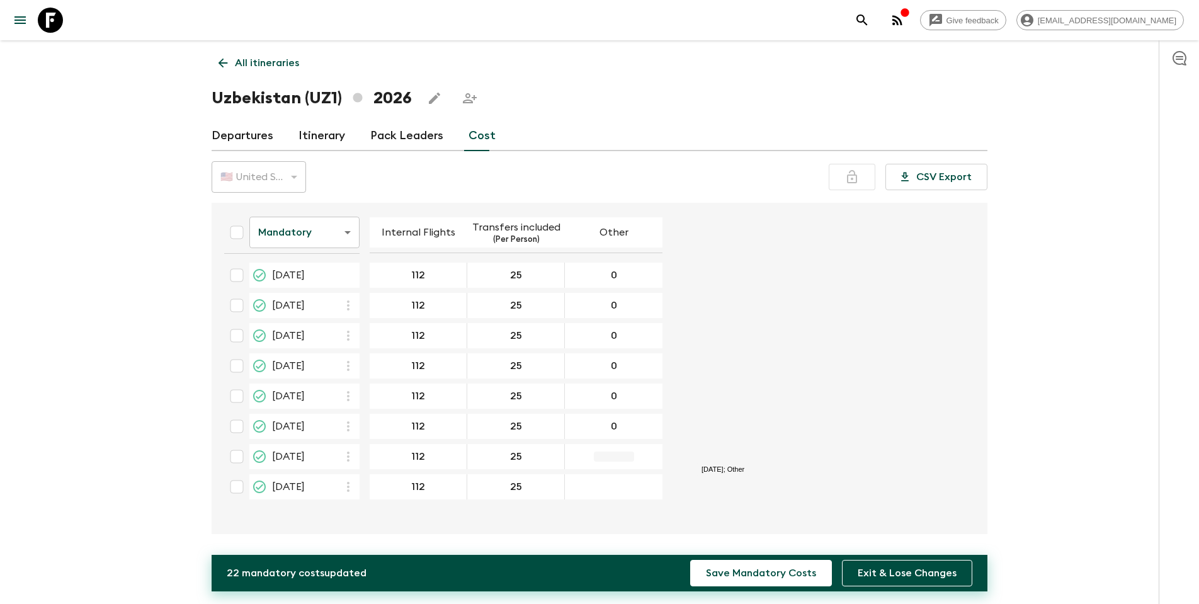
type input "0"
click at [766, 387] on button "Save Mandatory Costs" at bounding box center [761, 573] width 142 height 26
